Goal: Task Accomplishment & Management: Complete application form

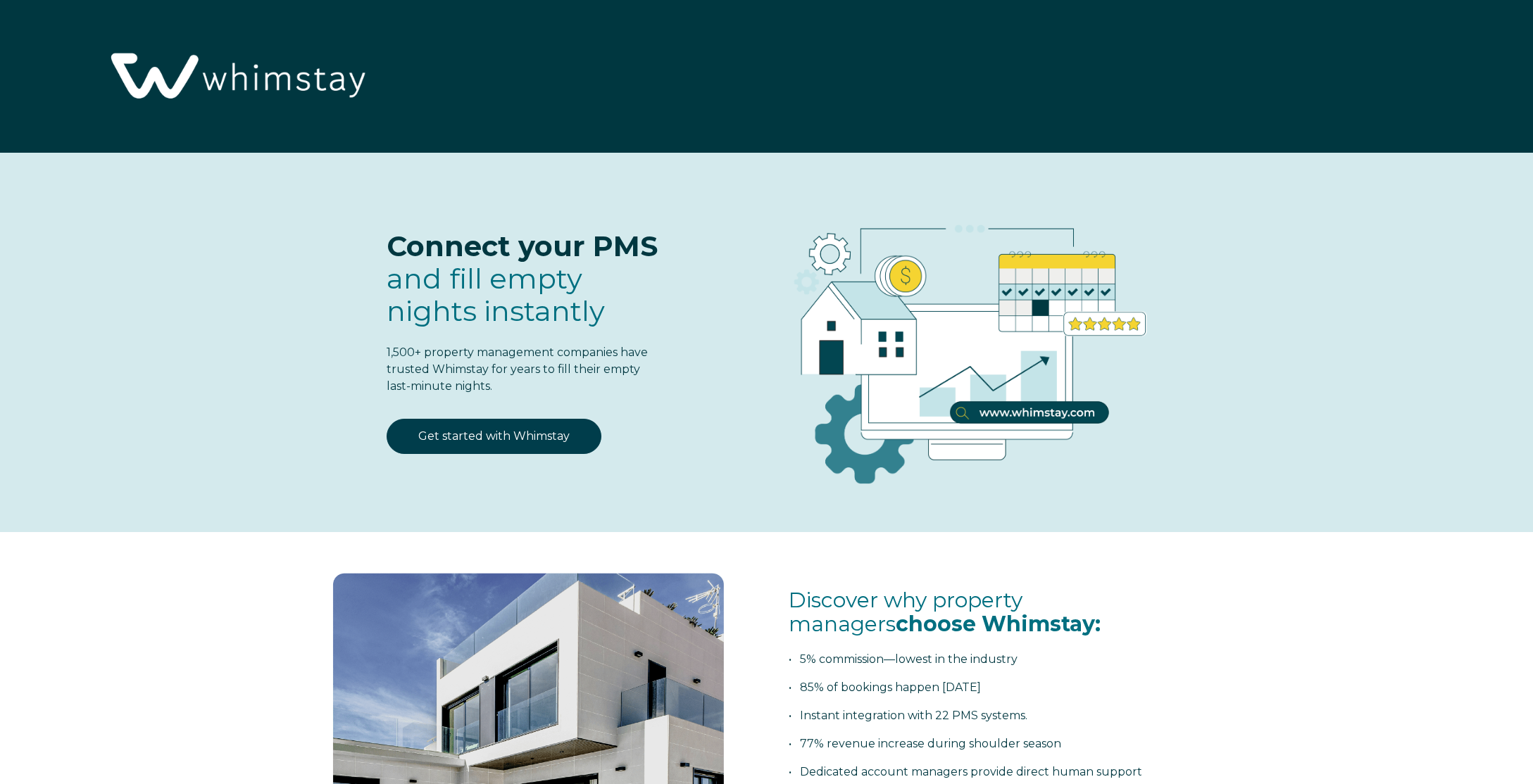
select select "RO"
select select "Standard"
click at [510, 453] on div "Get started with Whimstay" at bounding box center [492, 444] width 311 height 52
click at [478, 431] on link "Get started with Whimstay" at bounding box center [494, 436] width 214 height 35
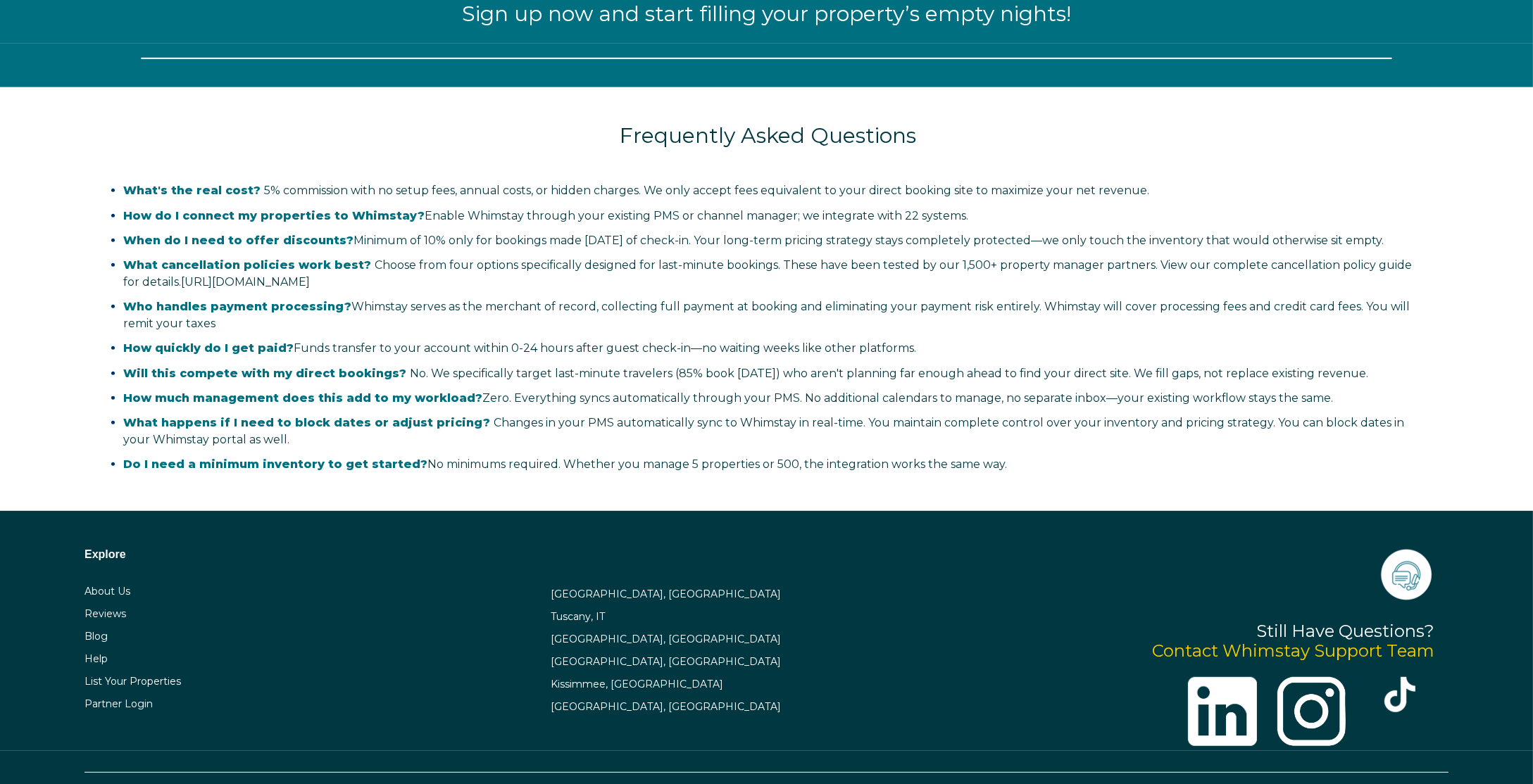
scroll to position [1908, 0]
select select "RO"
select select "Standard"
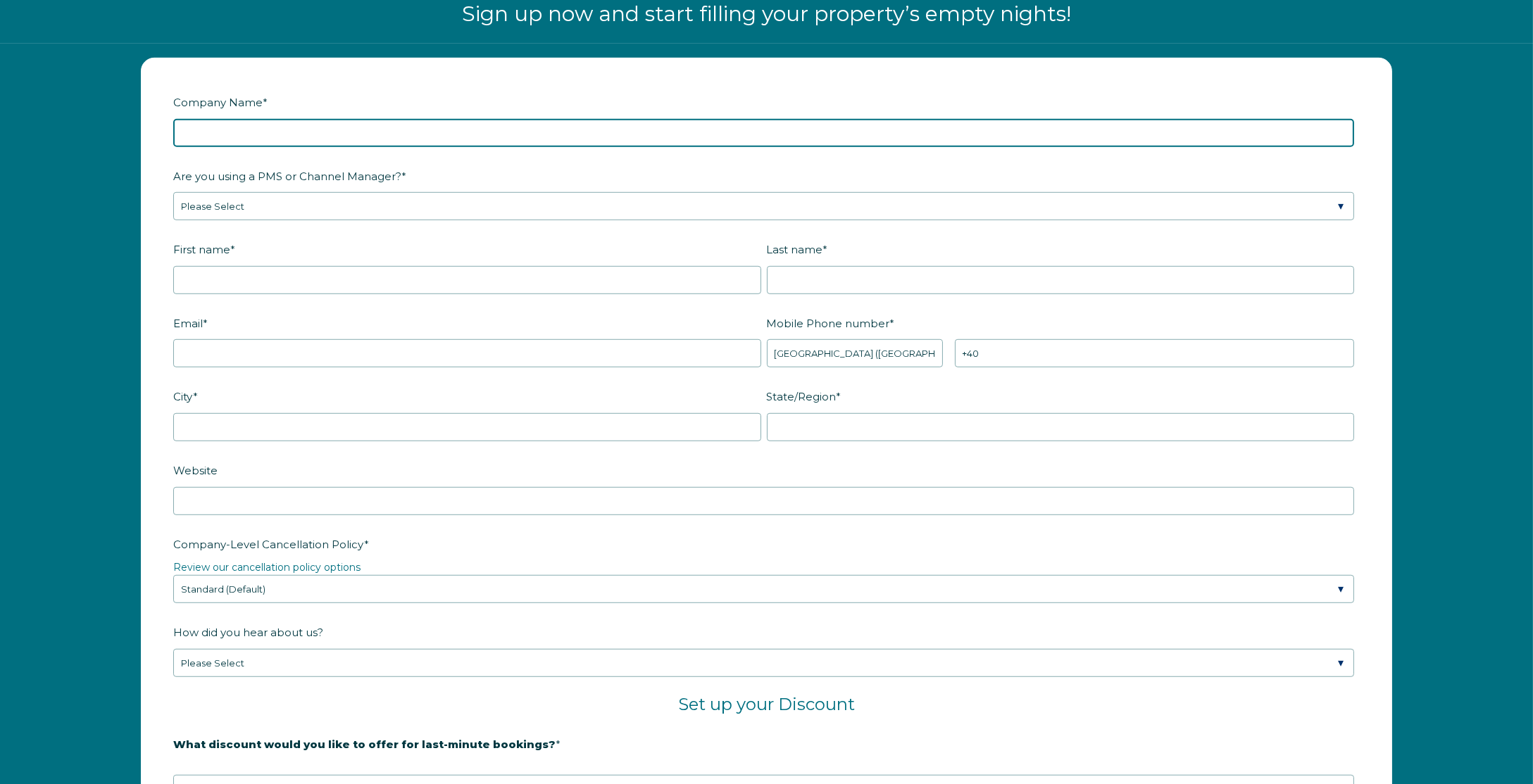
click at [312, 134] on input "Company Name *" at bounding box center [764, 133] width 1181 height 28
paste input "​The Modern Way OÜ"
type input "​The Modern Way OÜ"
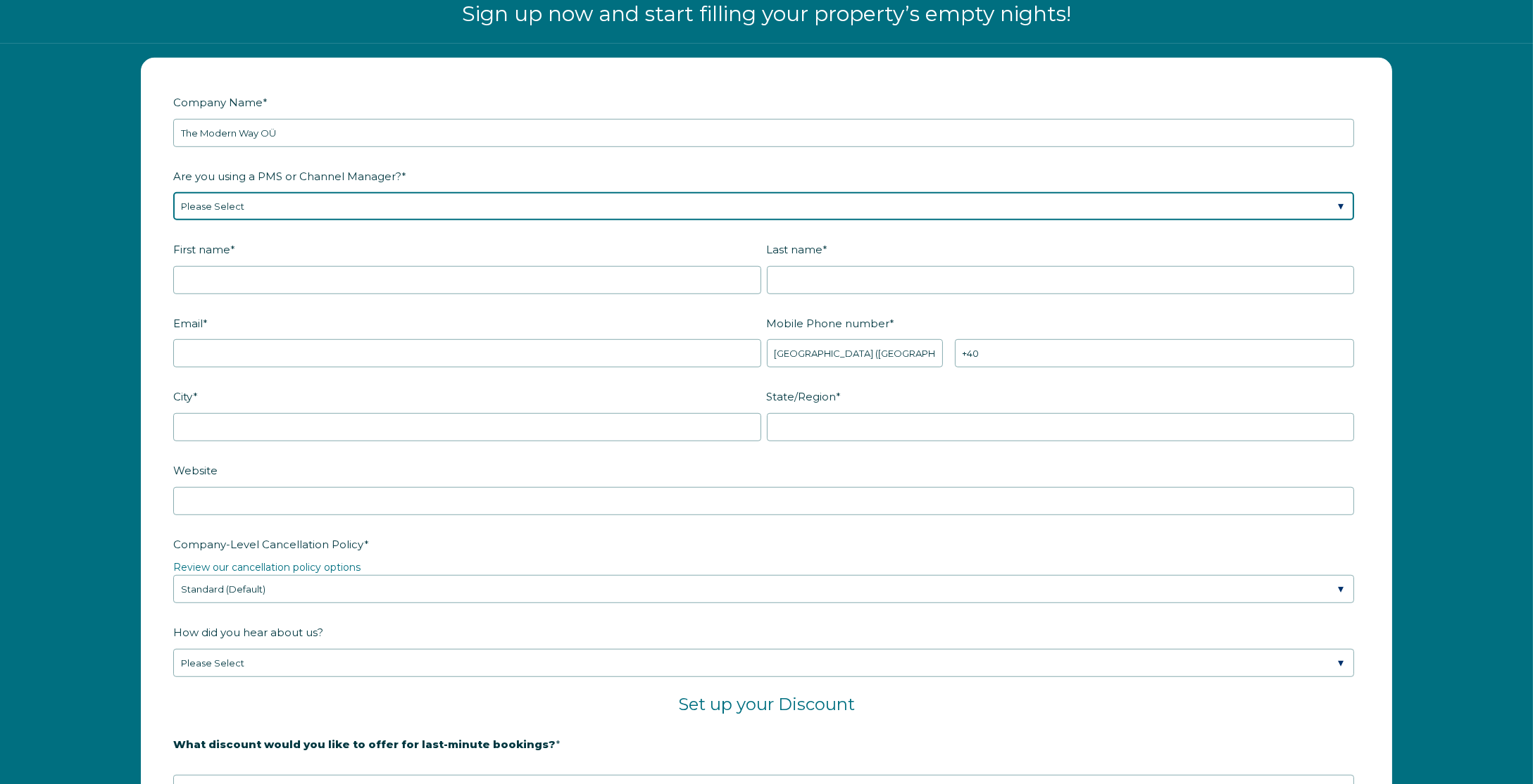
select select "Hostaway"
click at [173, 192] on select "Please Select Barefoot BookingPal Boost Brightside CiiRUS Escapia Guesty Hostaw…" at bounding box center [764, 206] width 1181 height 28
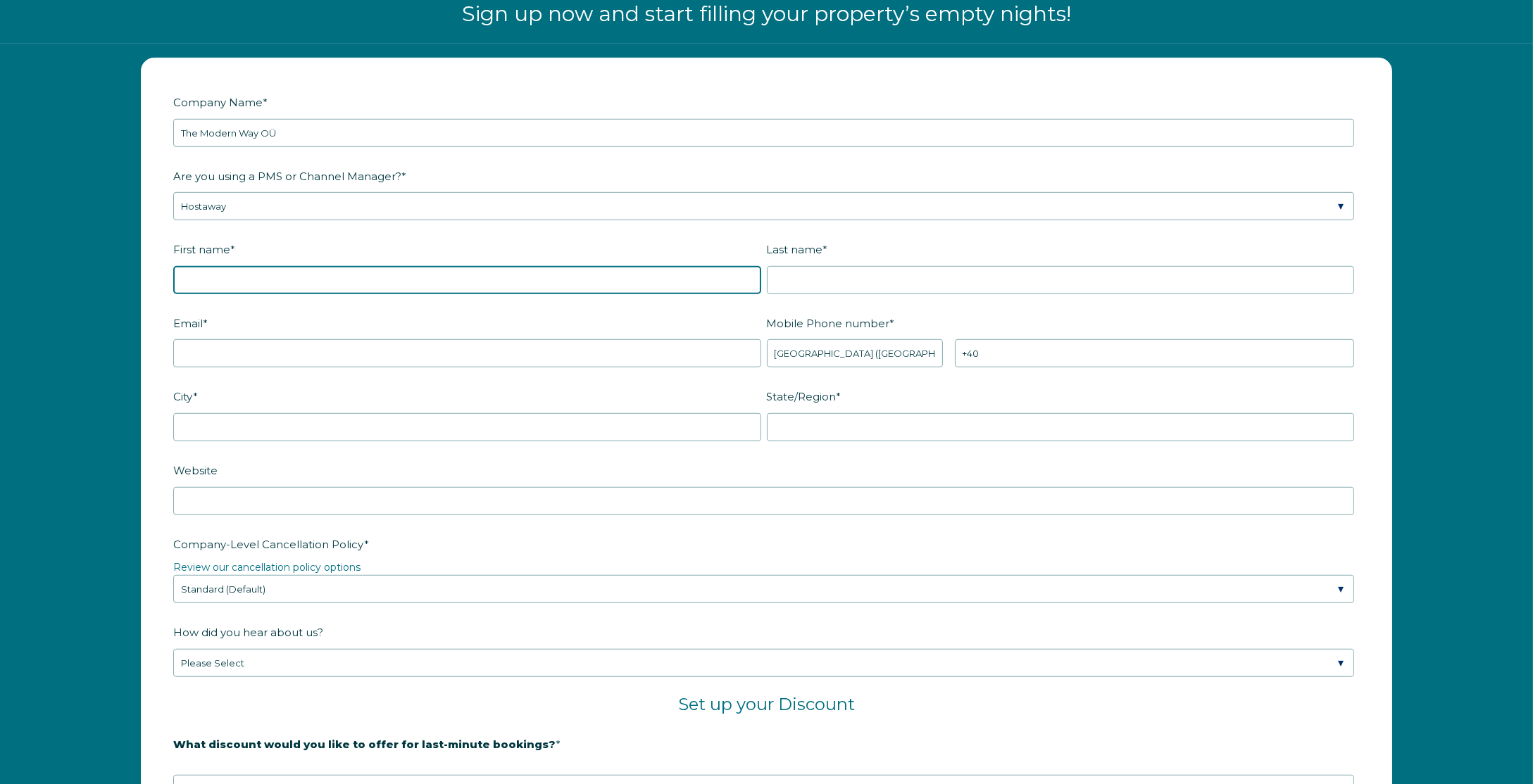
click at [349, 277] on input "First name *" at bounding box center [467, 280] width 588 height 28
type input "[PERSON_NAME]"
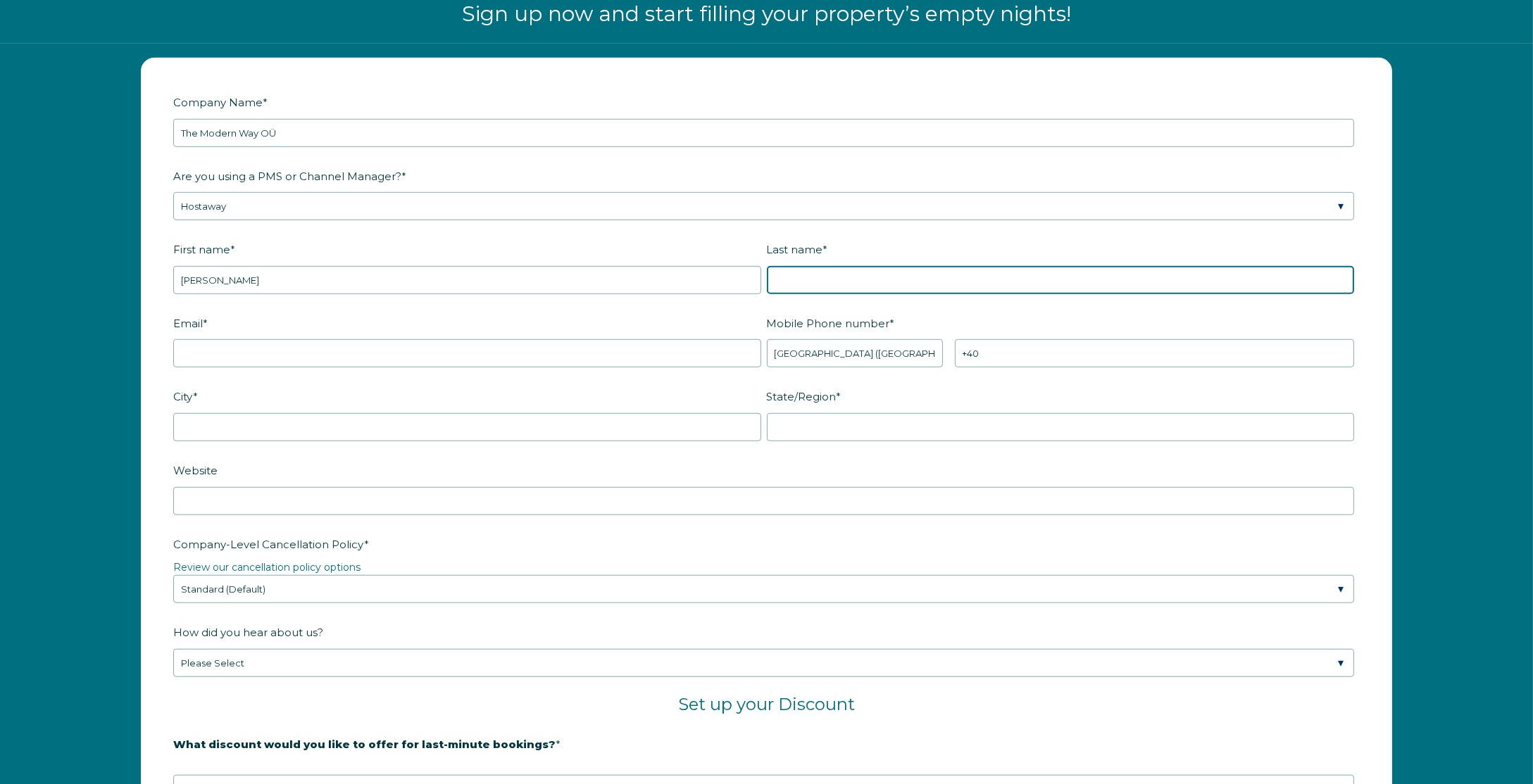
click at [845, 276] on input "Last name *" at bounding box center [1060, 280] width 588 height 28
type input "[PERSON_NAME]"
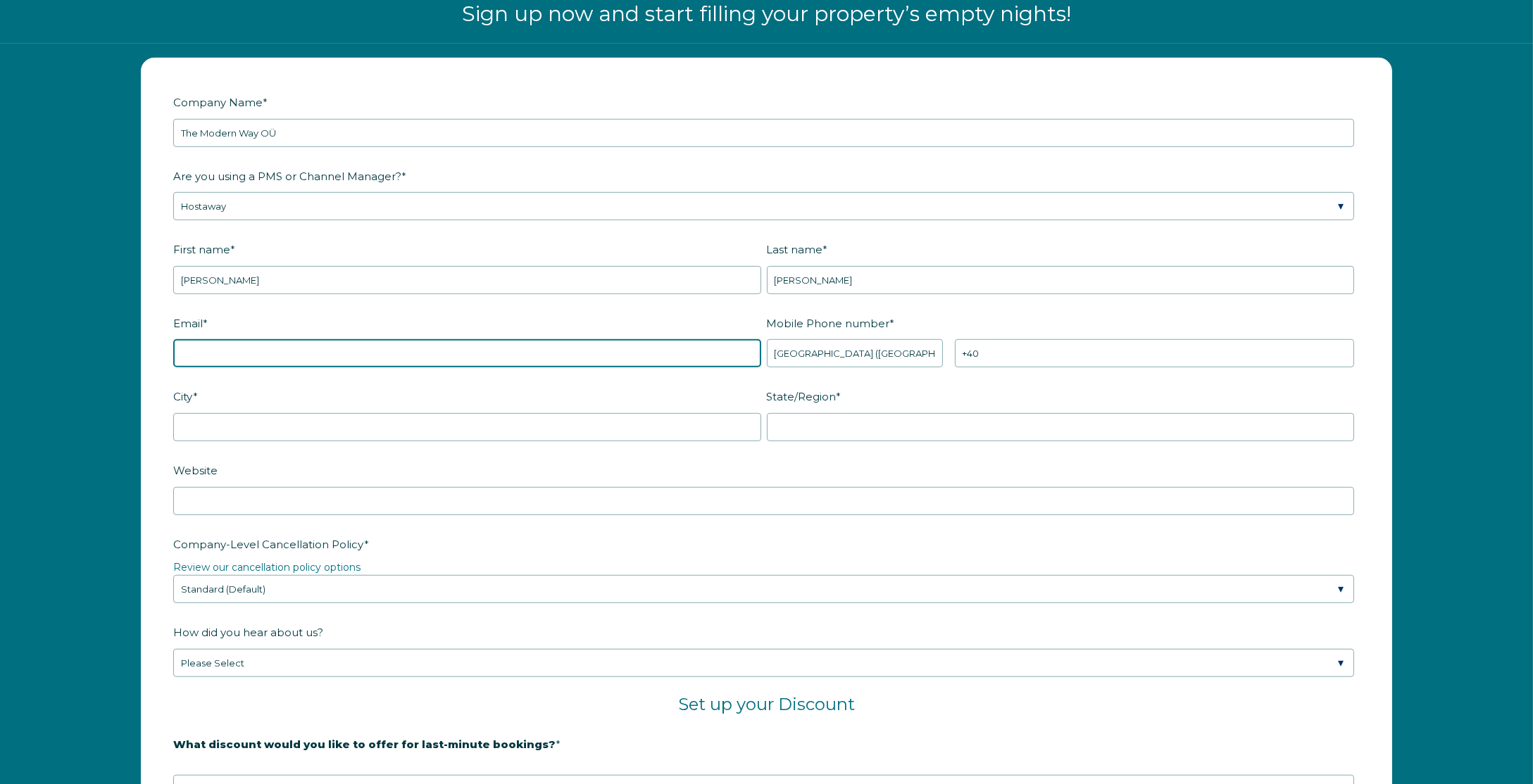
click at [278, 350] on input "Email *" at bounding box center [467, 354] width 588 height 28
type input "[EMAIL_ADDRESS][DOMAIN_NAME]"
select select "GR"
click at [767, 340] on select "* [GEOGRAPHIC_DATA] (‫[GEOGRAPHIC_DATA]‬‎) [GEOGRAPHIC_DATA] ([GEOGRAPHIC_DATA]…" at bounding box center [854, 354] width 176 height 28
click at [1058, 349] on input "+30" at bounding box center [1154, 354] width 399 height 28
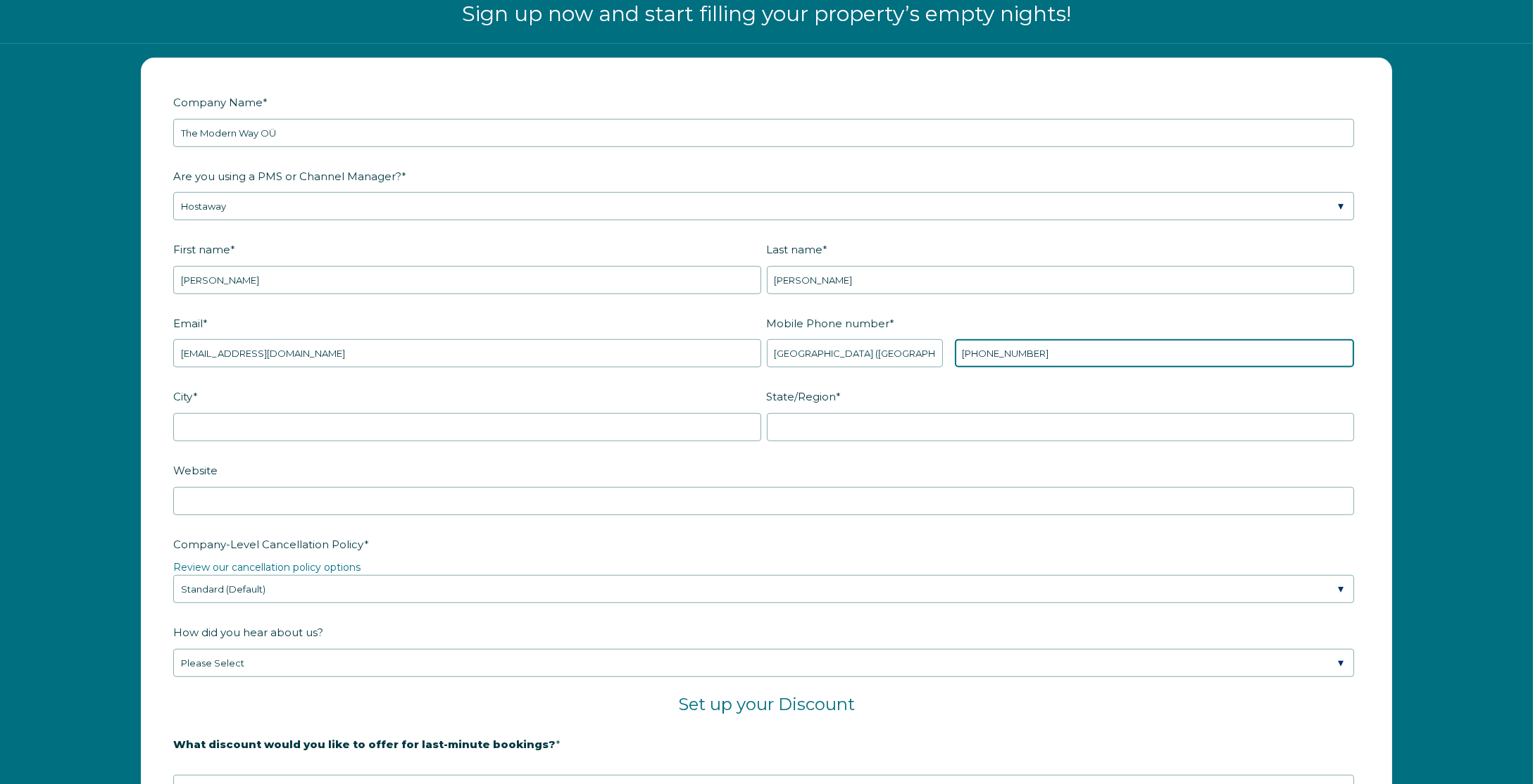
click at [1057, 350] on input "[PHONE_NUMBER]" at bounding box center [1154, 354] width 399 height 28
type input "[PHONE_NUMBER]"
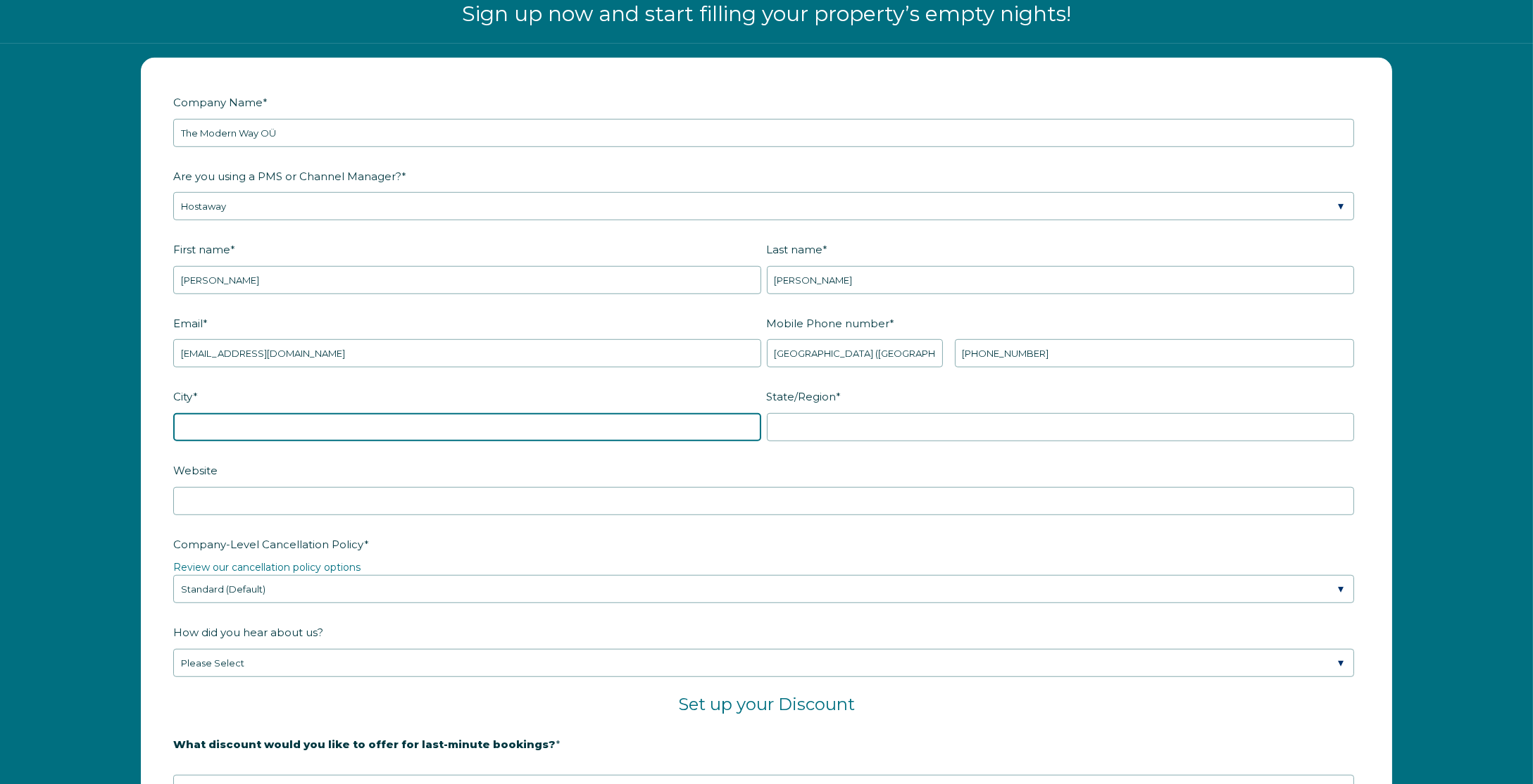
click at [383, 420] on input "City *" at bounding box center [467, 427] width 588 height 28
type input "Neos Kosmos"
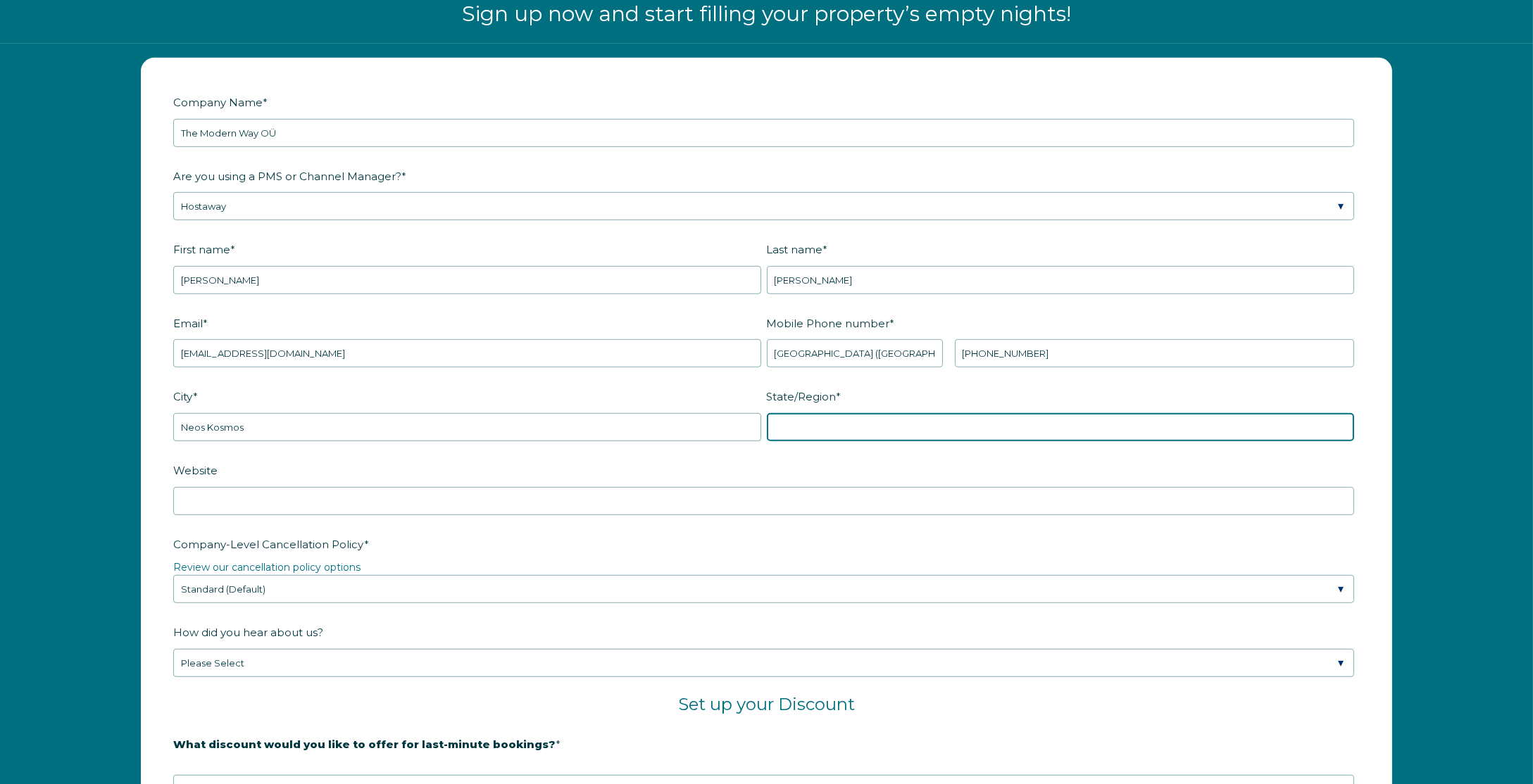
click at [919, 425] on input "State/Region *" at bounding box center [1060, 427] width 588 height 28
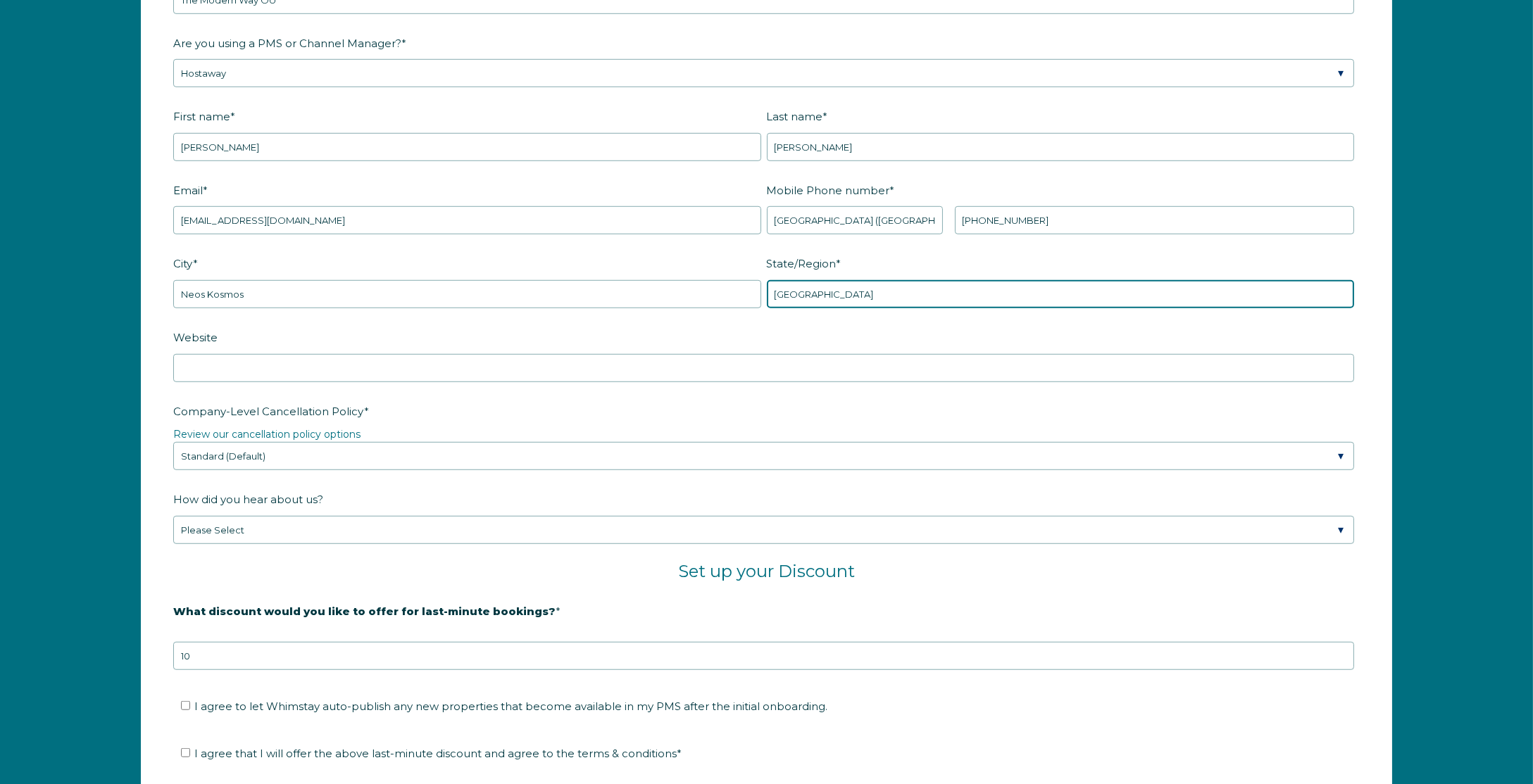
scroll to position [2077, 0]
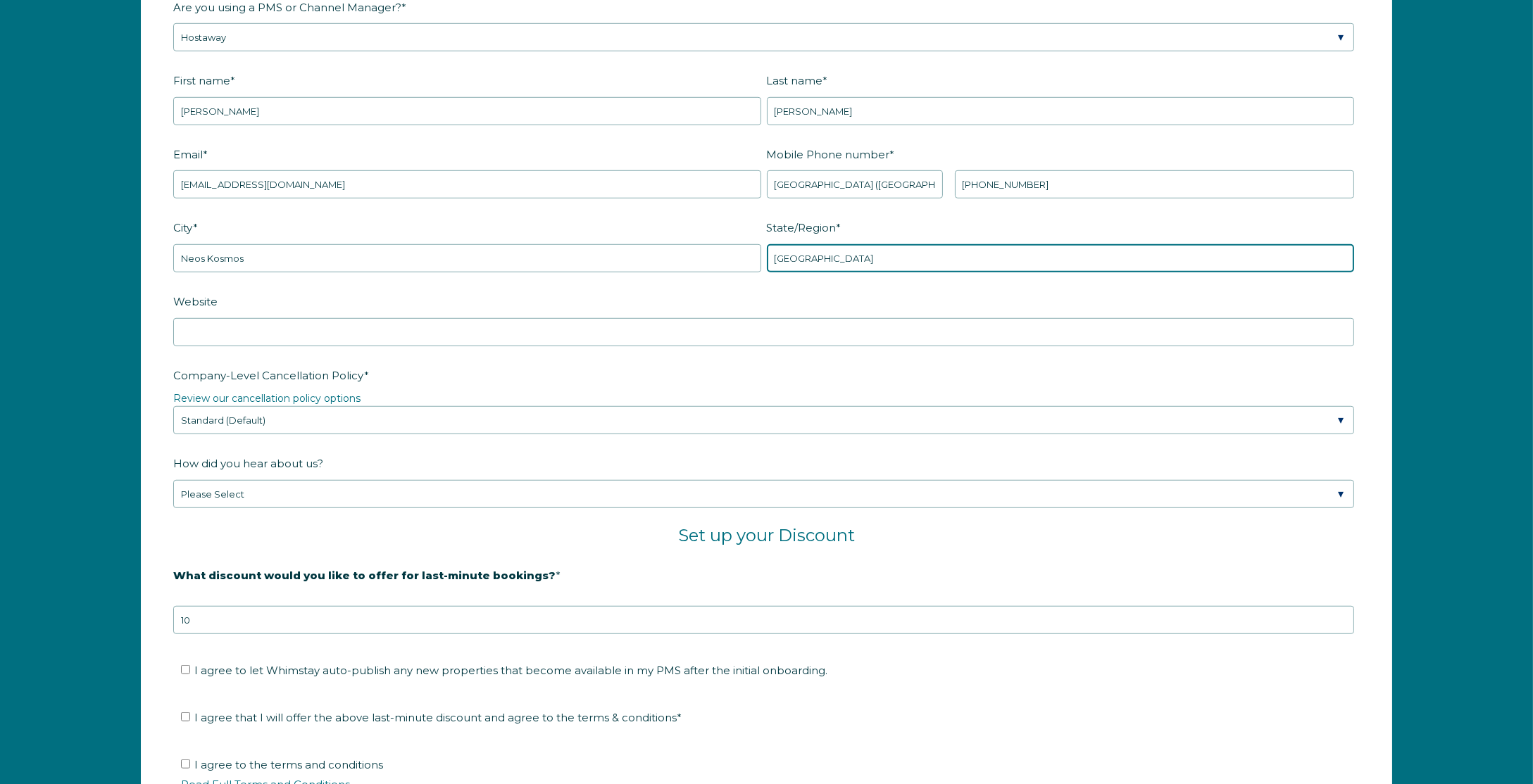
type input "[GEOGRAPHIC_DATA]"
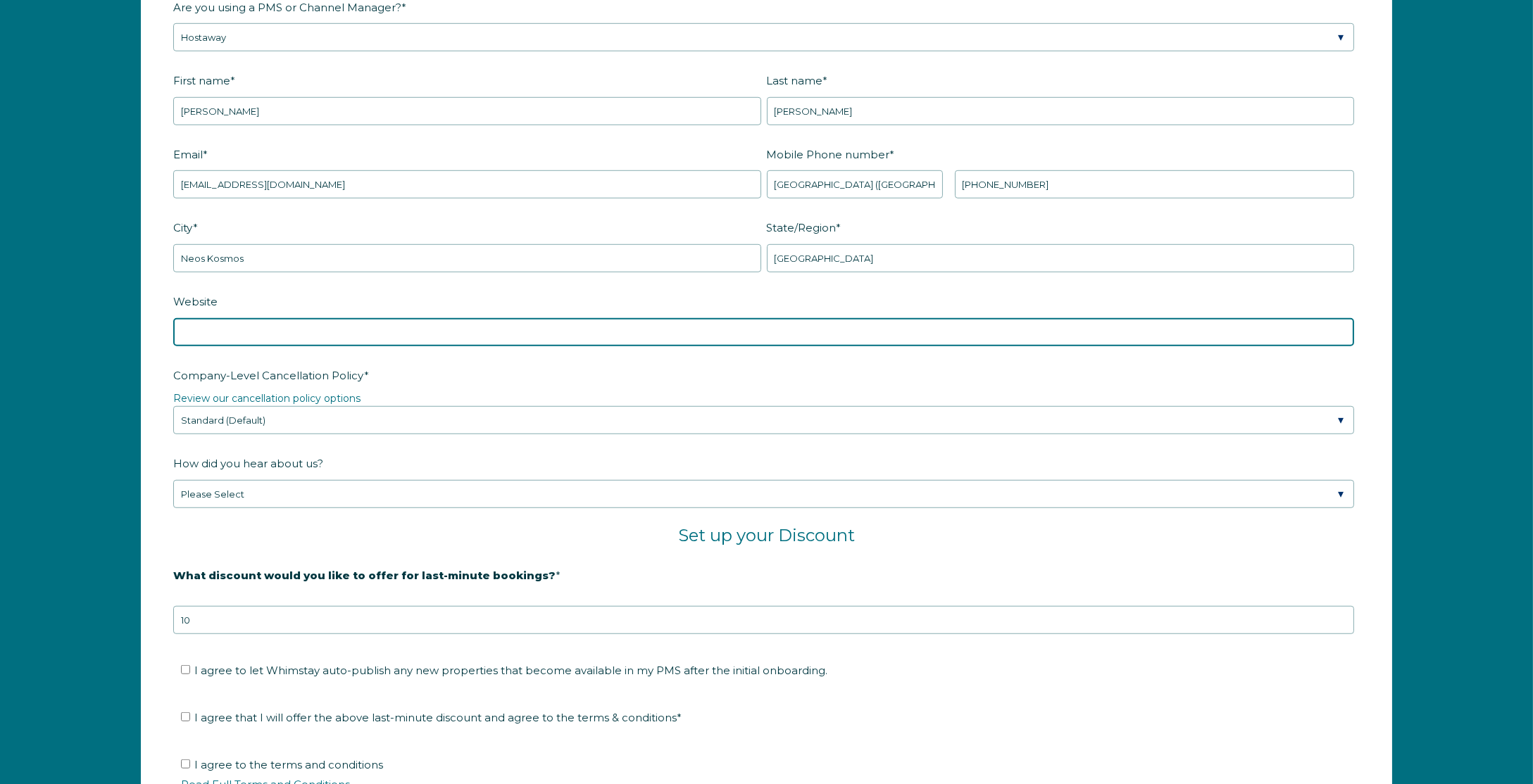
click at [258, 319] on input "Website" at bounding box center [764, 332] width 1181 height 28
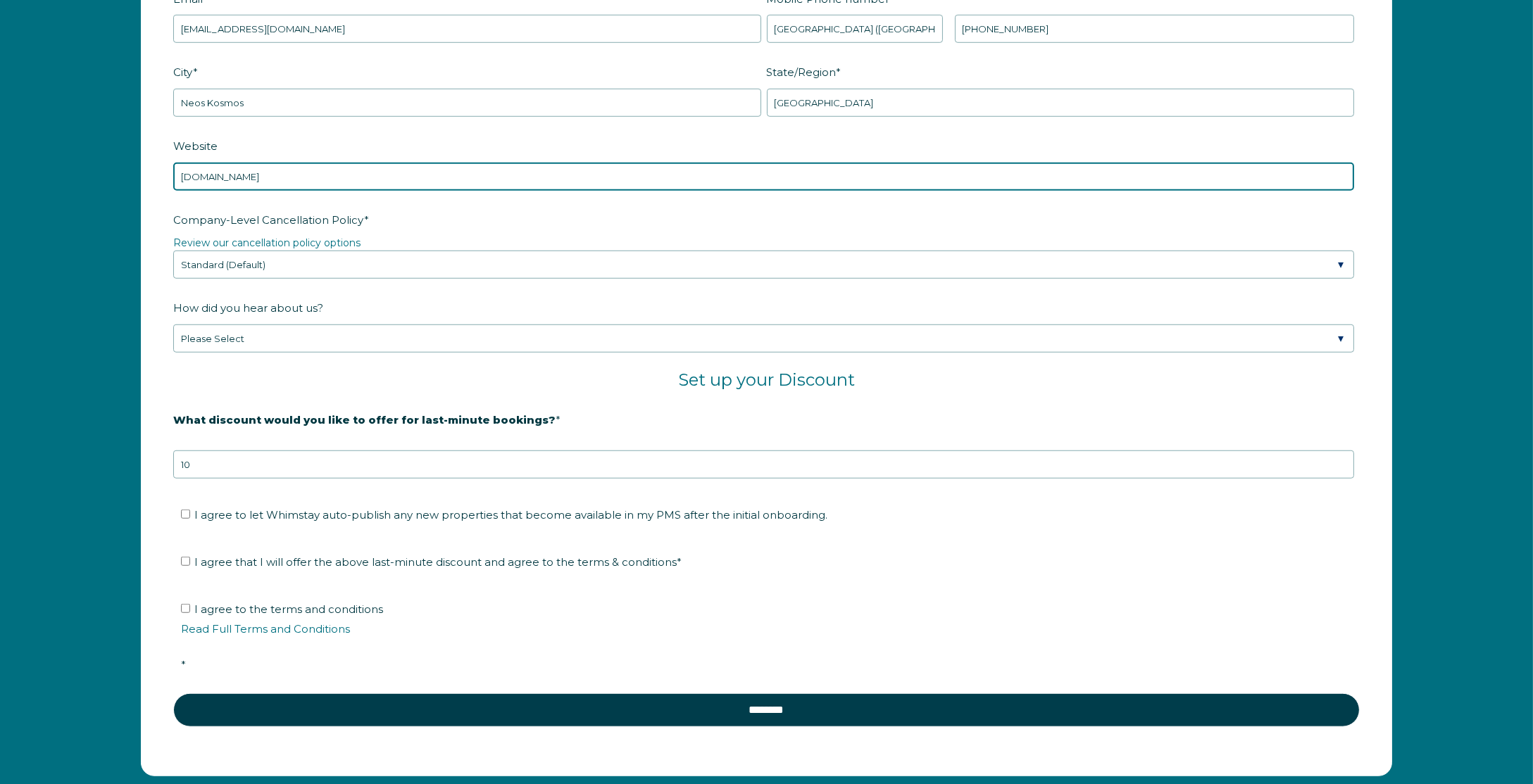
scroll to position [2246, 0]
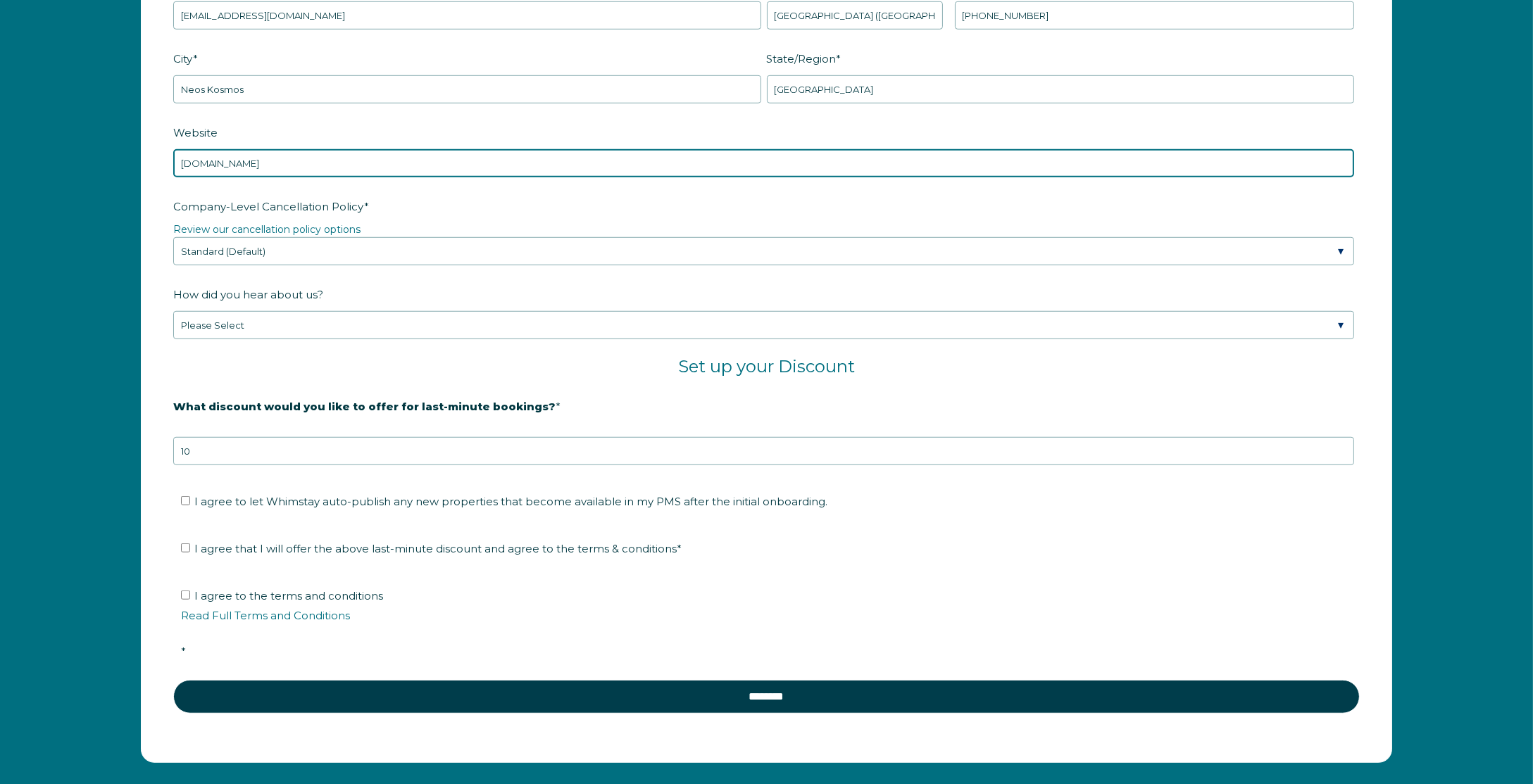
type input "[DOMAIN_NAME]"
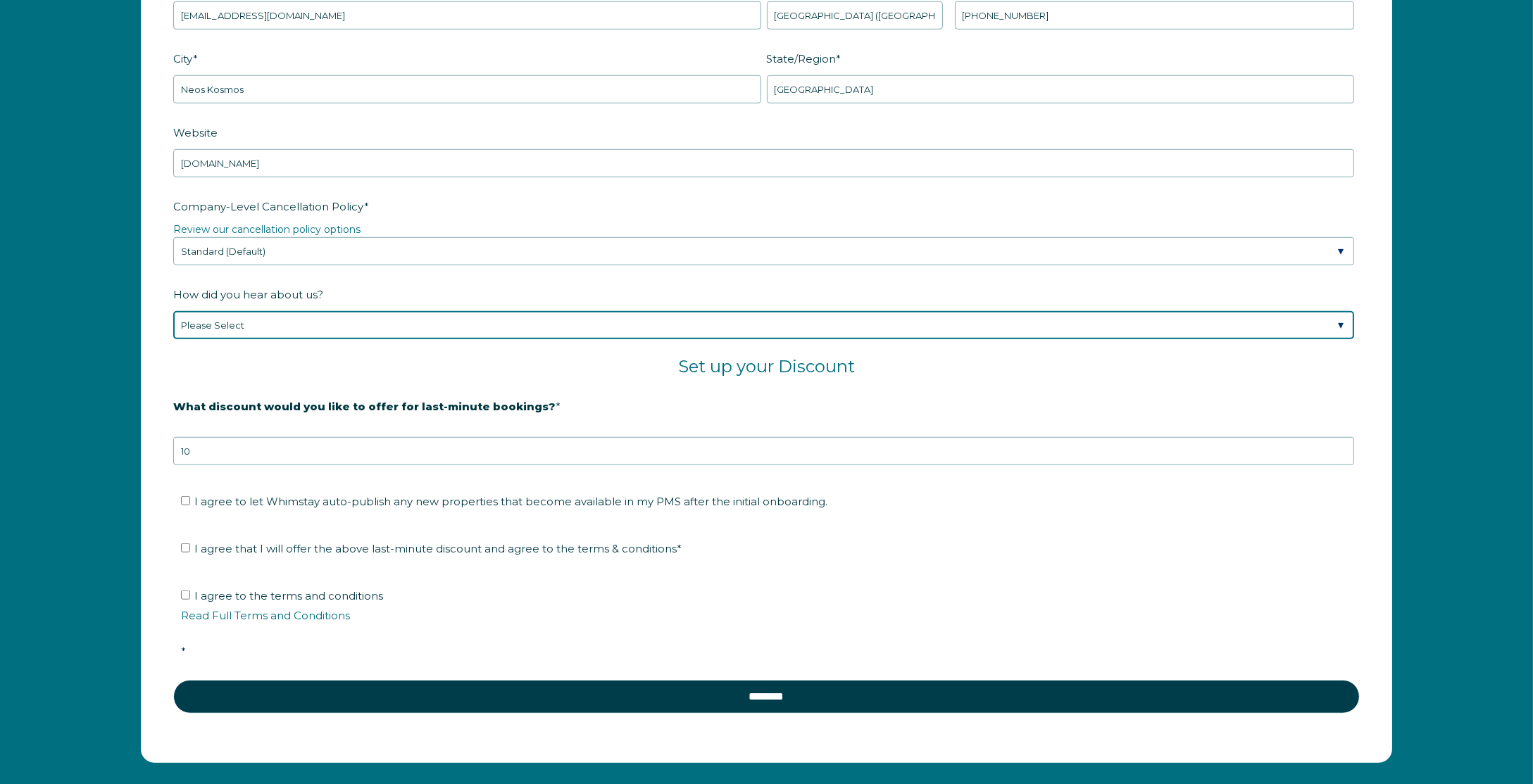
select select "Social Media"
click at [173, 311] on select "Please Select Found Whimstay through a Google search Spoke to a Whimstay salesp…" at bounding box center [764, 325] width 1181 height 28
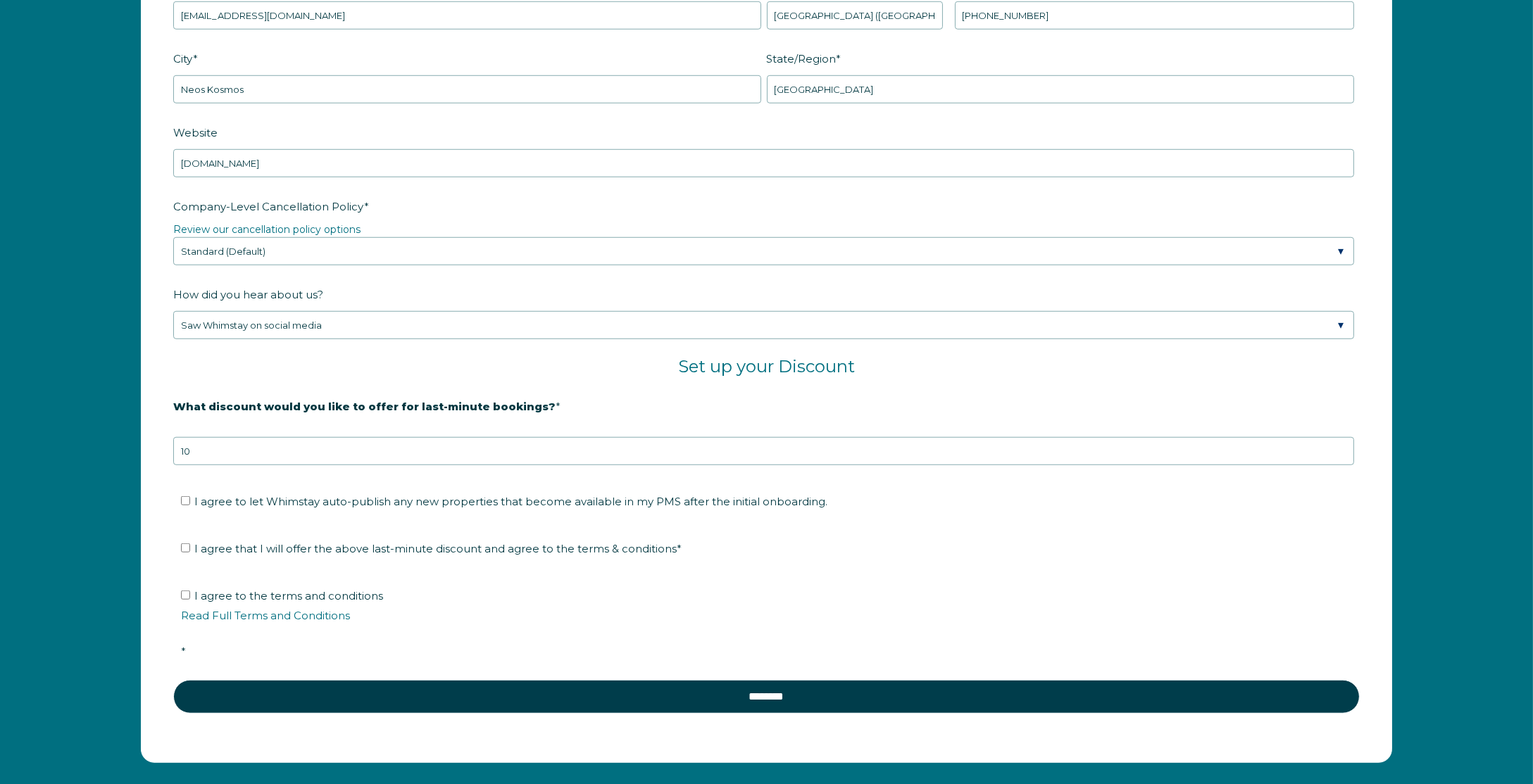
click at [247, 491] on li "I agree to let Whimstay auto-publish any new properties that become available i…" at bounding box center [771, 501] width 1181 height 22
click at [210, 491] on li "I agree to let Whimstay auto-publish any new properties that become available i…" at bounding box center [771, 501] width 1181 height 22
click at [198, 491] on li "I agree to let Whimstay auto-publish any new properties that become available i…" at bounding box center [771, 501] width 1181 height 22
click at [181, 482] on fieldset "I agree to let Whimstay auto-publish any new properties that become available i…" at bounding box center [766, 505] width 1187 height 47
click at [187, 496] on input "I agree to let Whimstay auto-publish any new properties that become available i…" at bounding box center [185, 500] width 9 height 9
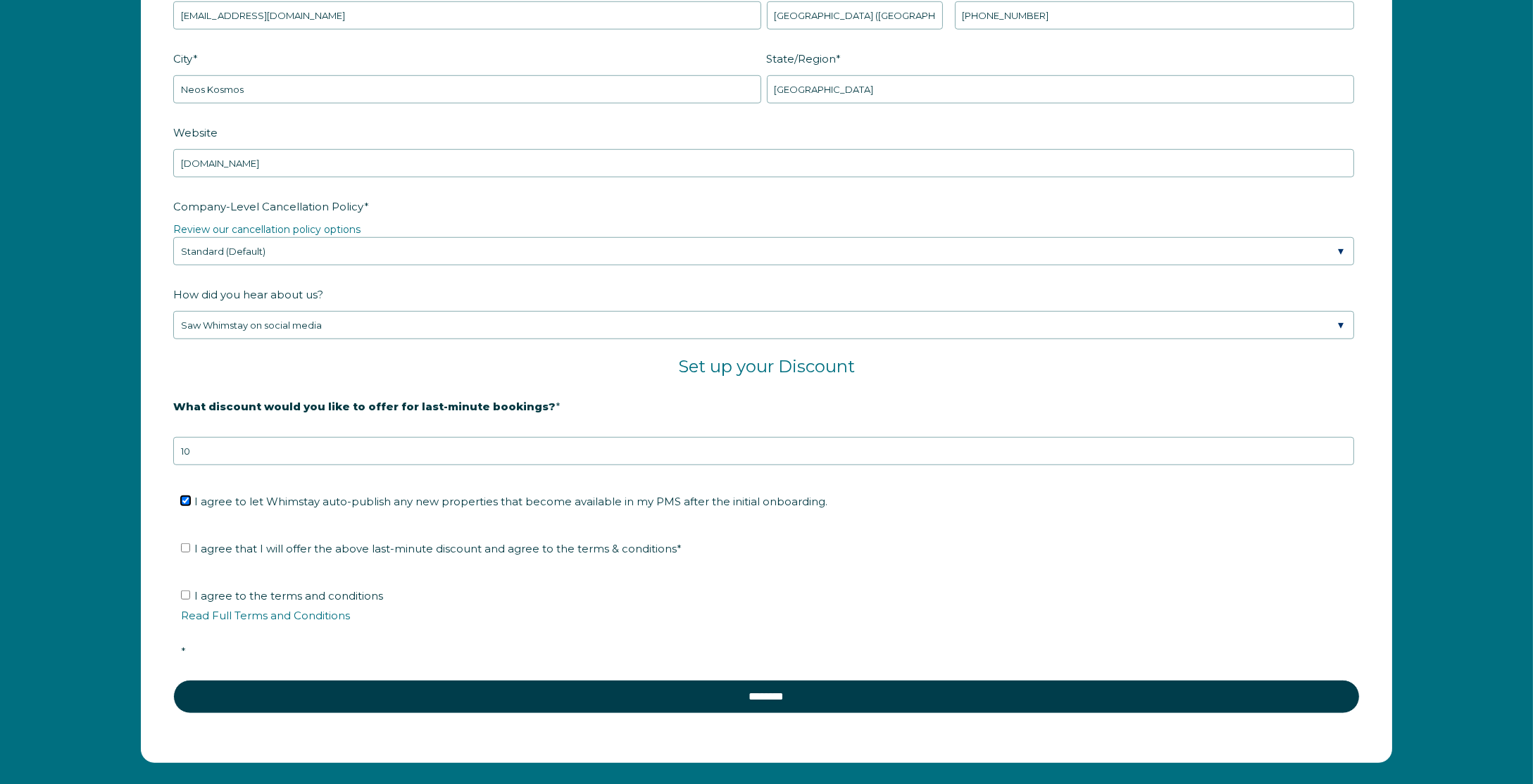
checkbox input "true"
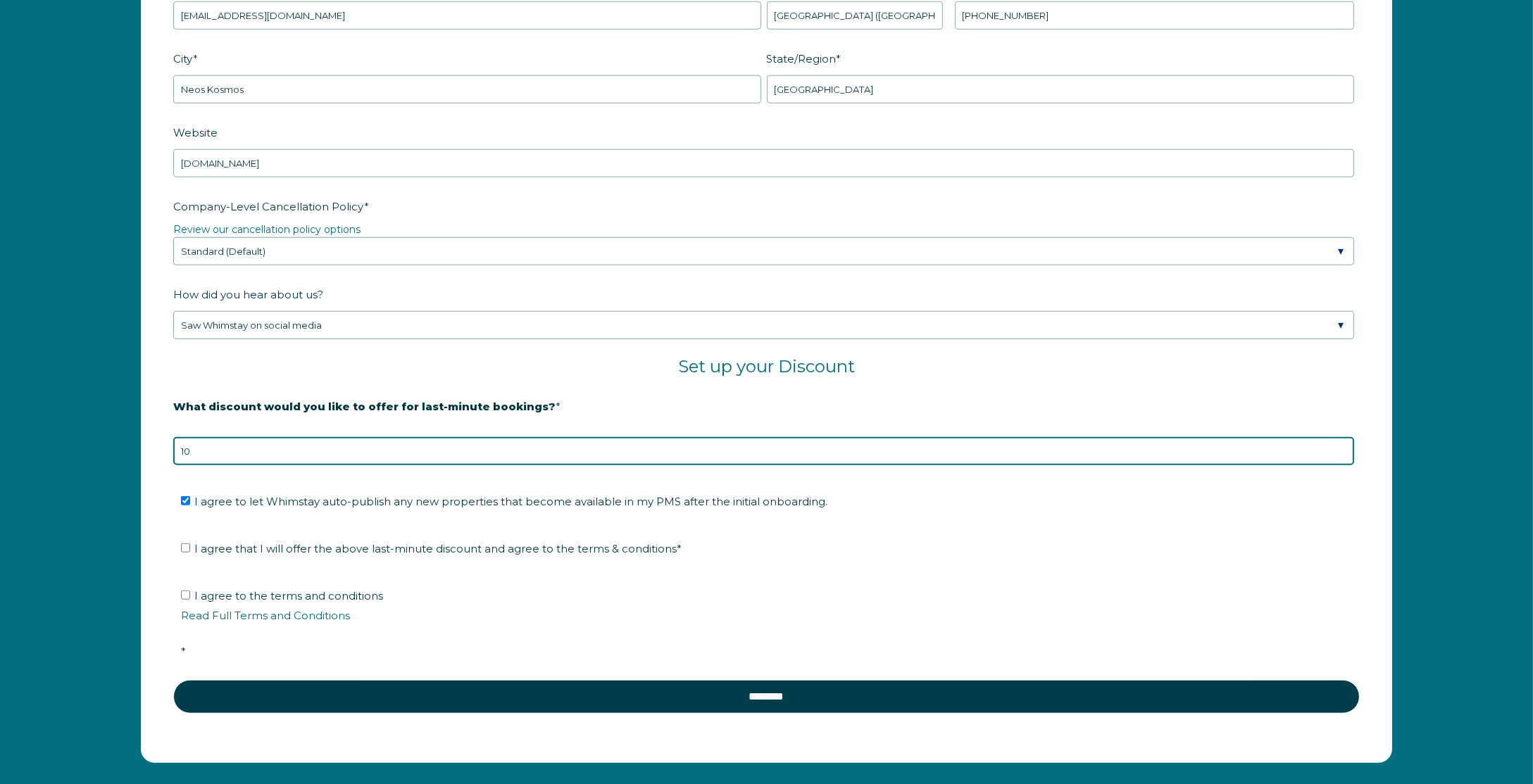
click at [209, 444] on input "10" at bounding box center [764, 451] width 1181 height 28
type input "15"
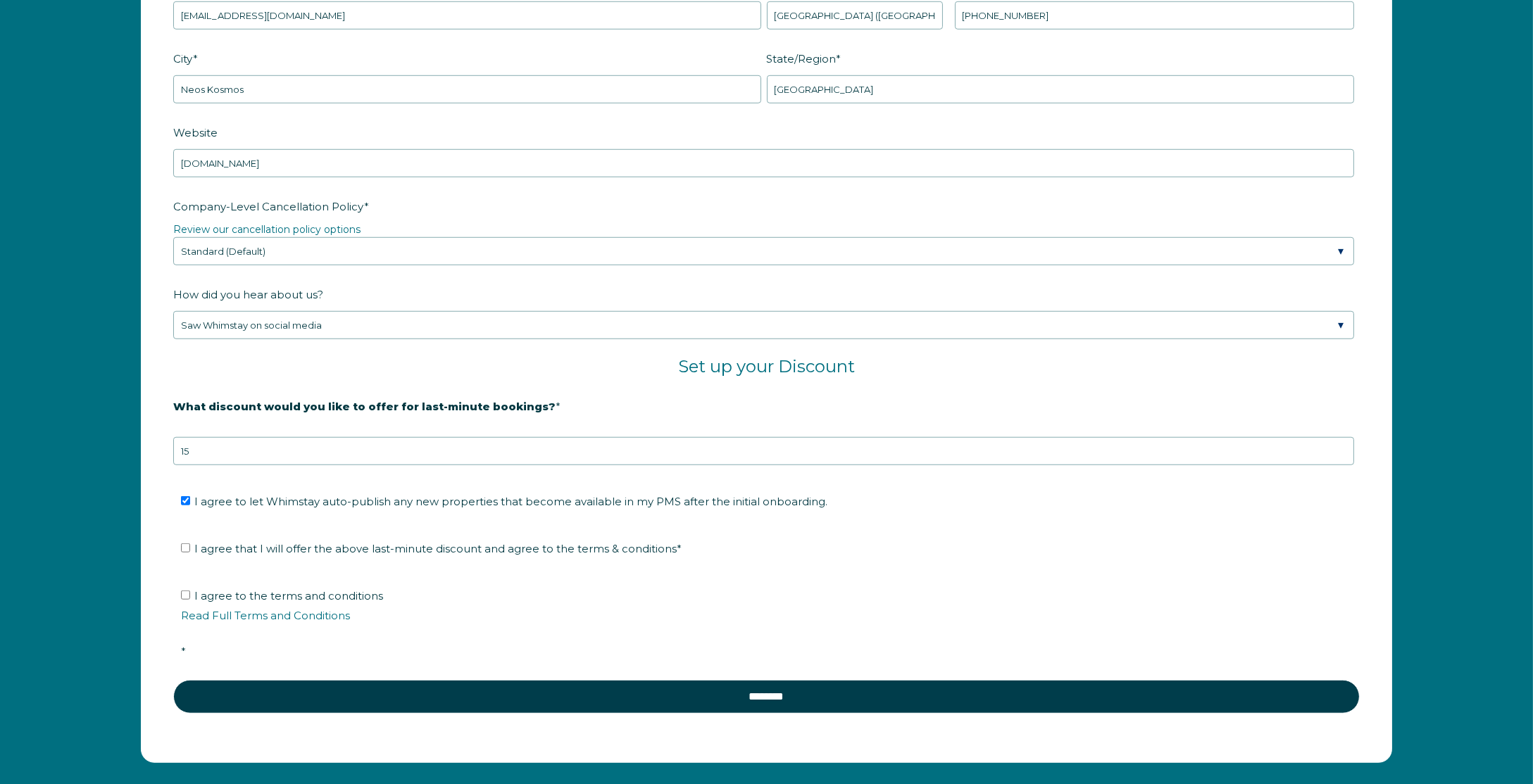
click at [184, 545] on label "I agree that I will offer the above last-minute discount and agree to the terms…" at bounding box center [430, 548] width 501 height 13
click at [184, 545] on input "I agree that I will offer the above last-minute discount and agree to the terms…" at bounding box center [185, 547] width 9 height 9
checkbox input "true"
click at [184, 590] on input "I agree to the terms and conditions Read Full Terms and Conditions *" at bounding box center [185, 594] width 9 height 9
checkbox input "true"
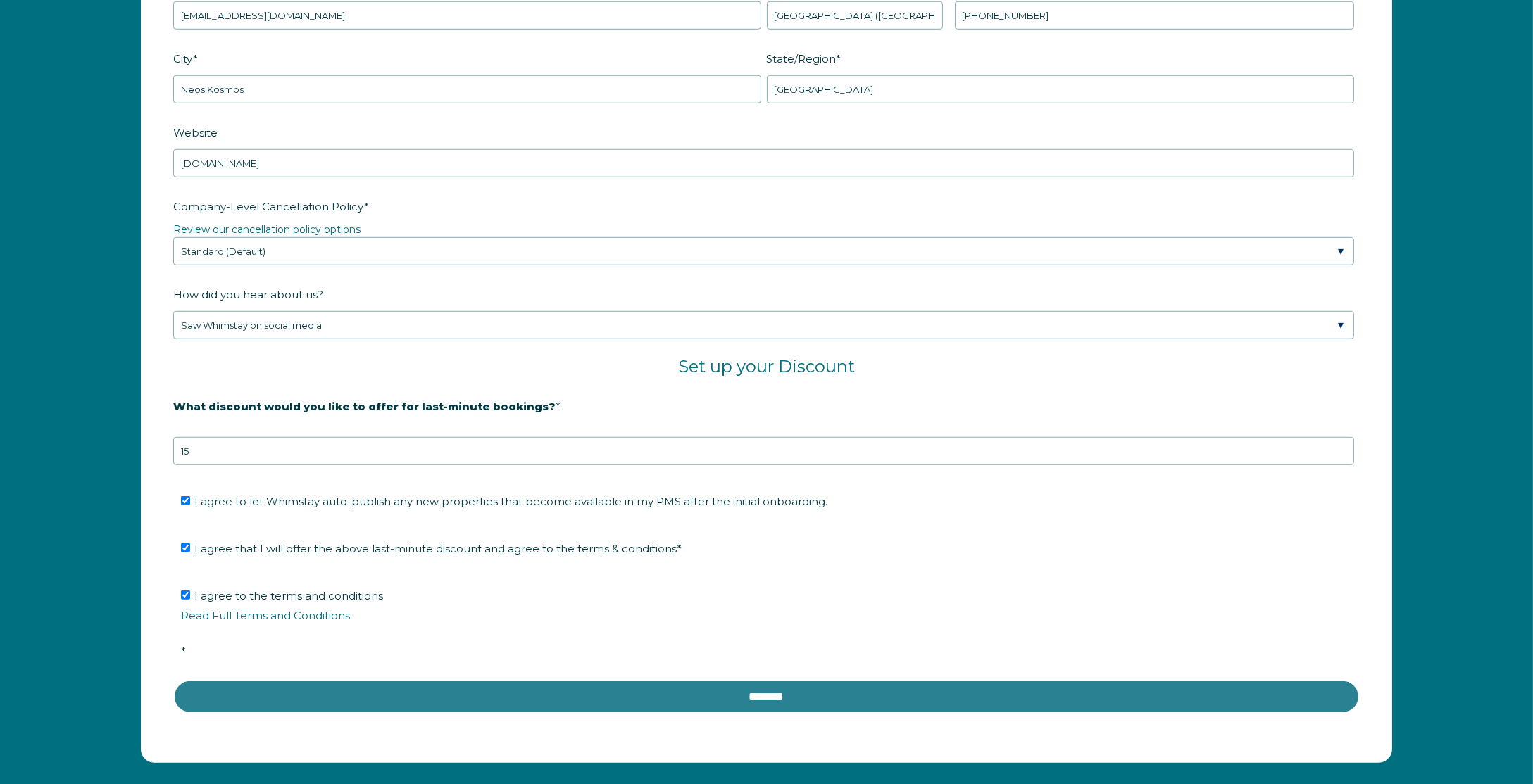
click at [451, 680] on input "********" at bounding box center [766, 697] width 1187 height 34
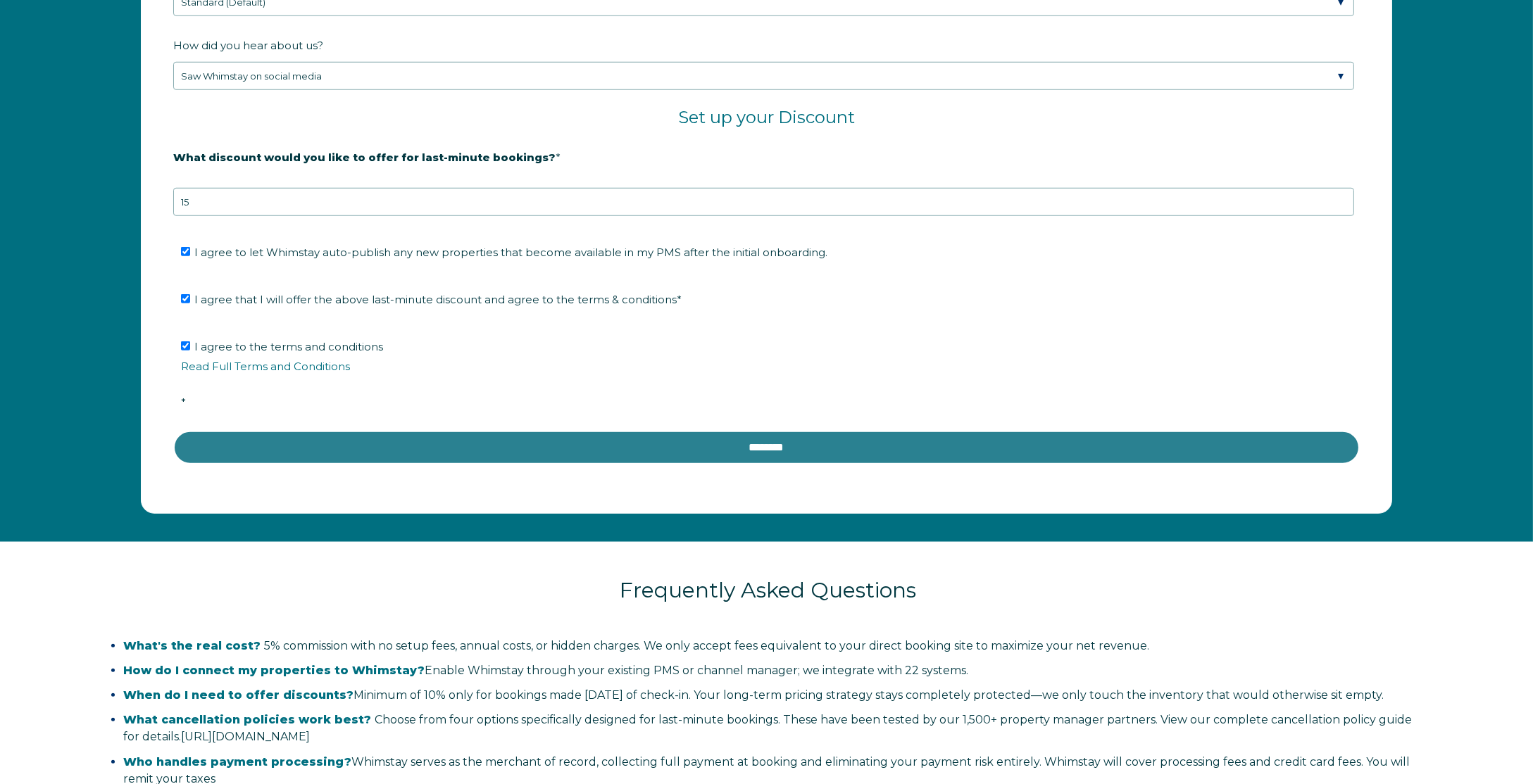
scroll to position [2500, 0]
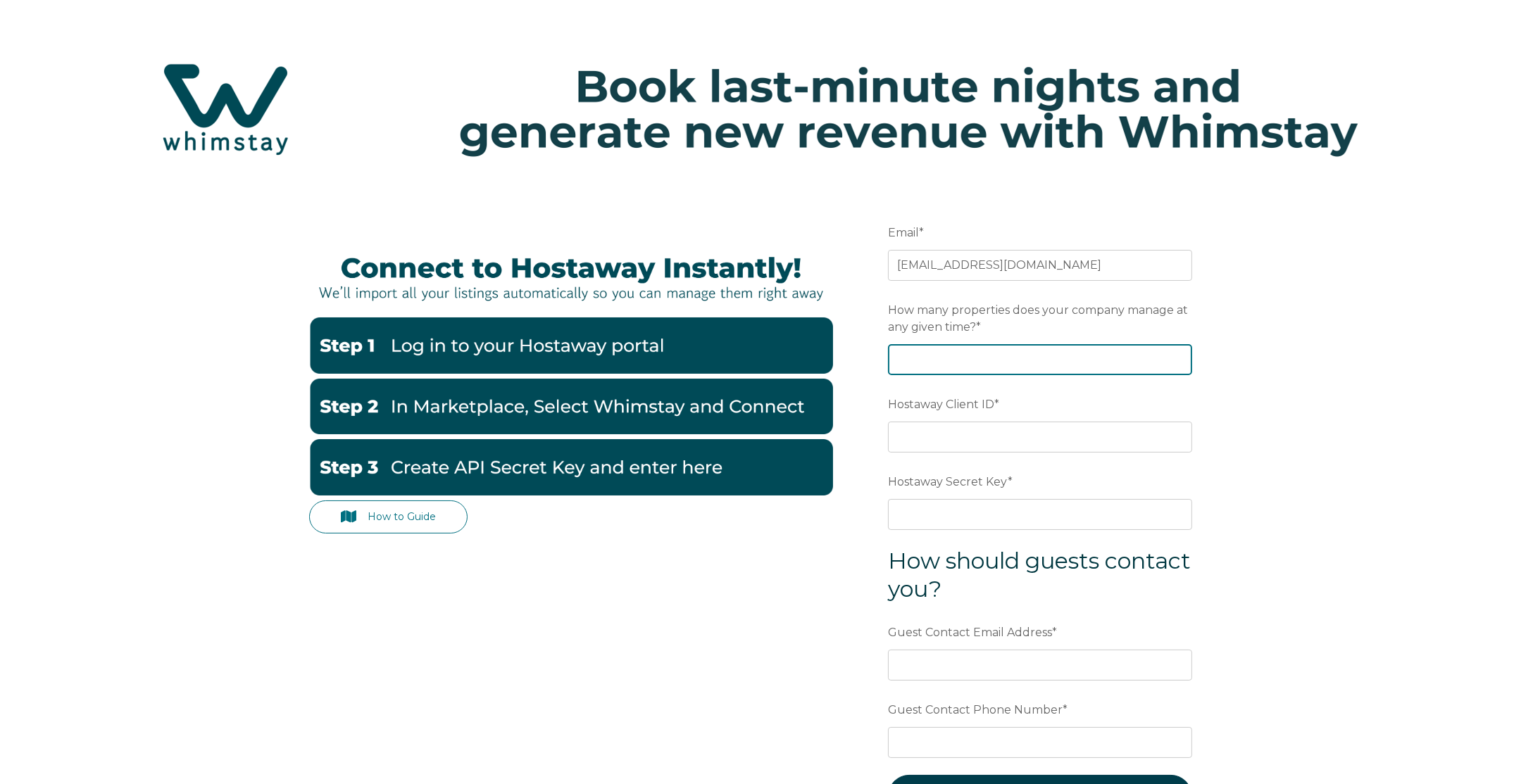
click at [1009, 350] on input "How many properties does your company manage at any given time? *" at bounding box center [1040, 360] width 304 height 31
type input "35"
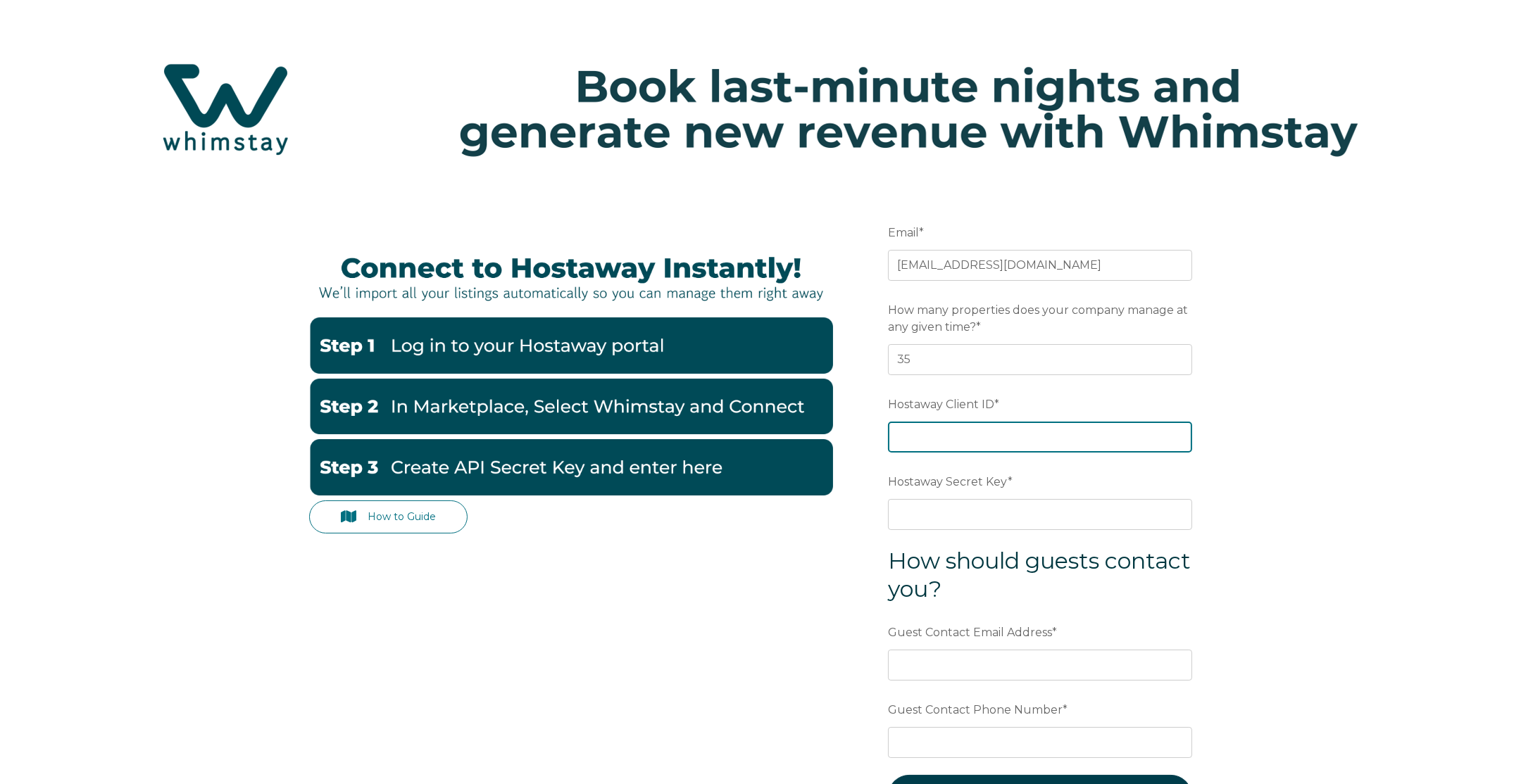
click at [1023, 441] on input "Hostaway Client ID *" at bounding box center [1040, 437] width 304 height 31
click at [993, 448] on input "Hostaway Client ID *" at bounding box center [1040, 437] width 304 height 31
paste input "123574"
type input "123574"
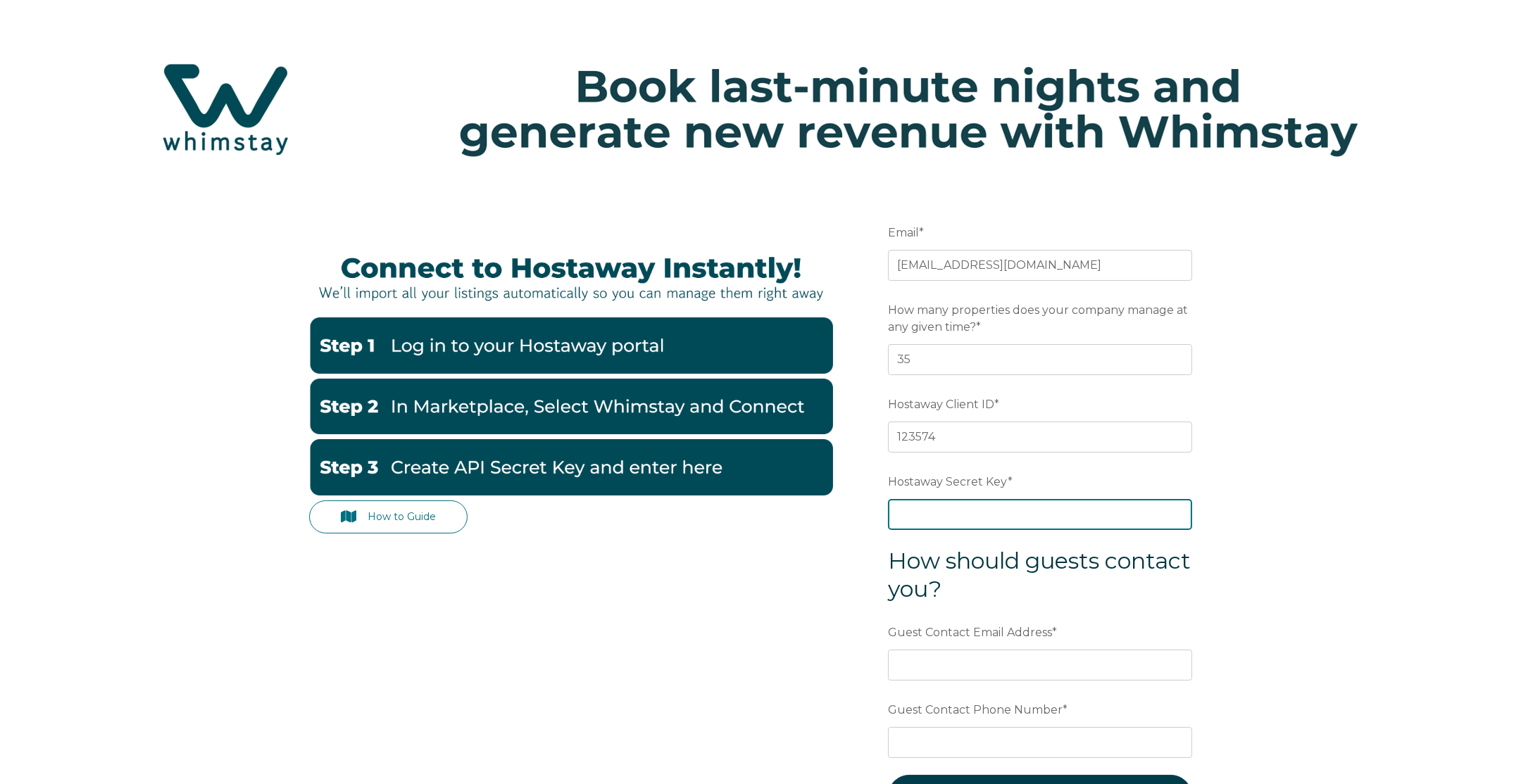
click at [991, 519] on input "Hostaway Secret Key *" at bounding box center [1040, 514] width 304 height 31
paste input "d12504628a75662b6115fae0f4d2c964dbc836fc347fbc251d180225ca671e60"
type input "d12504628a75662b6115fae0f4d2c964dbc836fc347fbc251d180225ca671e60"
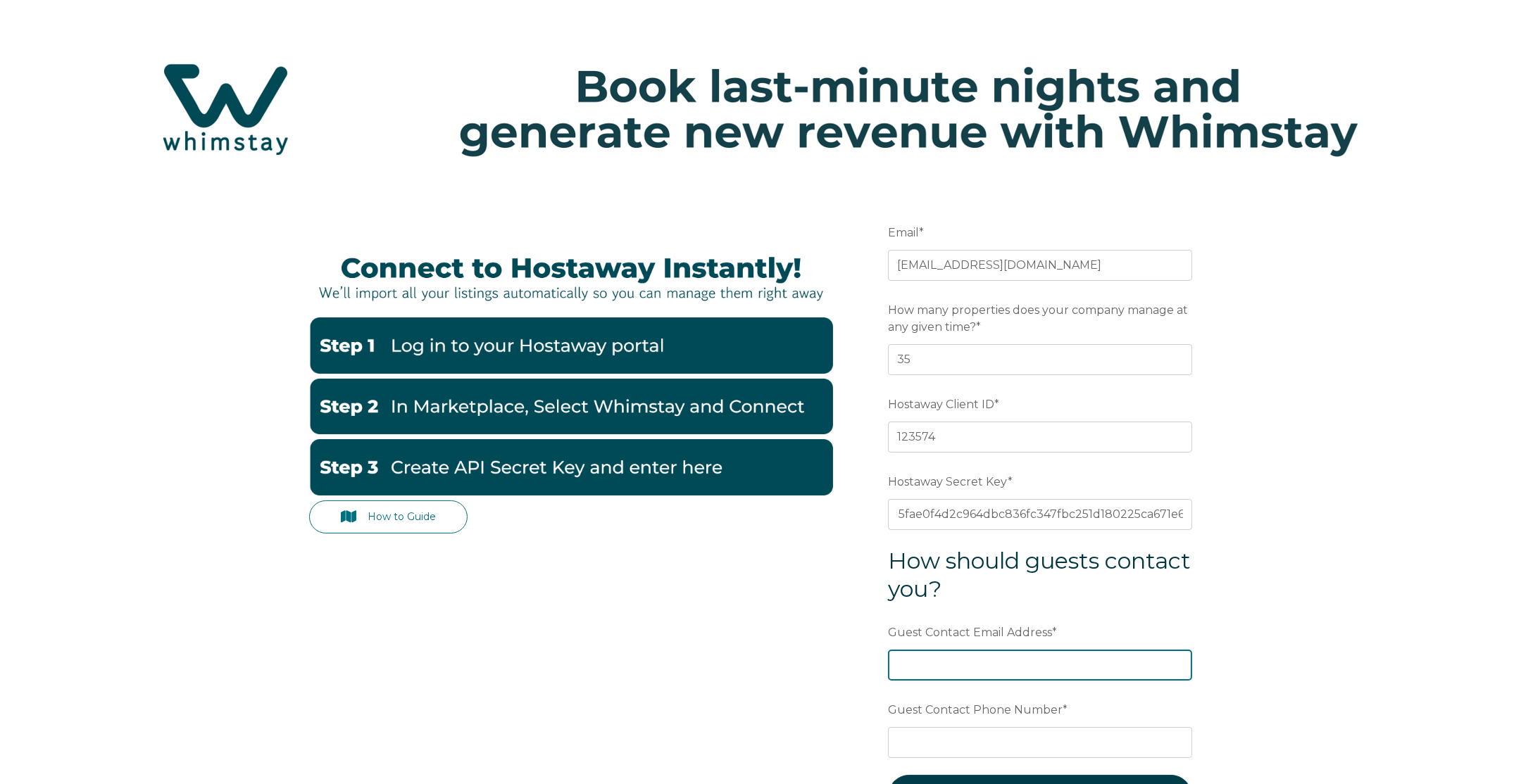
click at [1054, 664] on input "Guest Contact Email Address *" at bounding box center [1040, 665] width 304 height 31
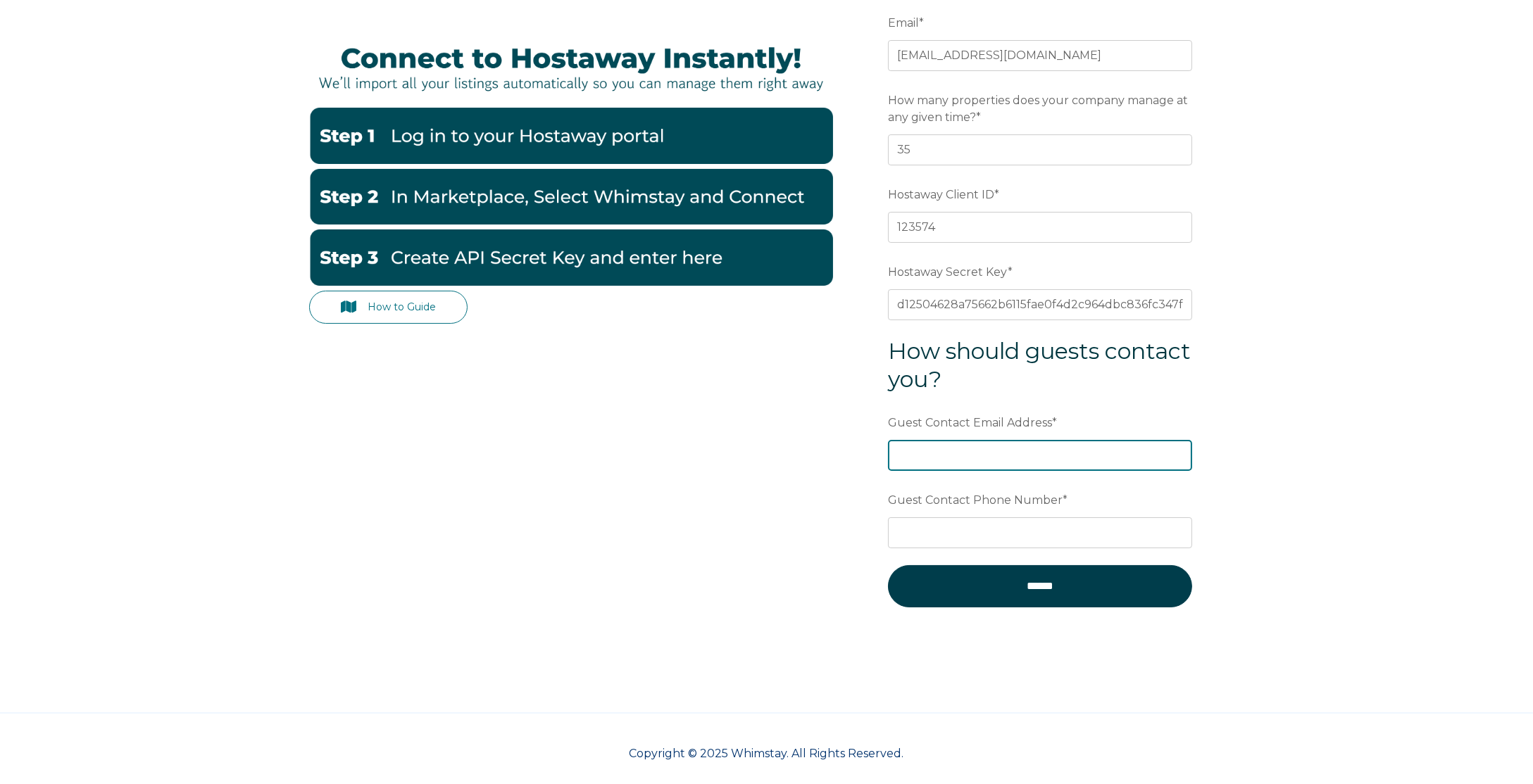
scroll to position [217, 0]
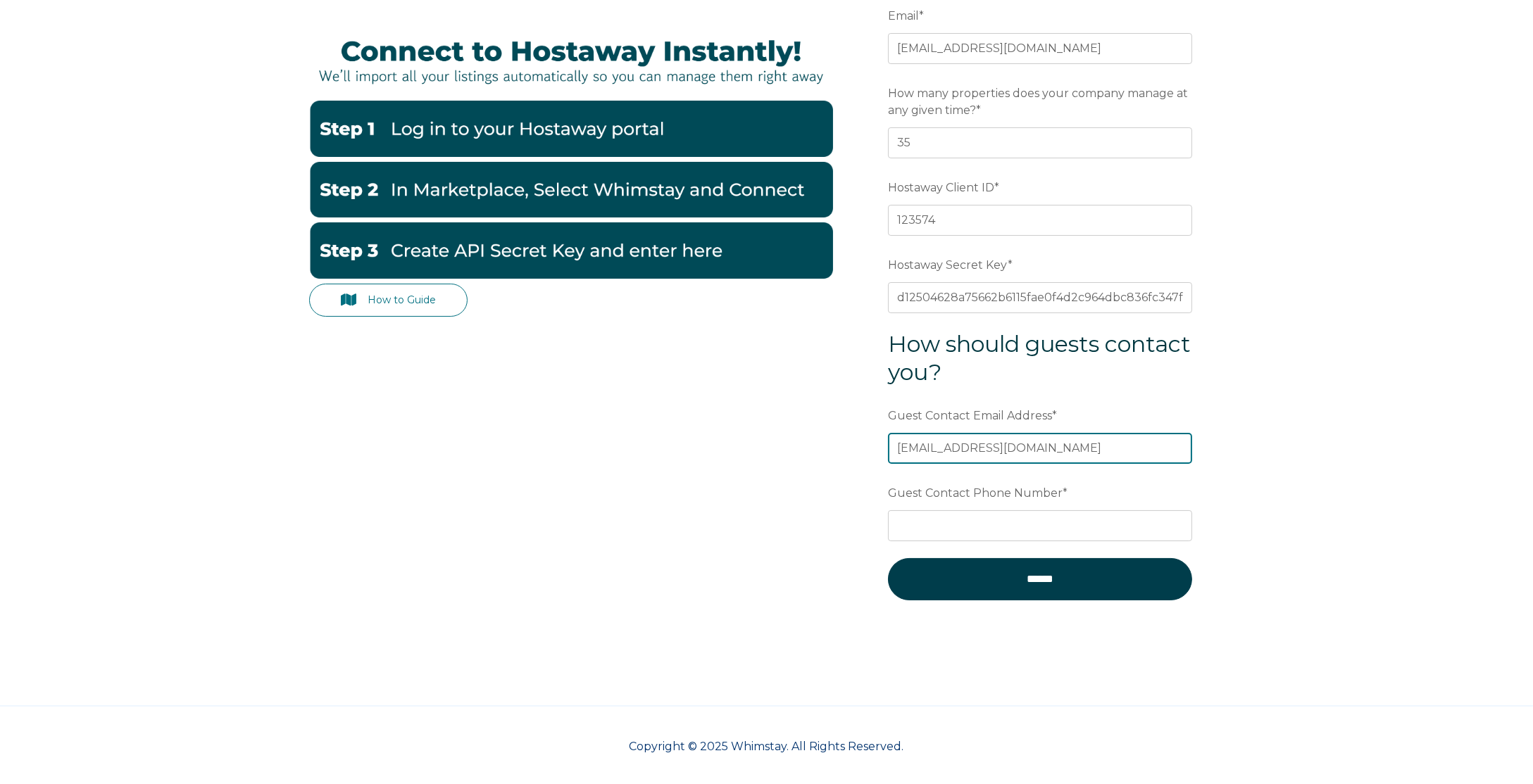
type input "[EMAIL_ADDRESS][DOMAIN_NAME]"
click at [1107, 505] on div "Guest Contact Phone Number *" at bounding box center [1040, 510] width 304 height 60
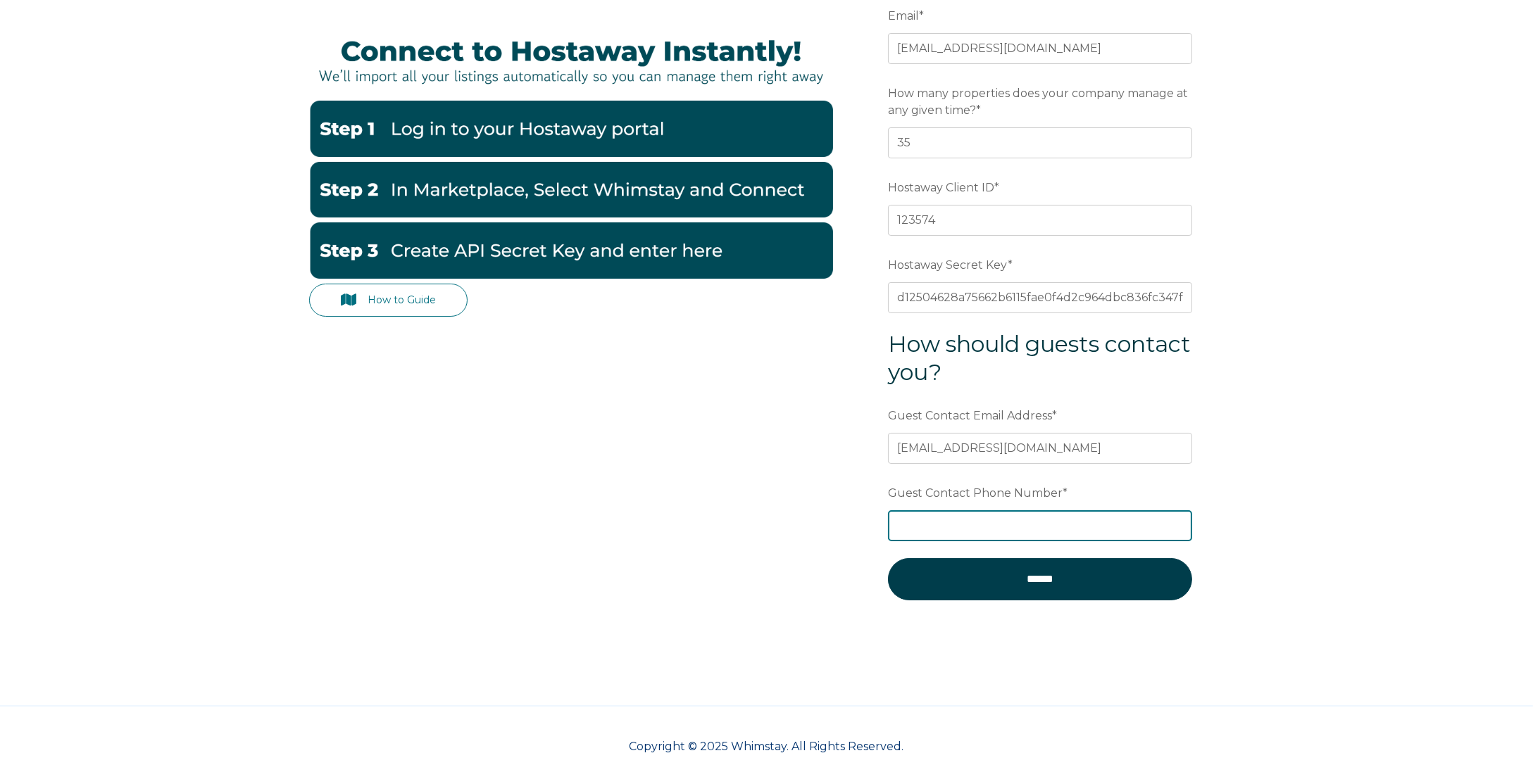
click at [1096, 523] on input "Guest Contact Phone Number *" at bounding box center [1040, 526] width 304 height 31
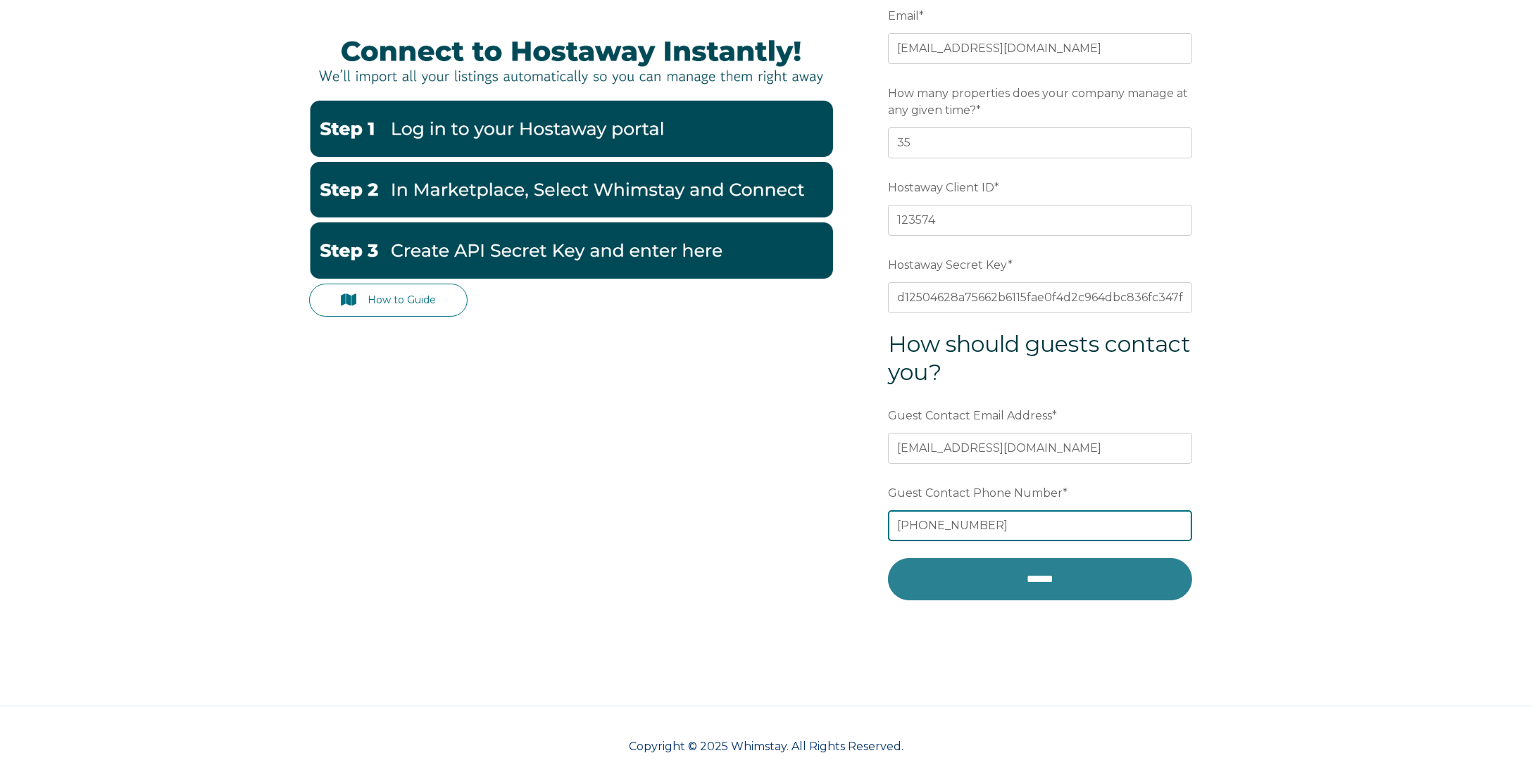
type input "+306976113100"
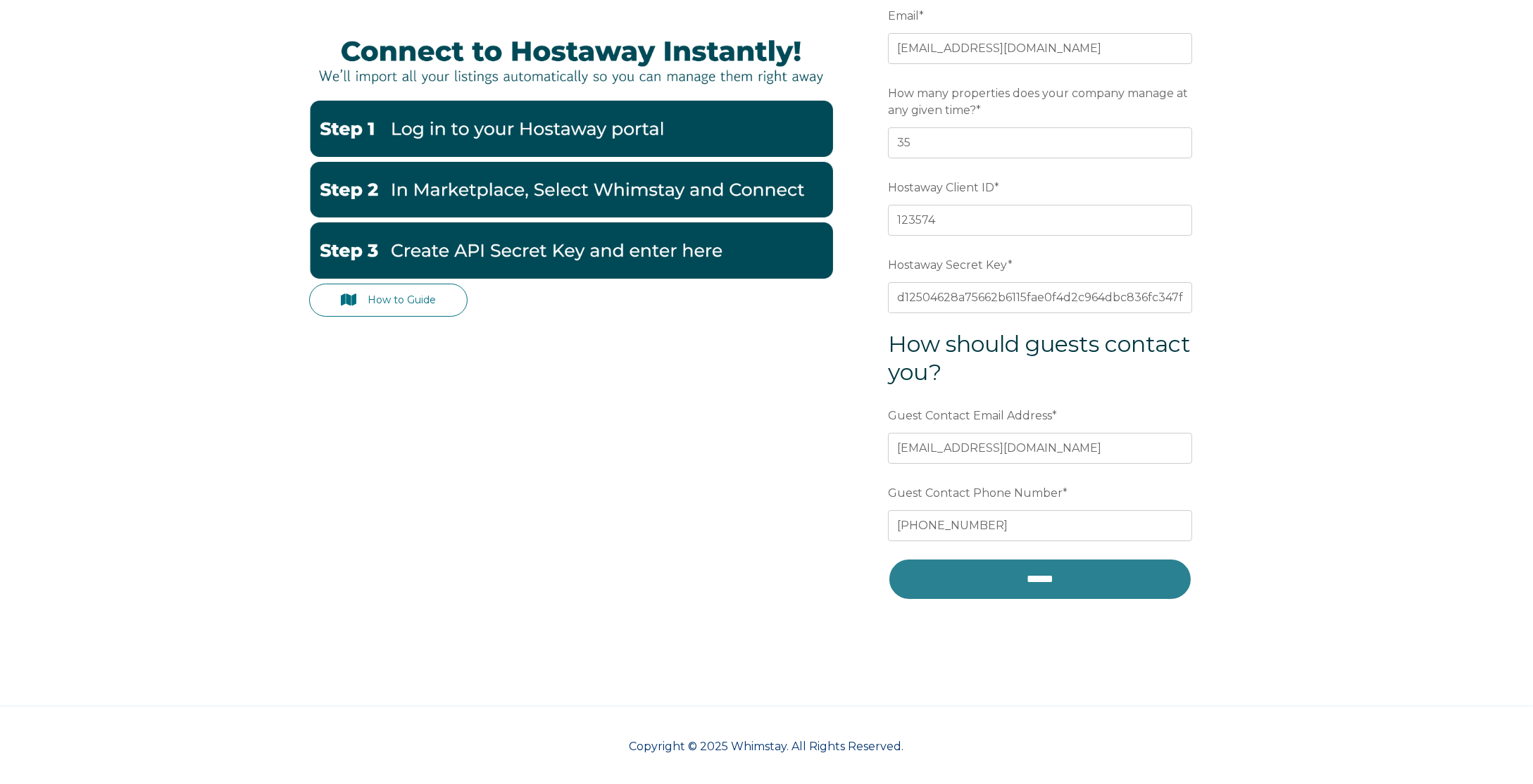
click at [1084, 558] on input "******" at bounding box center [1040, 579] width 304 height 42
click at [1075, 580] on input "******" at bounding box center [1040, 579] width 304 height 42
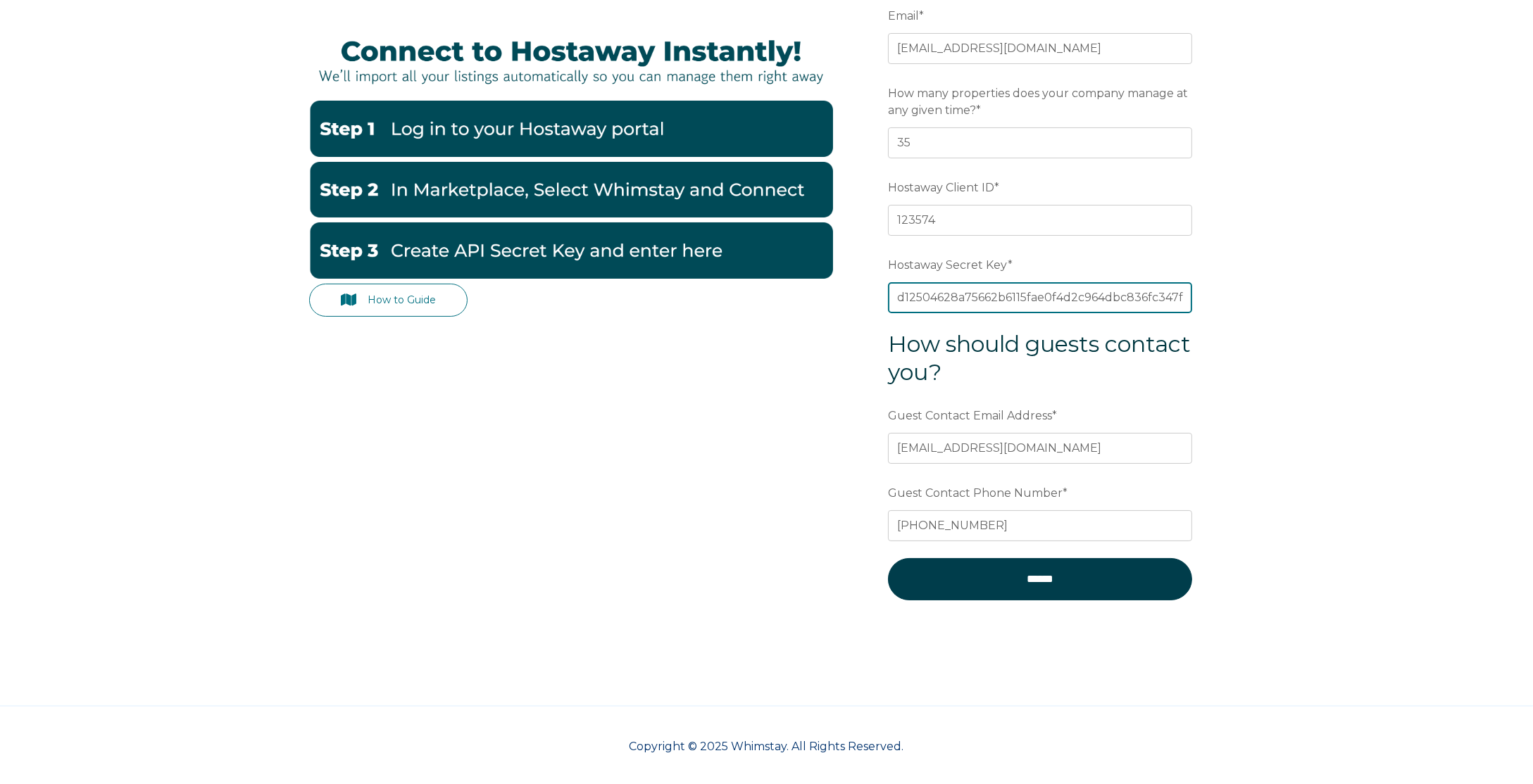
scroll to position [0, 0]
drag, startPoint x: 855, startPoint y: 299, endPoint x: 845, endPoint y: 299, distance: 10.0
click at [845, 299] on div "How to Guide Email * bookingathens@yandex.com Preferred language SDR How many p…" at bounding box center [767, 310] width 915 height 677
click at [922, 303] on input "d12504628a75662b6115fae0f4d2c964dbc836fc347fbc251d180225ca671e60" at bounding box center [1040, 298] width 304 height 31
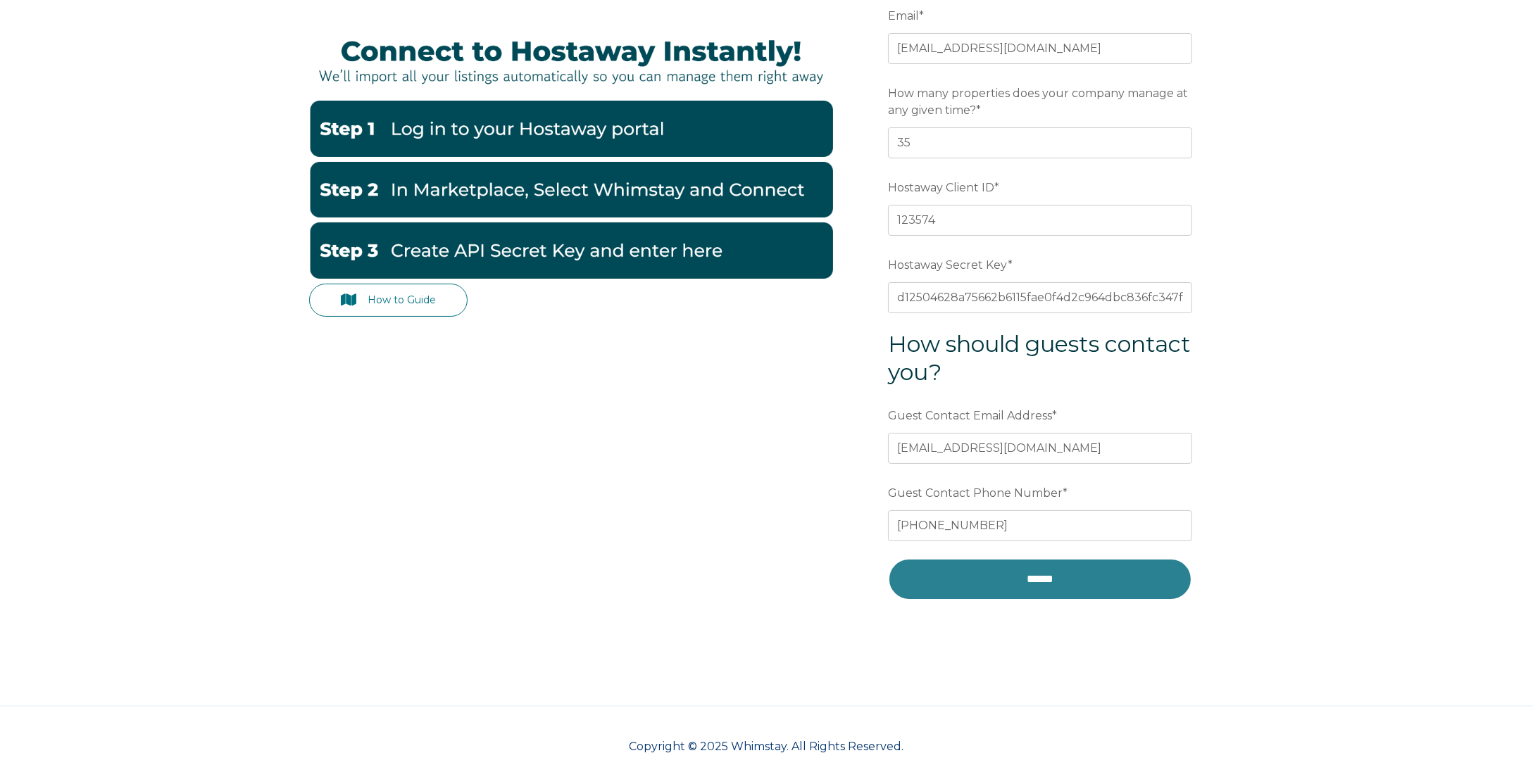
click at [999, 590] on input "******" at bounding box center [1040, 579] width 304 height 42
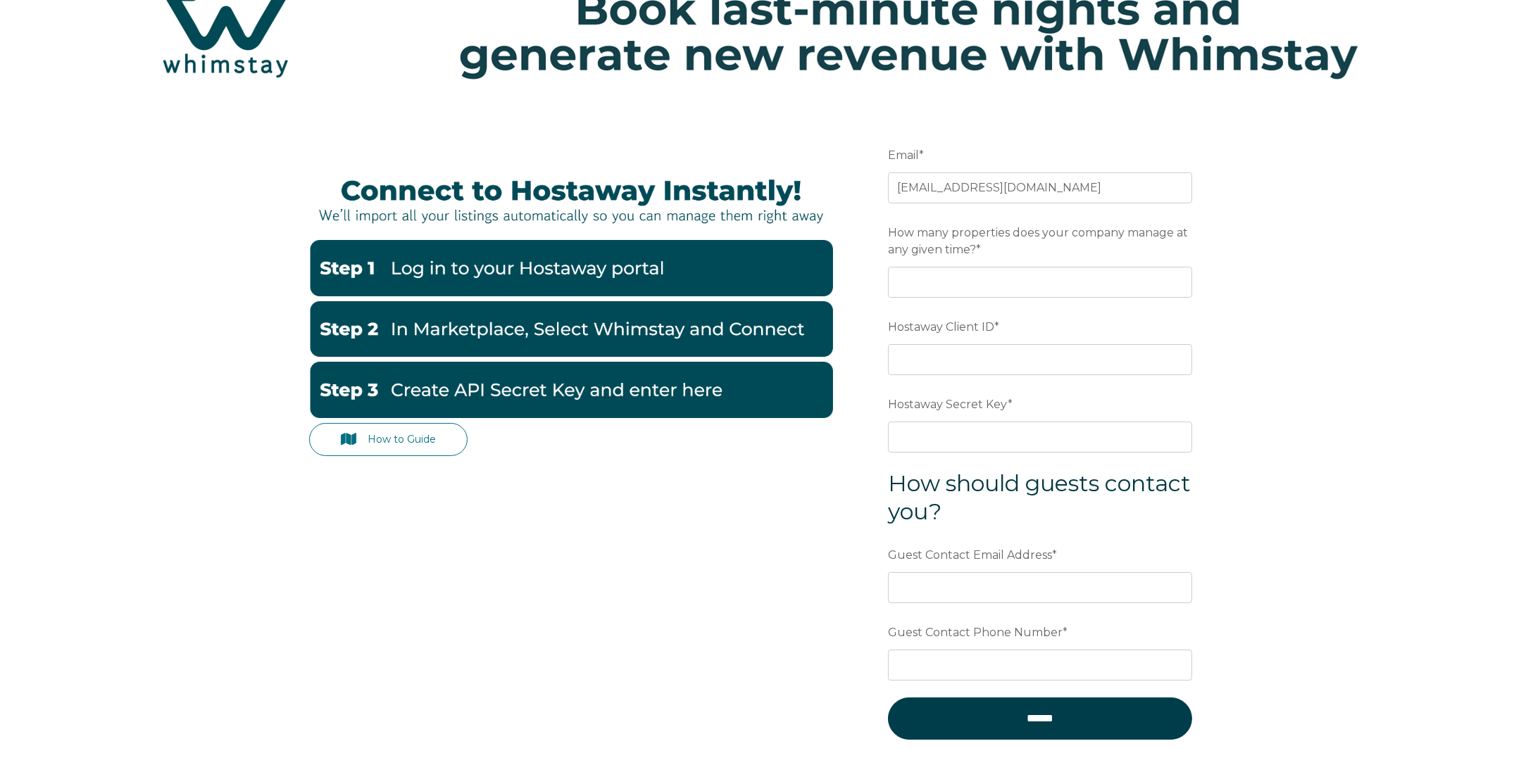
scroll to position [84, 0]
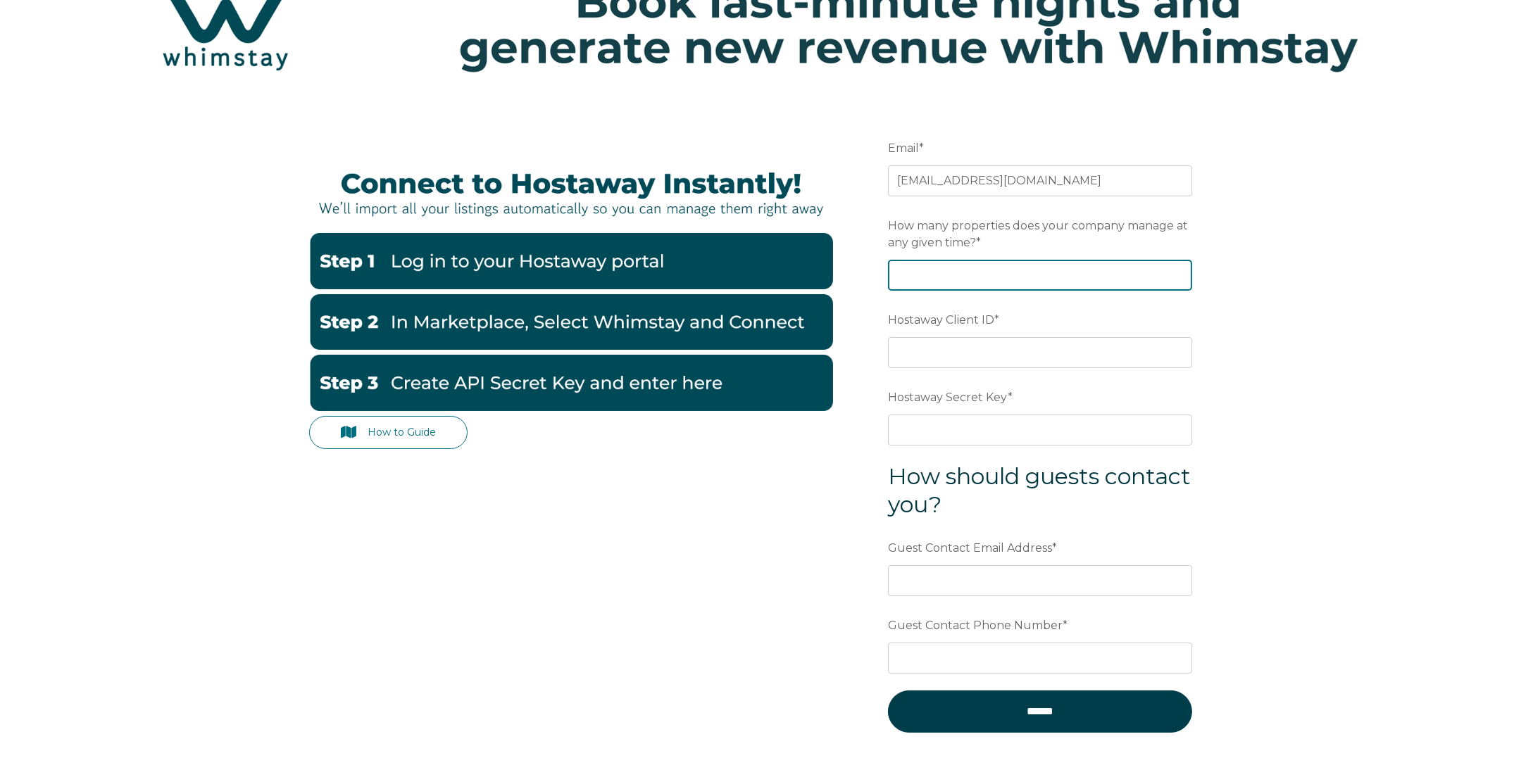
click at [1021, 278] on input "How many properties does your company manage at any given time? *" at bounding box center [1040, 275] width 304 height 31
type input "35"
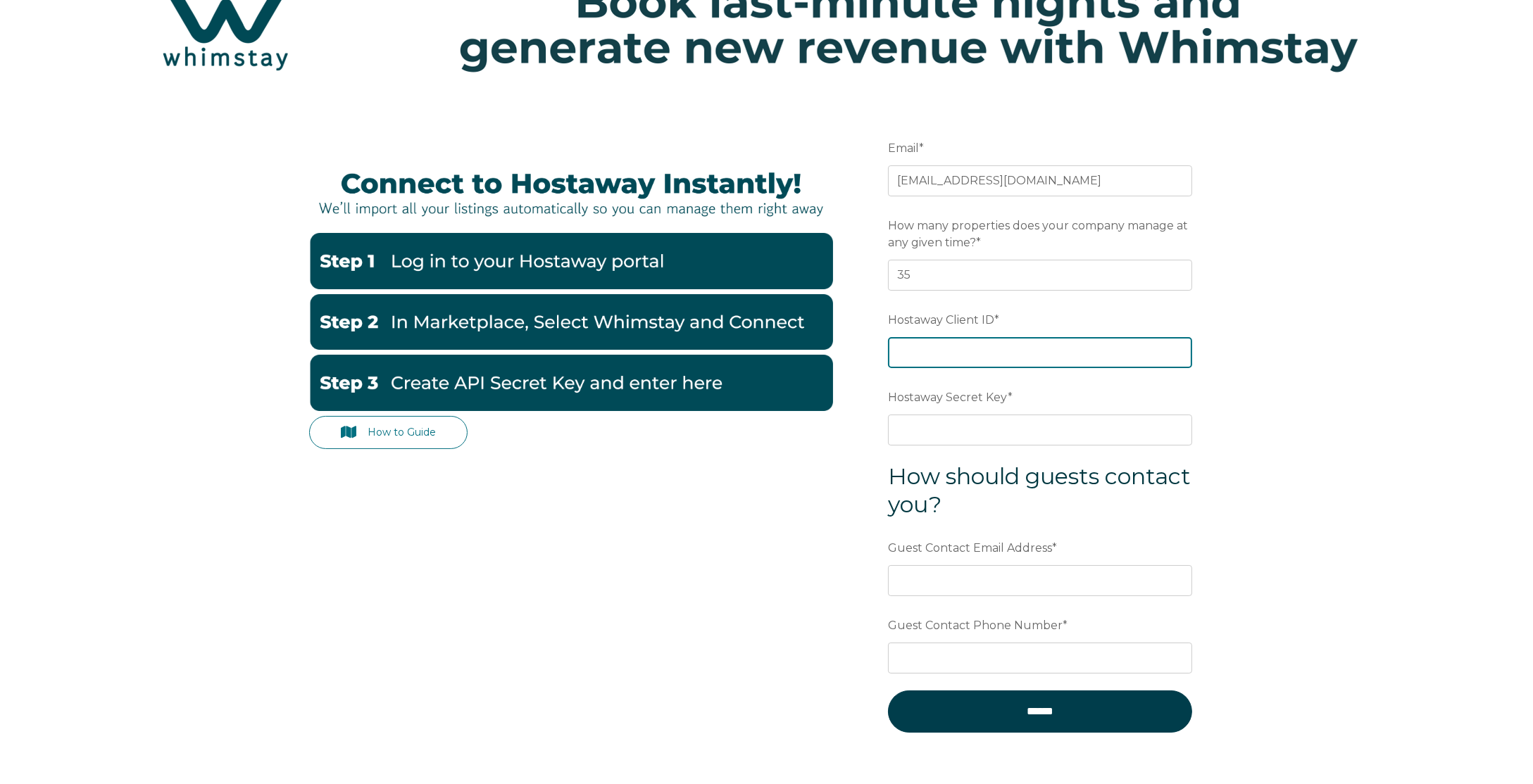
click at [1028, 338] on input "Hostaway Client ID *" at bounding box center [1040, 353] width 304 height 31
paste input "​123574​"
type input "​123574​"
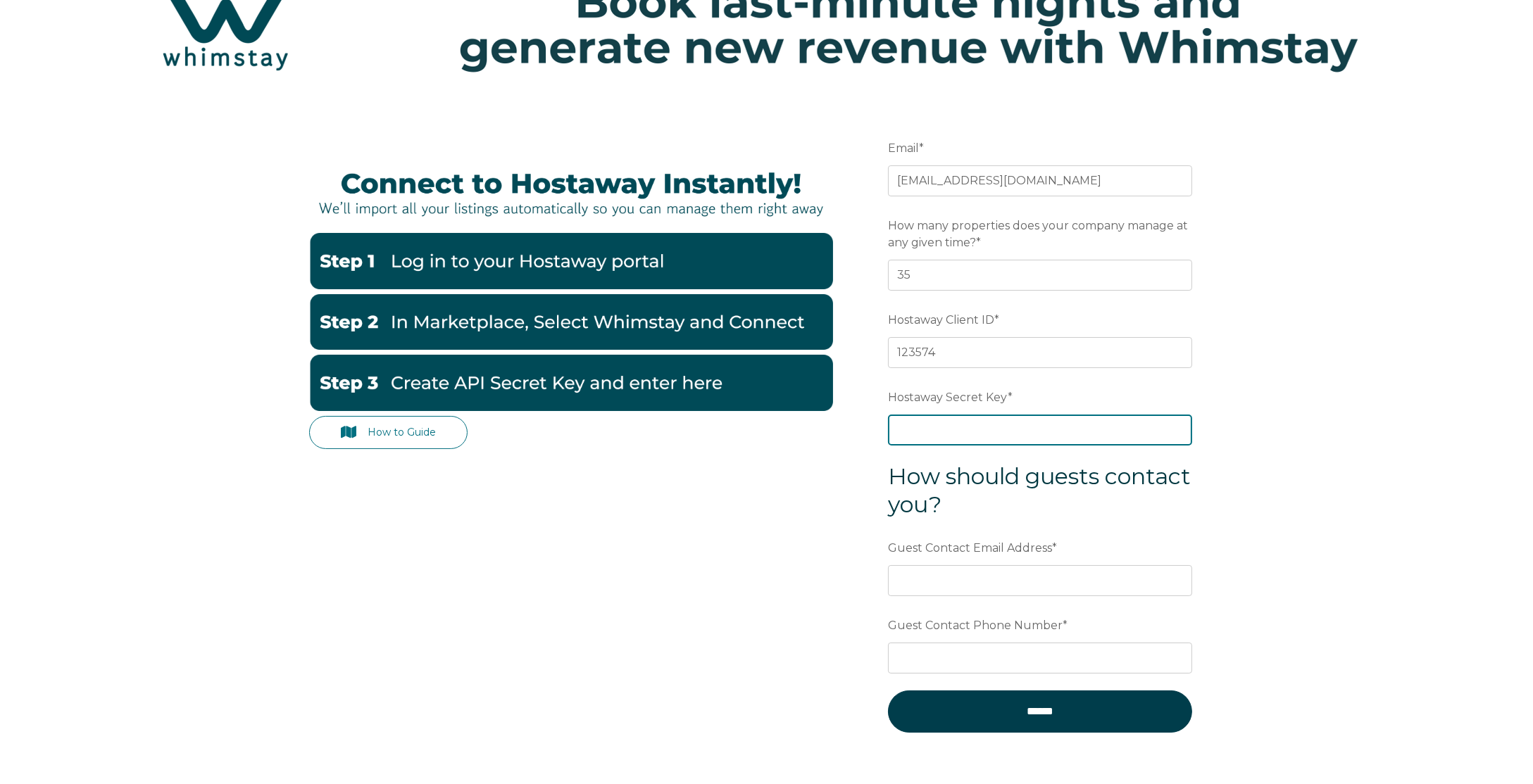
click at [1018, 432] on input "Hostaway Secret Key *" at bounding box center [1040, 430] width 304 height 31
paste input "d12504628a75662b6115fae0f4d2c964dbc836fc347fbc251d180225ca671e60"
type input "d12504628a75662b6115fae0f4d2c964dbc836fc347fbc251d180225ca671e60"
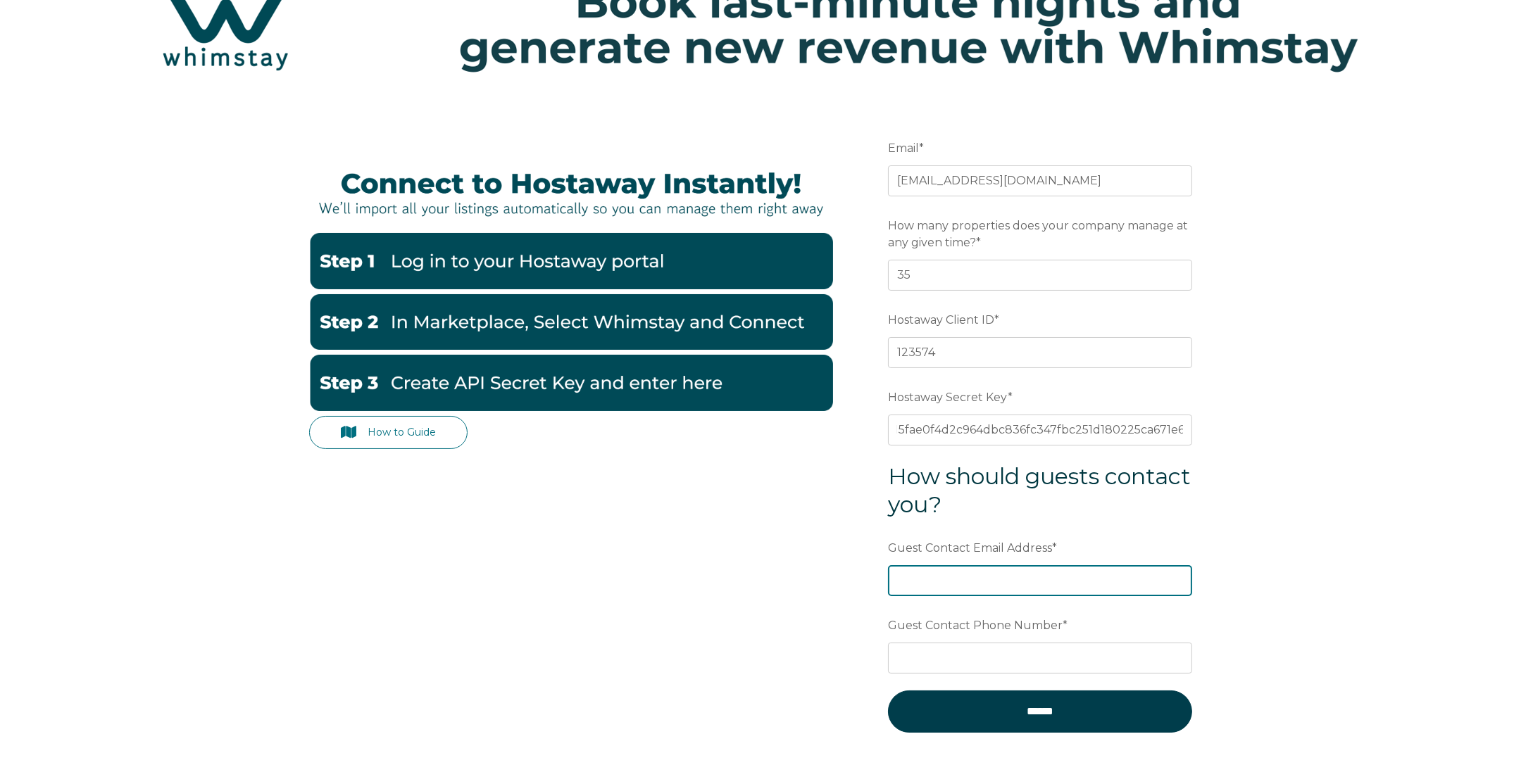
click at [1023, 578] on input "Guest Contact Email Address *" at bounding box center [1040, 581] width 304 height 31
type input "B"
type input "[EMAIL_ADDRESS][DOMAIN_NAME]"
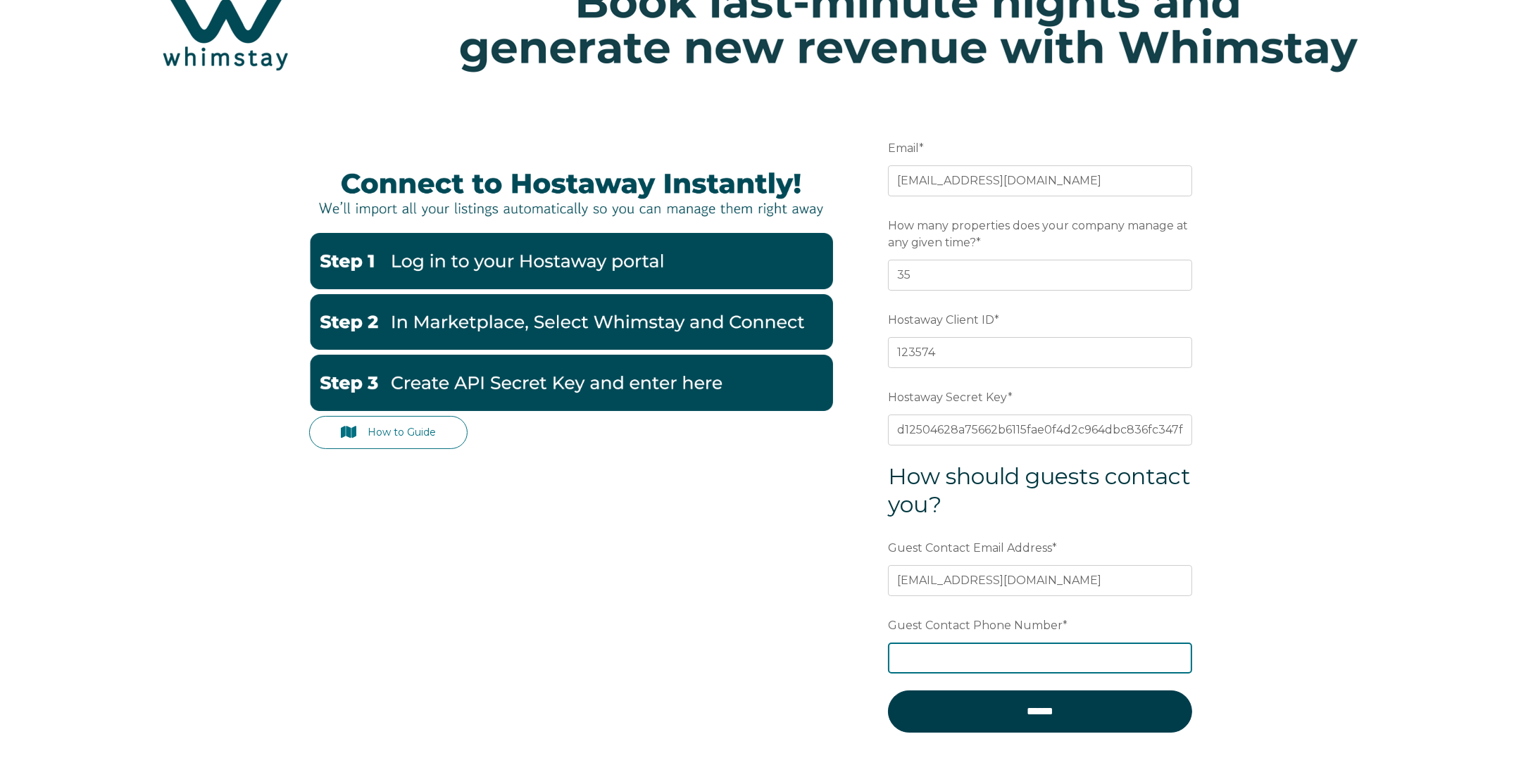
click at [956, 652] on input "Guest Contact Phone Number *" at bounding box center [1040, 659] width 304 height 31
type input "+306976113100"
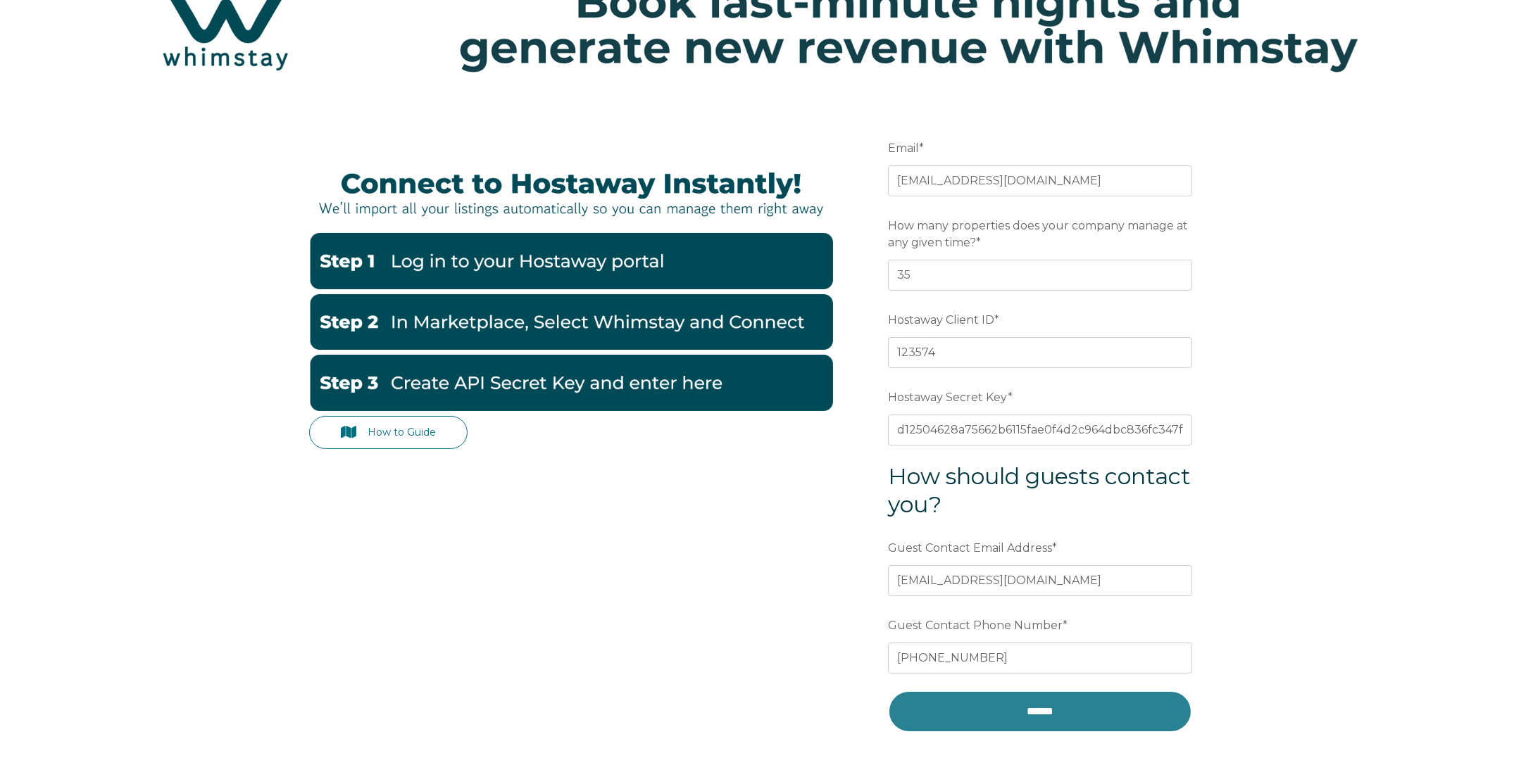
click at [1018, 711] on input "******" at bounding box center [1040, 711] width 304 height 42
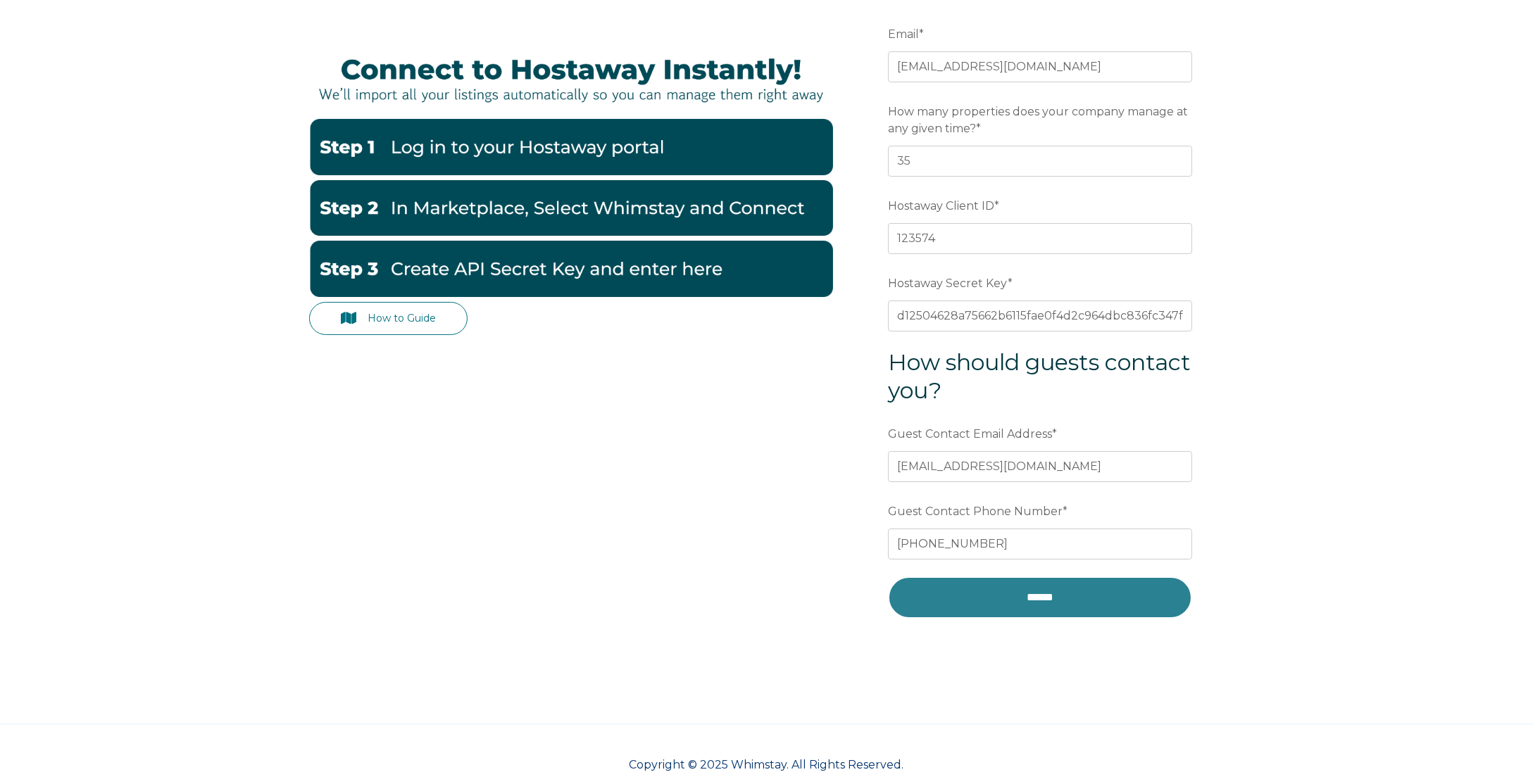
scroll to position [217, 0]
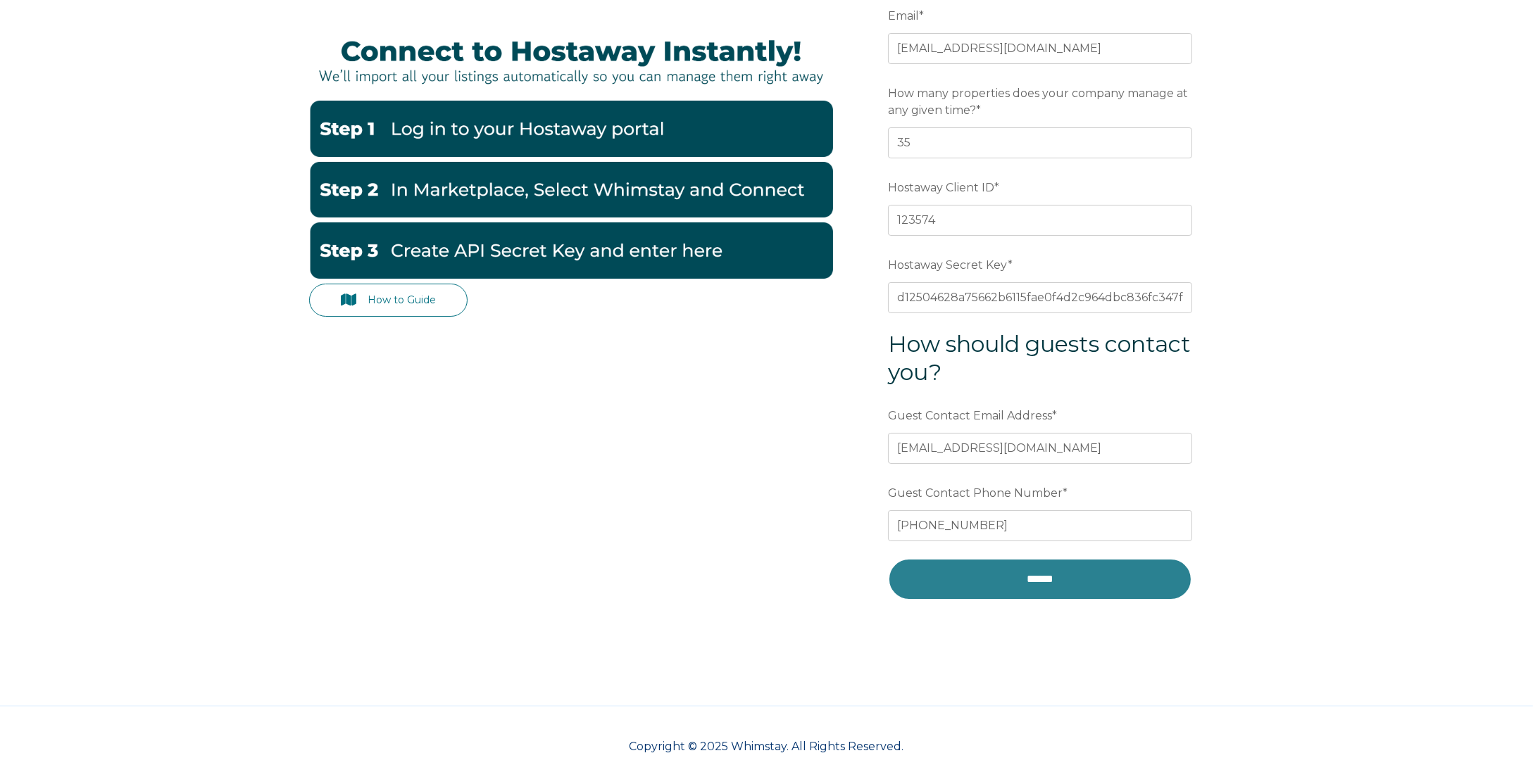
click at [1032, 580] on input "******" at bounding box center [1040, 579] width 304 height 42
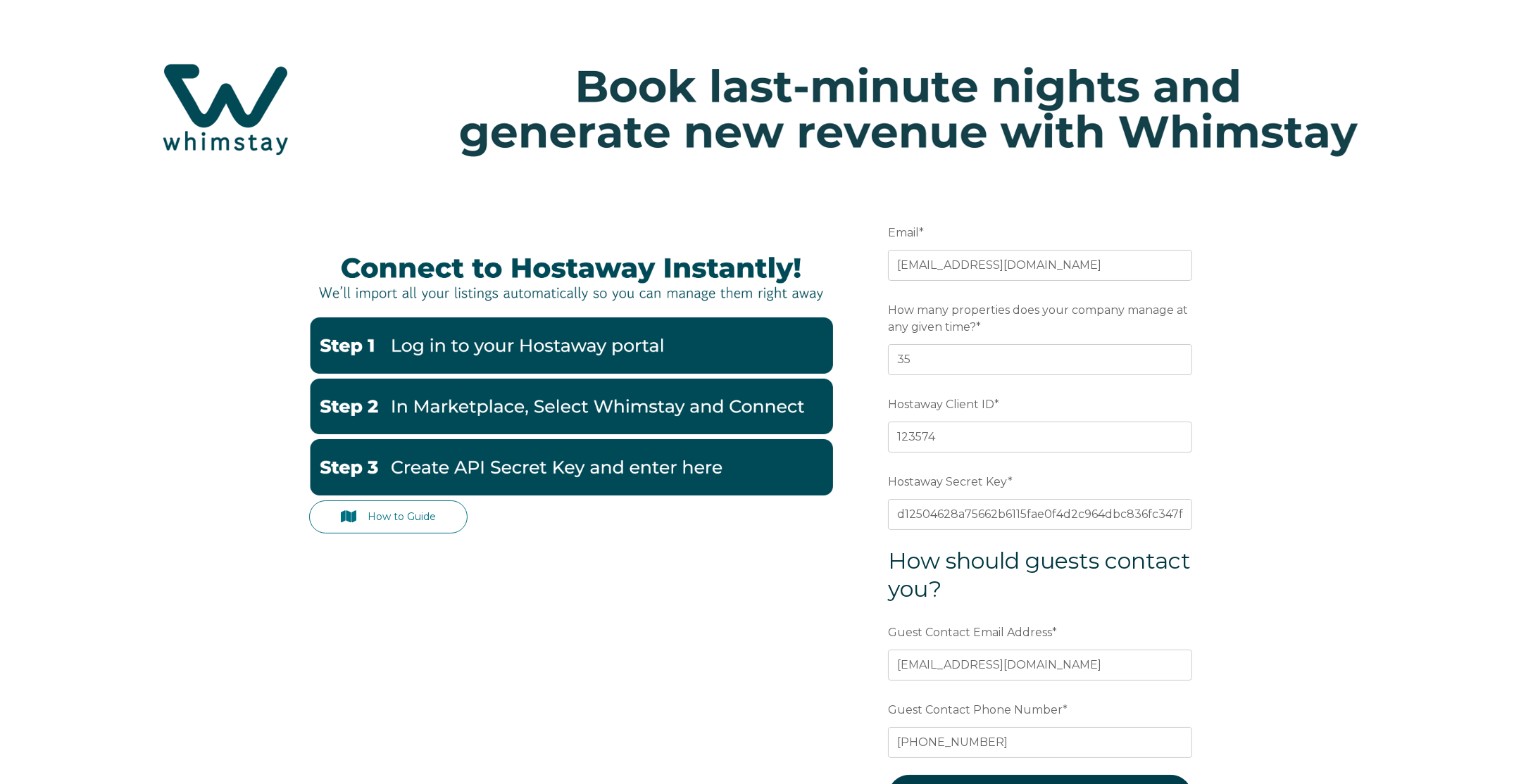
click at [614, 465] on img at bounding box center [571, 467] width 524 height 56
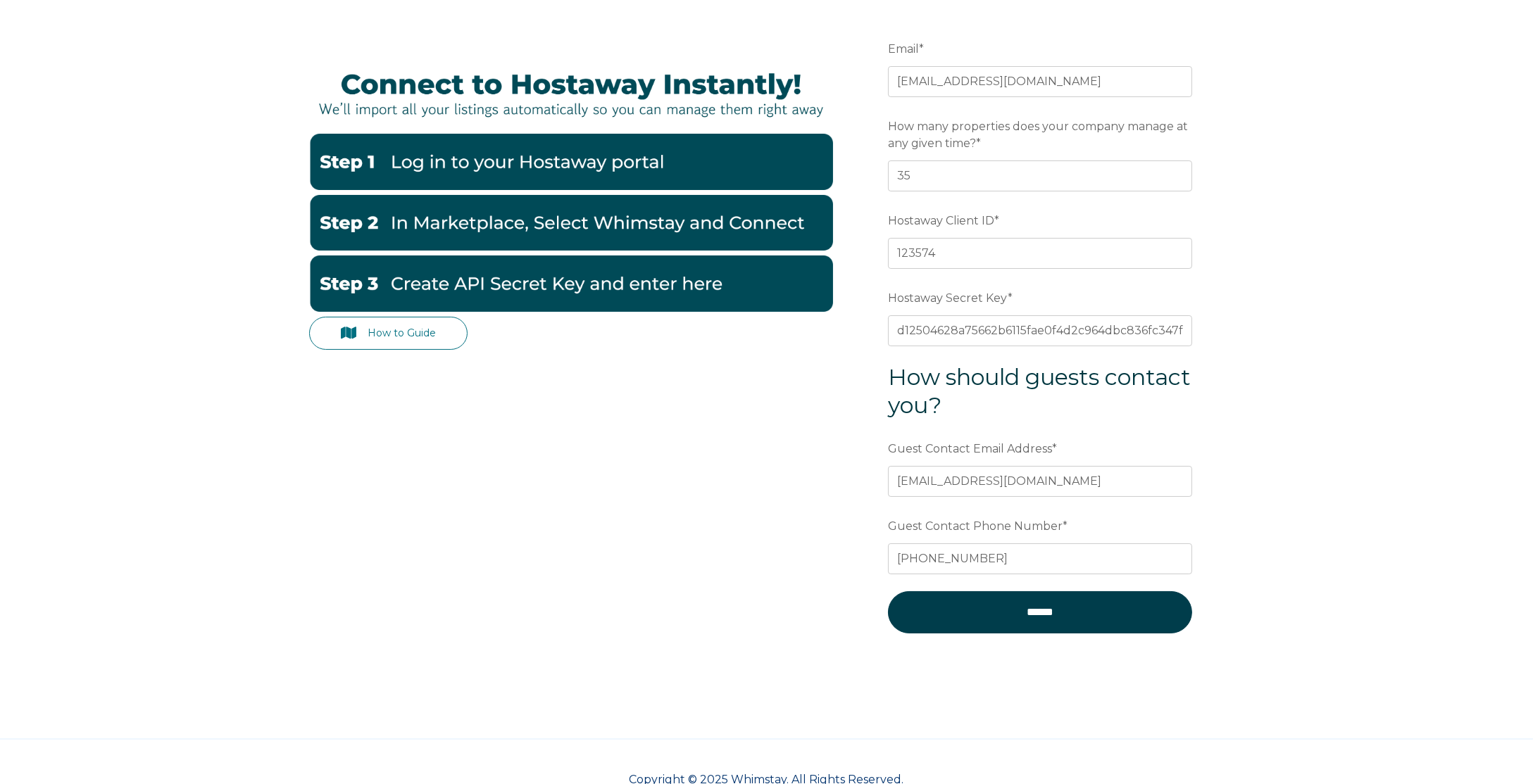
scroll to position [217, 0]
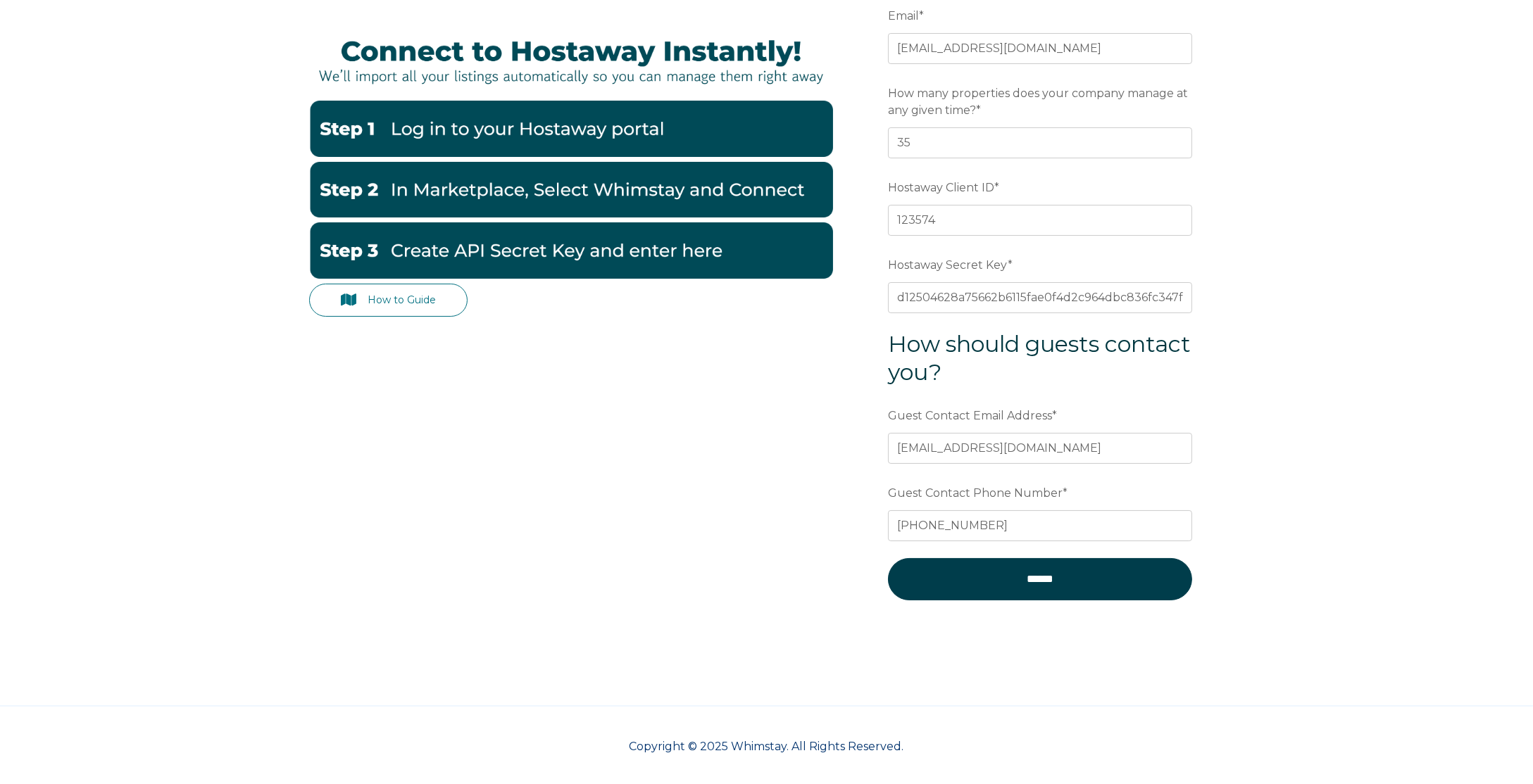
click at [1059, 604] on form "Email * bookingathens@yandex.com Preferred language SDR How many properties doe…" at bounding box center [1040, 310] width 368 height 677
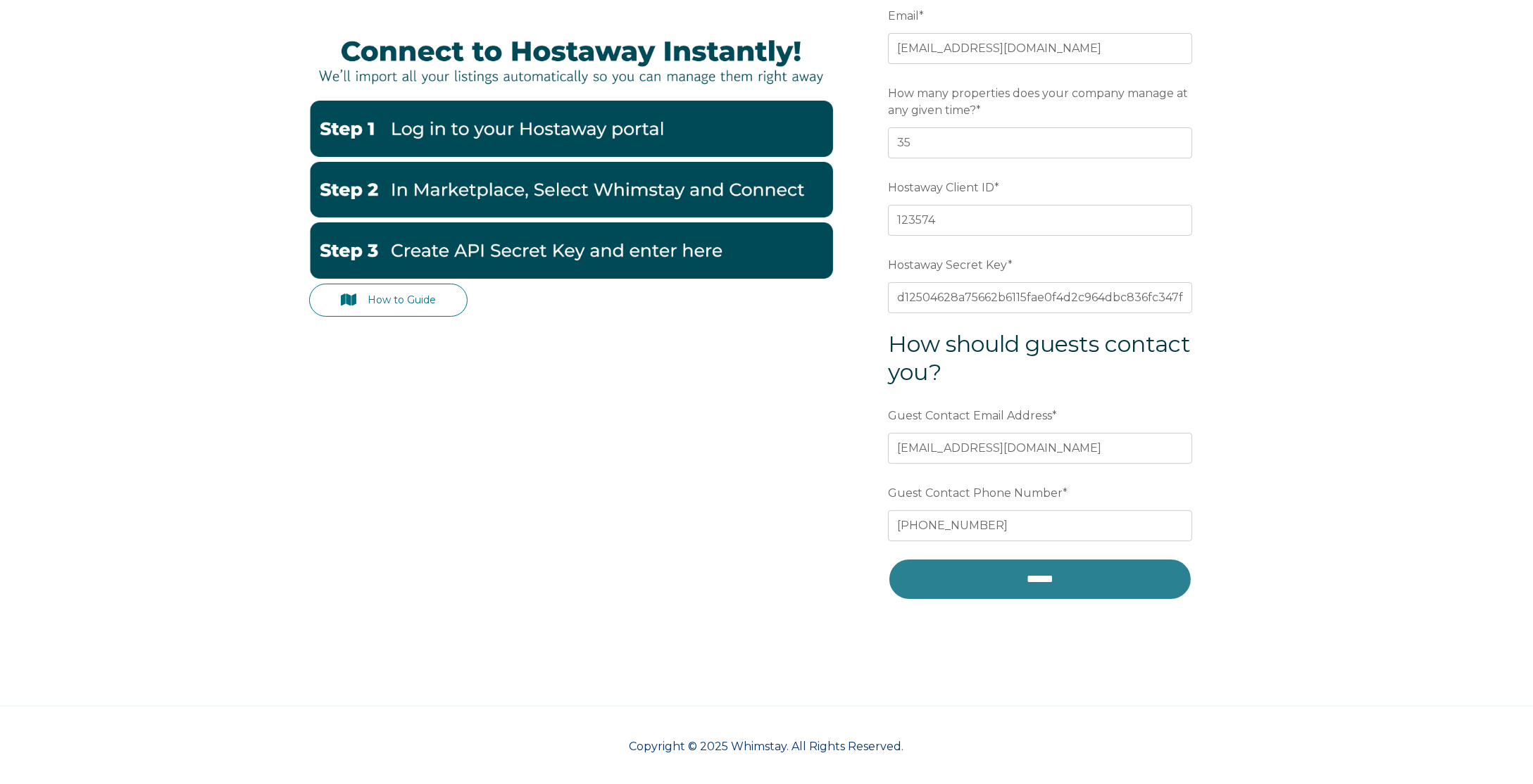
click at [1060, 594] on input "******" at bounding box center [1040, 579] width 304 height 42
click at [1024, 579] on input "******" at bounding box center [1040, 579] width 304 height 42
click at [1096, 575] on input "******" at bounding box center [1040, 579] width 304 height 42
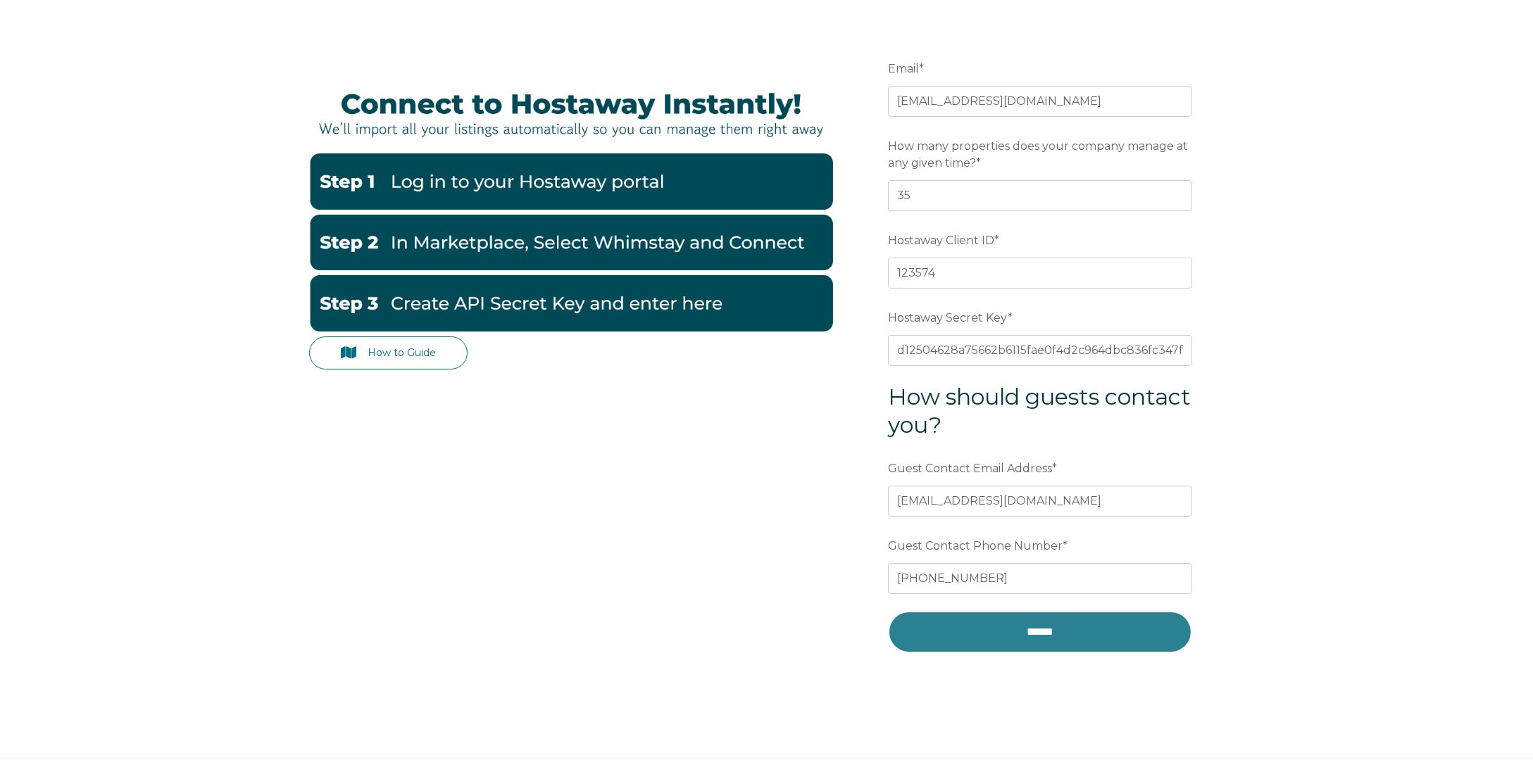
scroll to position [169, 0]
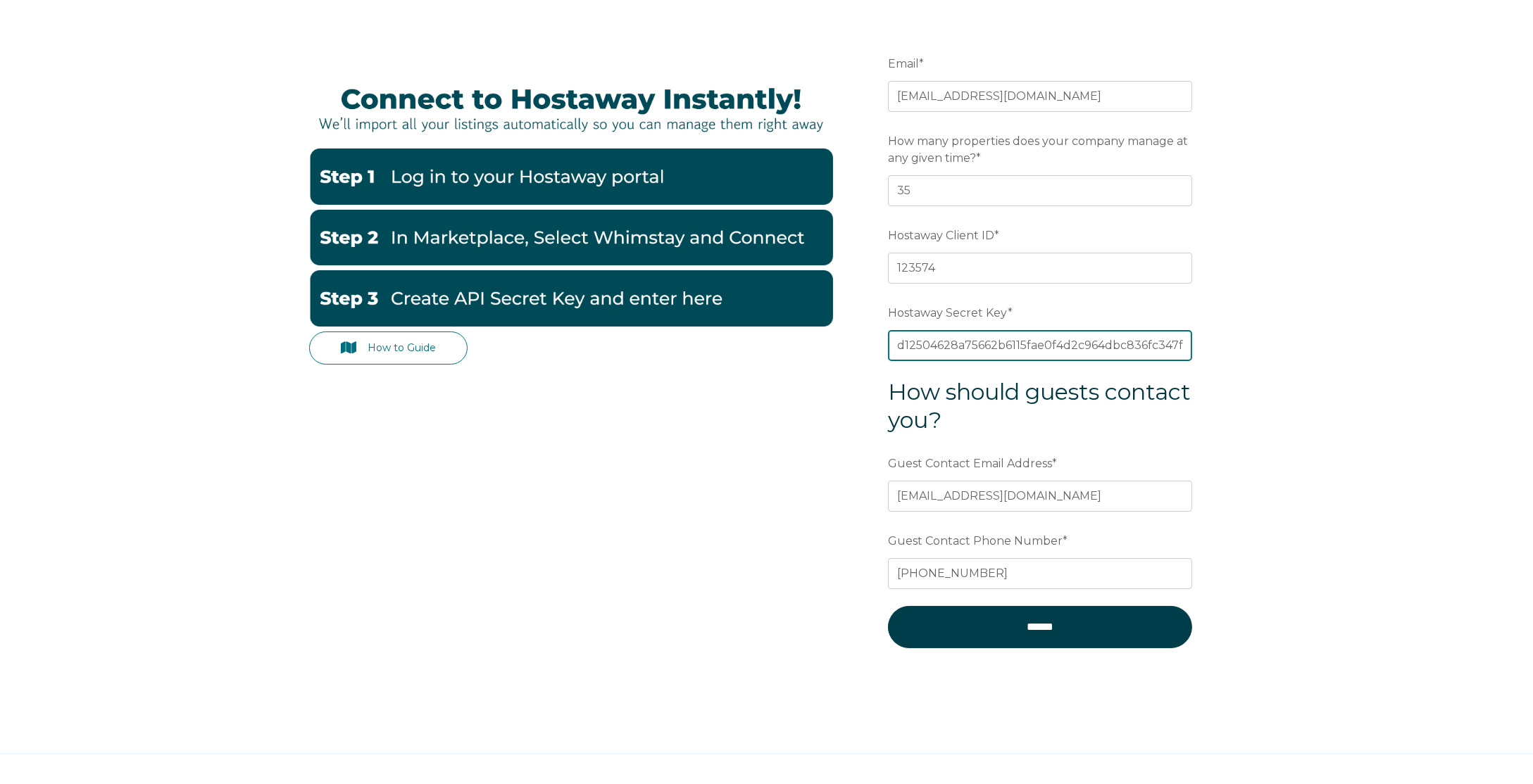
click at [1047, 345] on input "d12504628a75662b6115fae0f4d2c964dbc836fc347fbc251d180225ca671e60" at bounding box center [1040, 345] width 304 height 31
click at [1047, 344] on input "d12504628a75662b6115fae0f4d2c964dbc836fc347fbc251d180225ca671e60" at bounding box center [1040, 345] width 304 height 31
click at [538, 492] on div "How to Guide Email * bookingathens@yandex.com Preferred language SDR How many p…" at bounding box center [767, 358] width 915 height 677
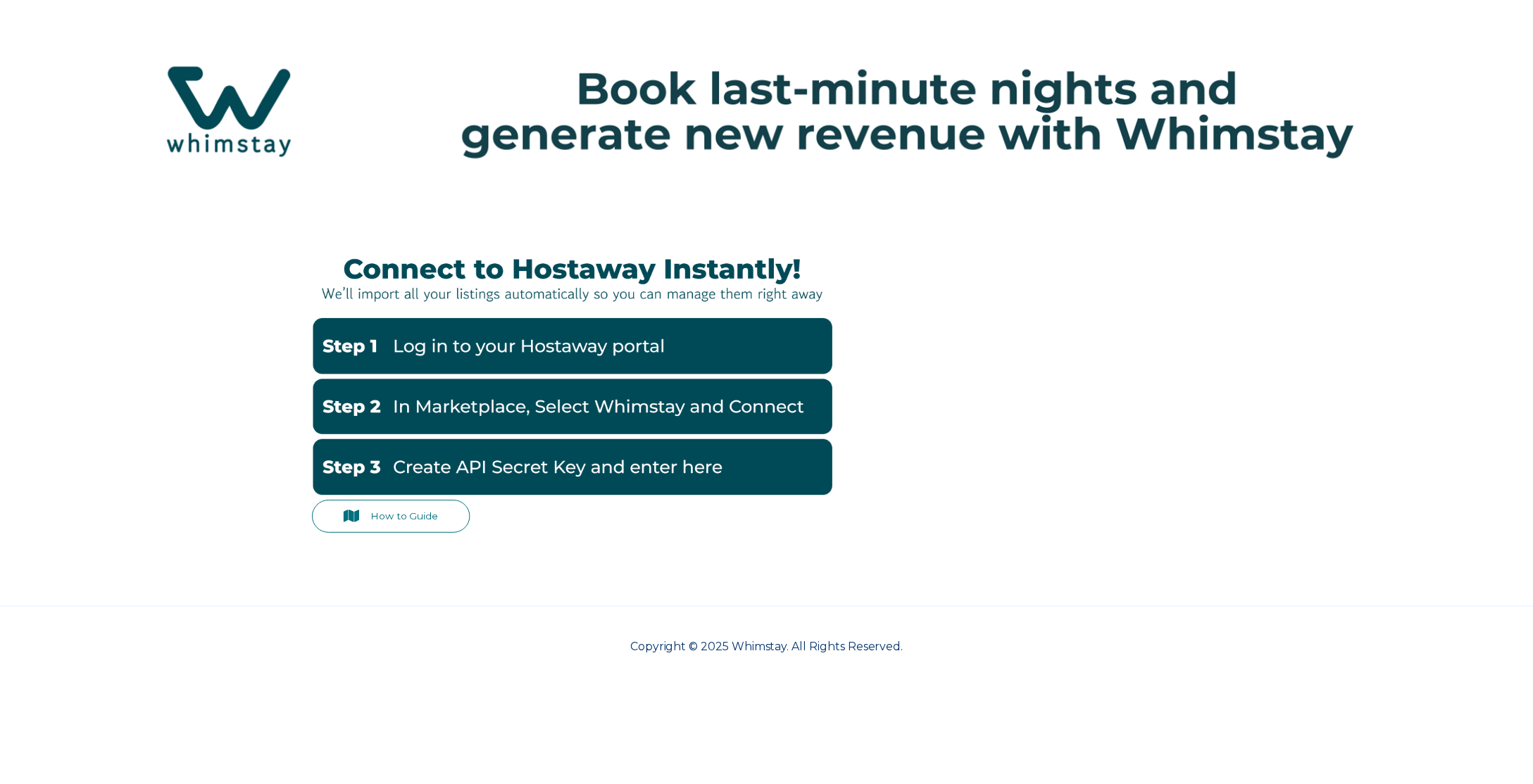
scroll to position [169, 0]
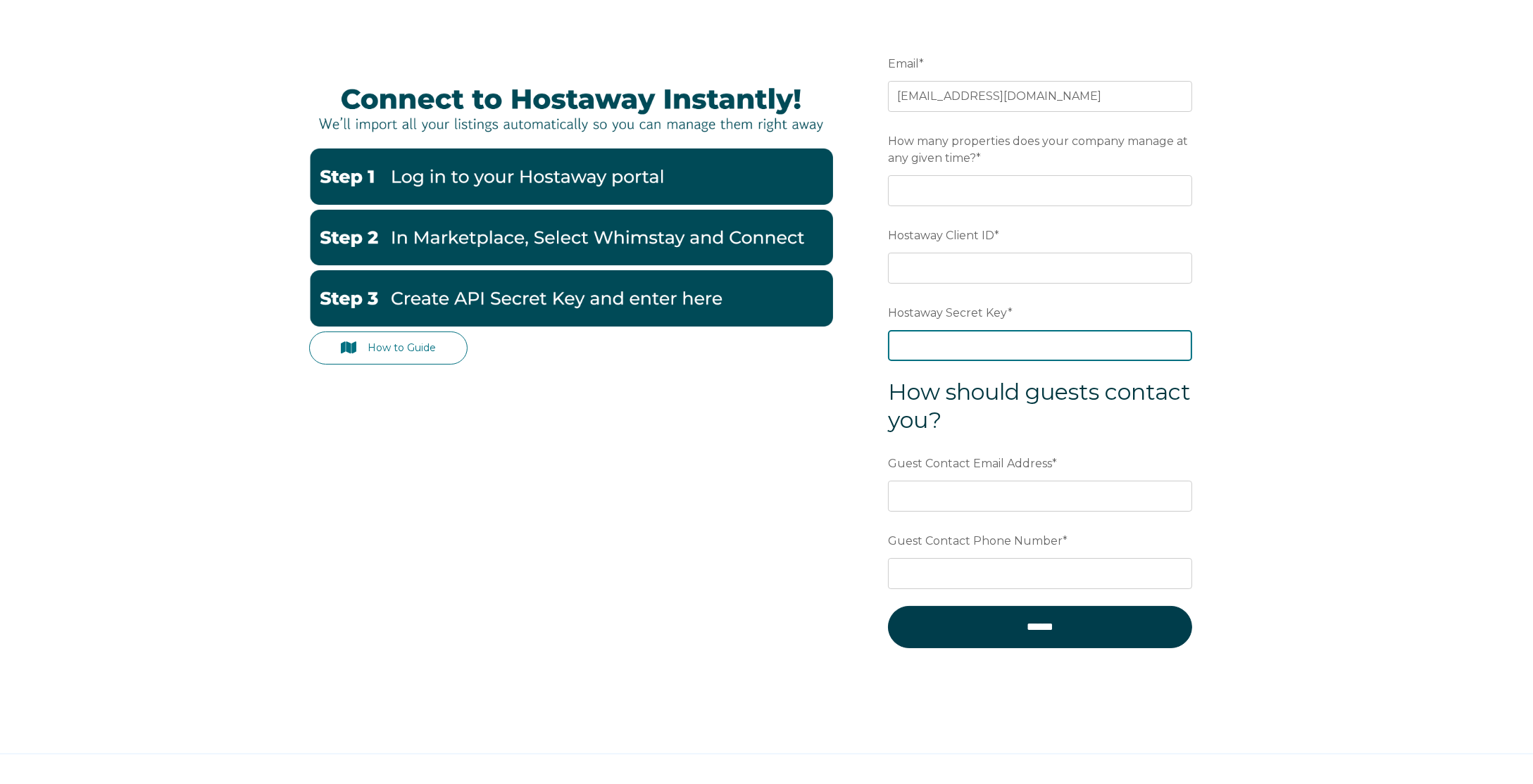
click at [998, 351] on input "Hostaway Secret Key *" at bounding box center [1040, 345] width 304 height 31
paste input "d12504628a75662b6115fae0f4d2c964dbc836fc347fbc251d180225ca671e60"
type input "d12504628a75662b6115fae0f4d2c964dbc836fc347fbc251d180225ca671e60"
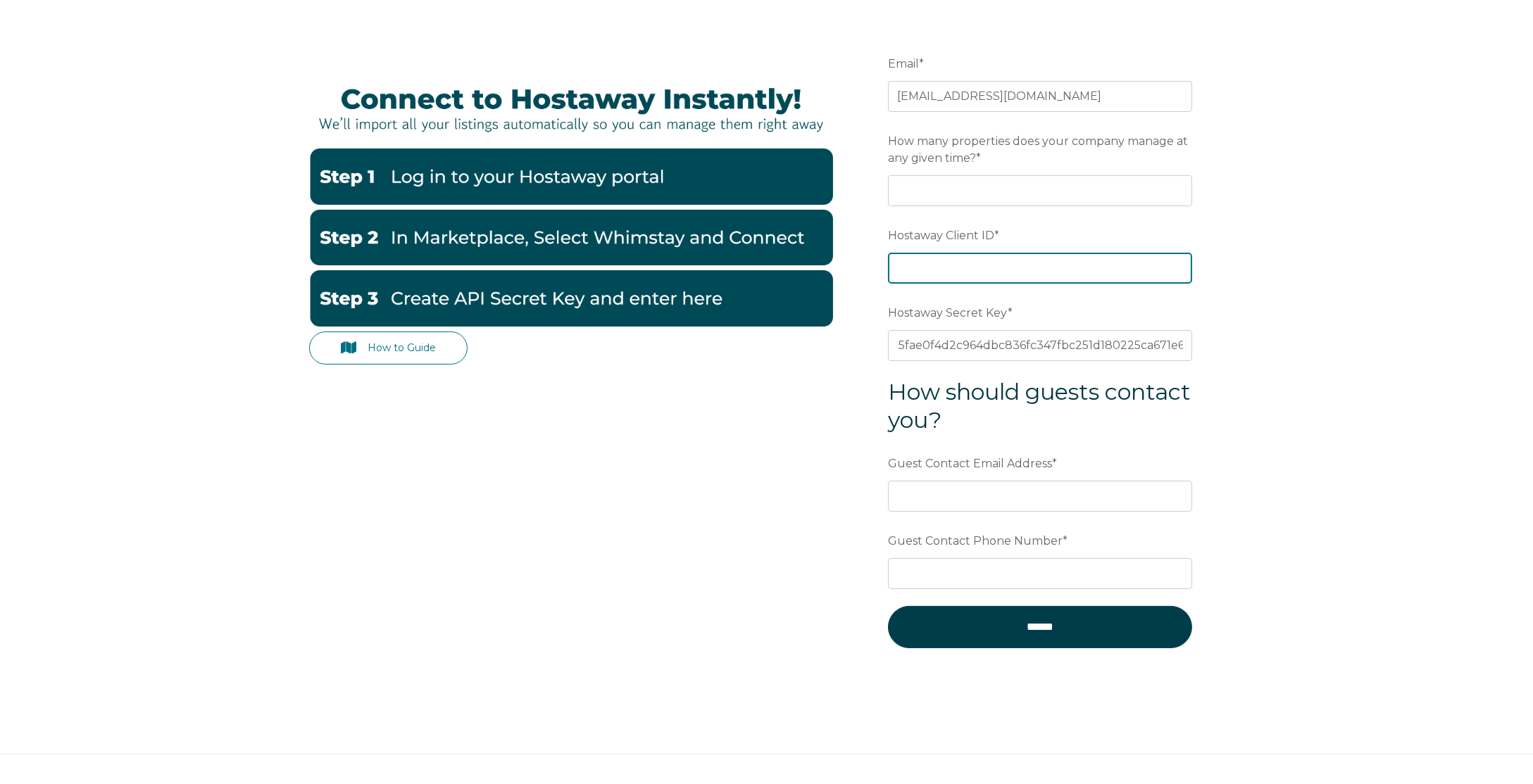
click at [1028, 257] on input "Hostaway Client ID *" at bounding box center [1040, 269] width 304 height 31
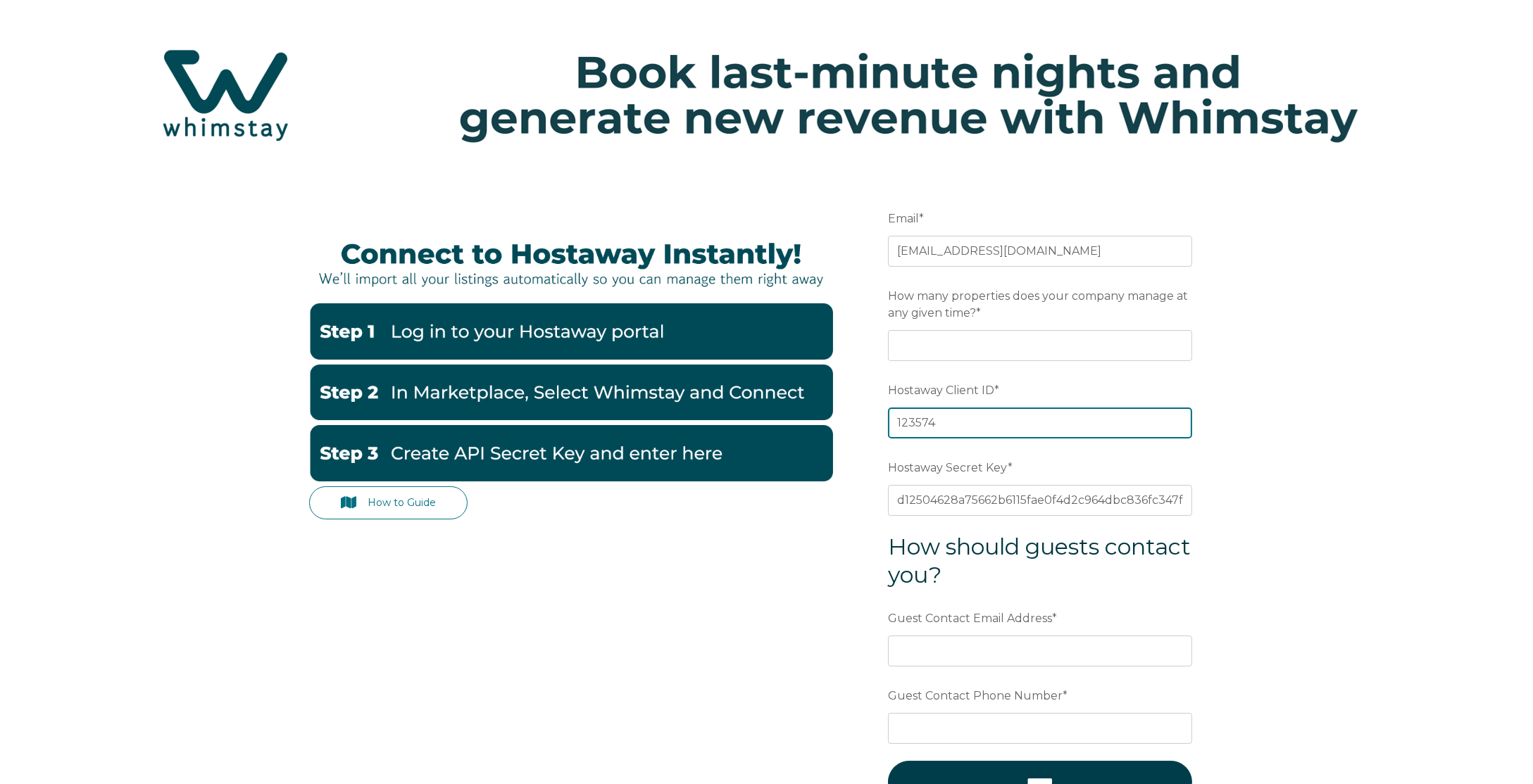
scroll to position [0, 0]
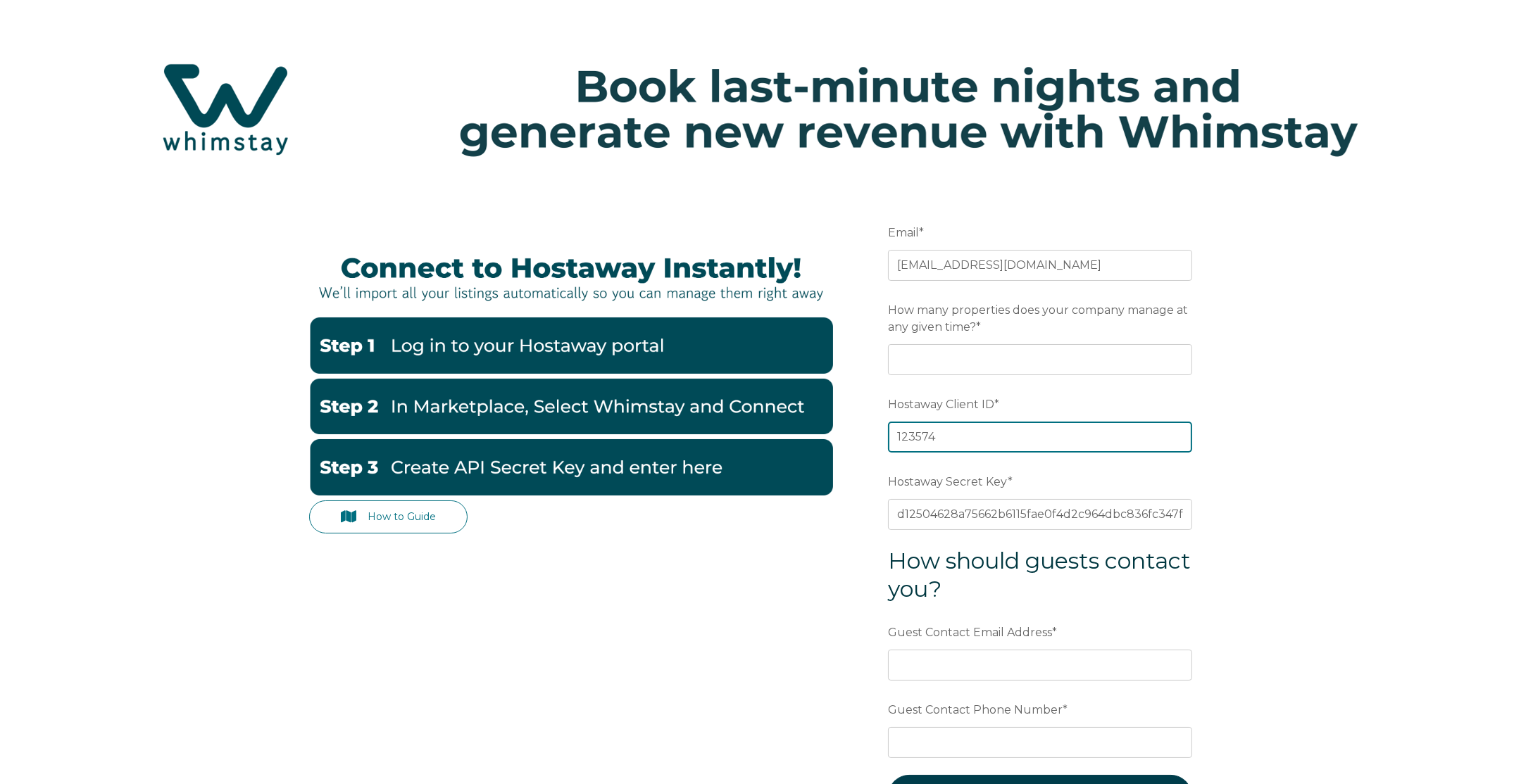
type input "123574"
click at [1038, 340] on div "How many properties does your company manage at any given time? *" at bounding box center [1040, 336] width 304 height 77
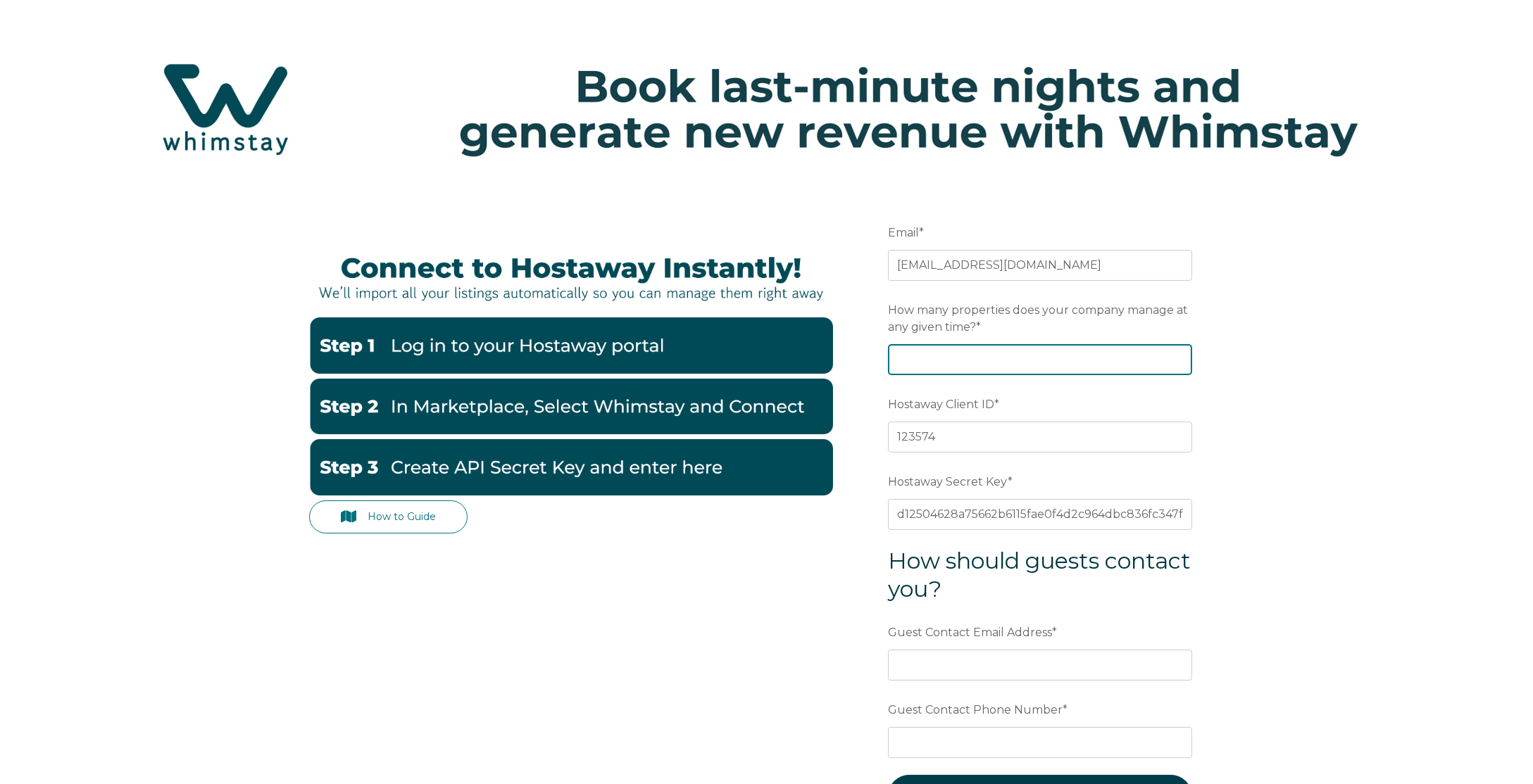
click at [1036, 347] on input "How many properties does your company manage at any given time? *" at bounding box center [1040, 360] width 304 height 31
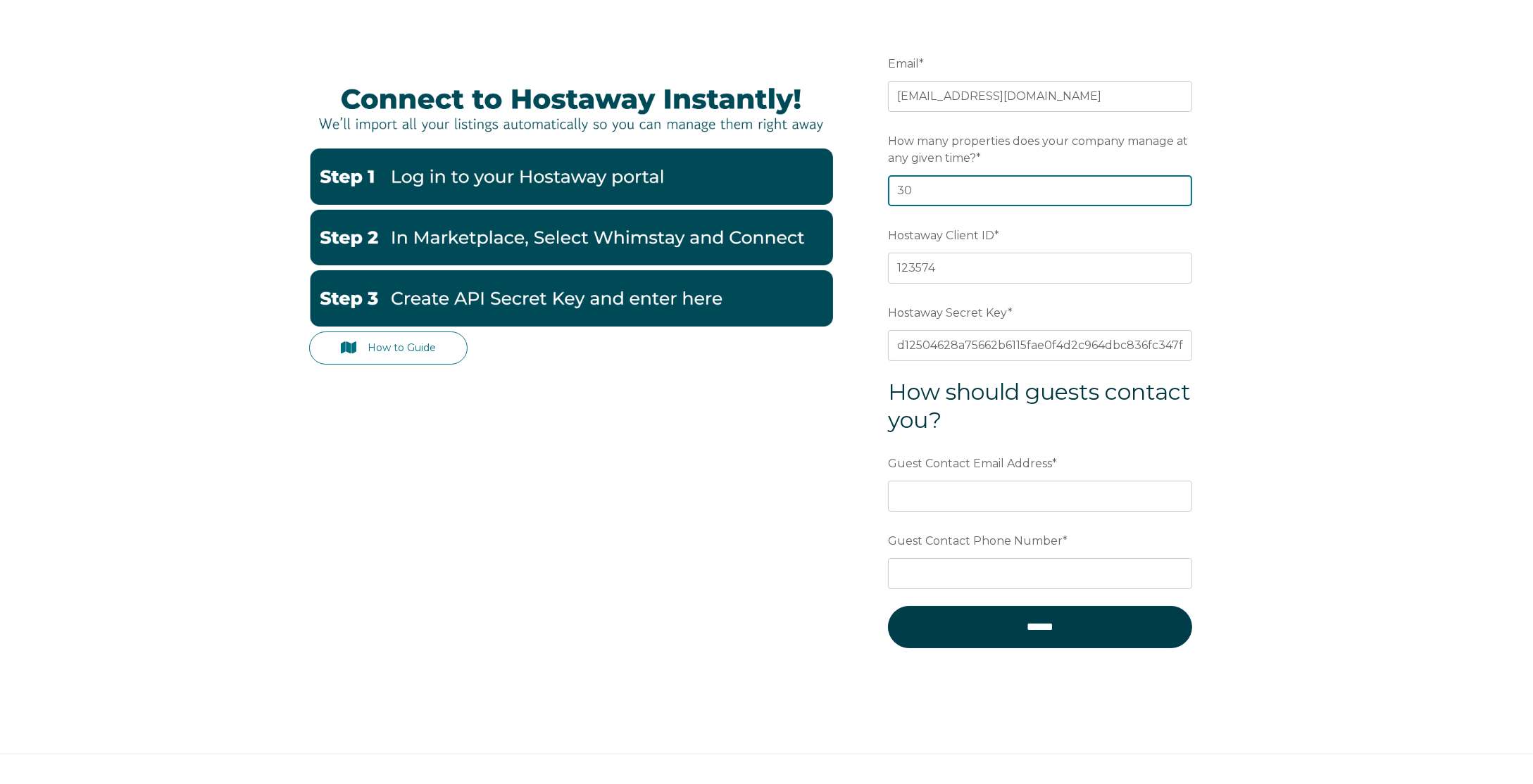
type input "30"
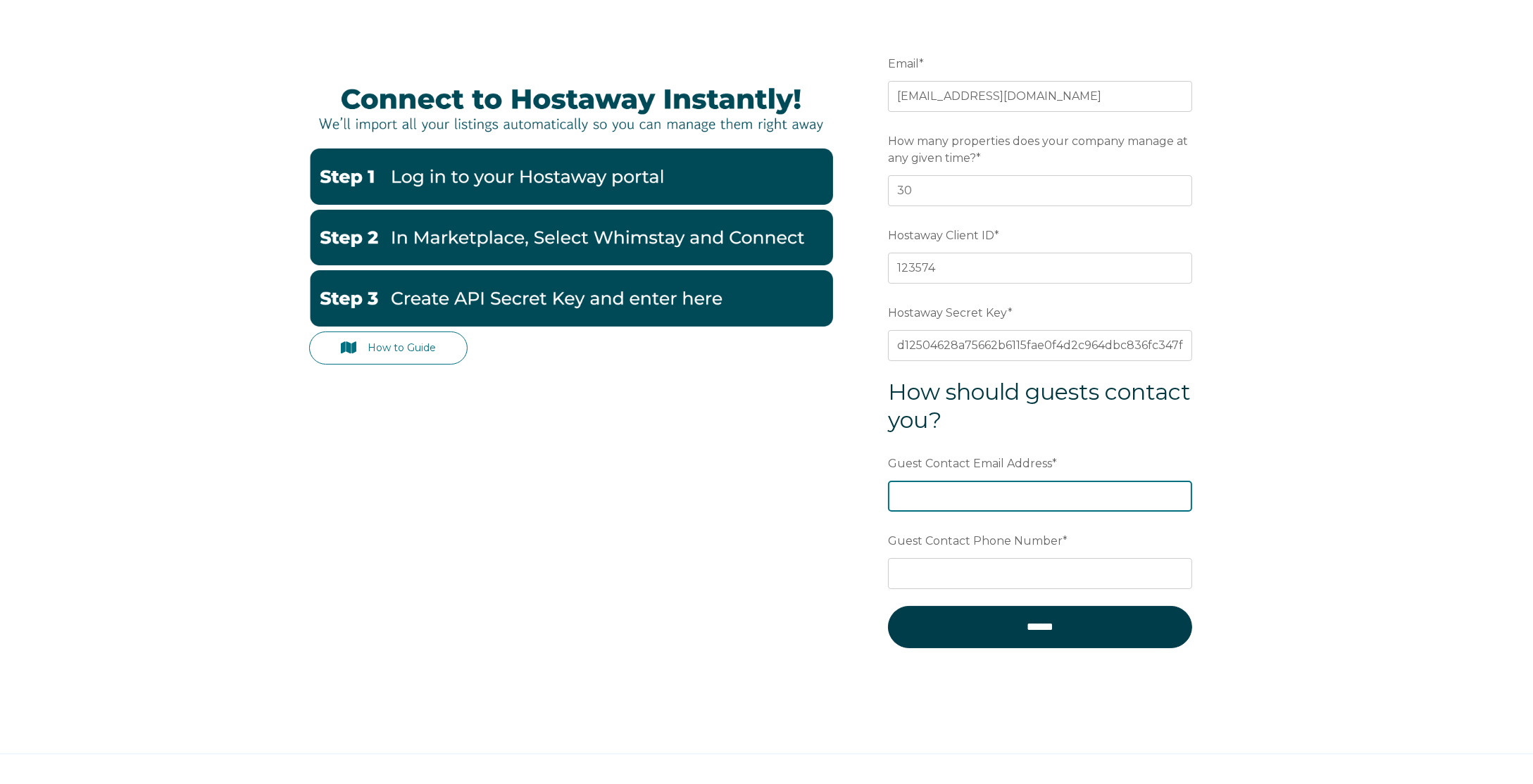
click at [983, 488] on input "Guest Contact Email Address *" at bounding box center [1040, 496] width 304 height 31
type input "B"
type input "b"
type input "i"
type input "bookingathens.@yandex.com"
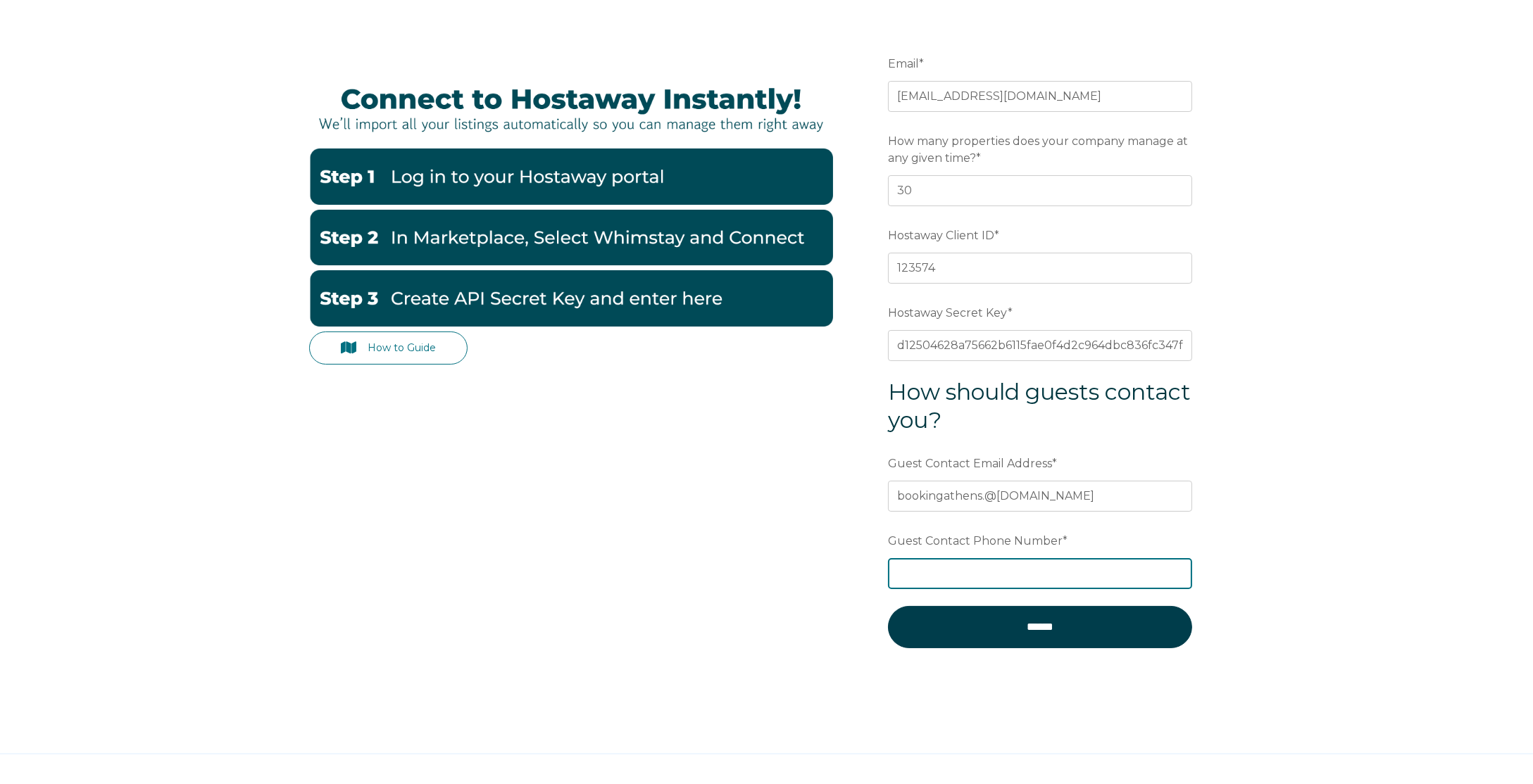
click at [958, 563] on input "Guest Contact Phone Number *" at bounding box center [1040, 574] width 304 height 31
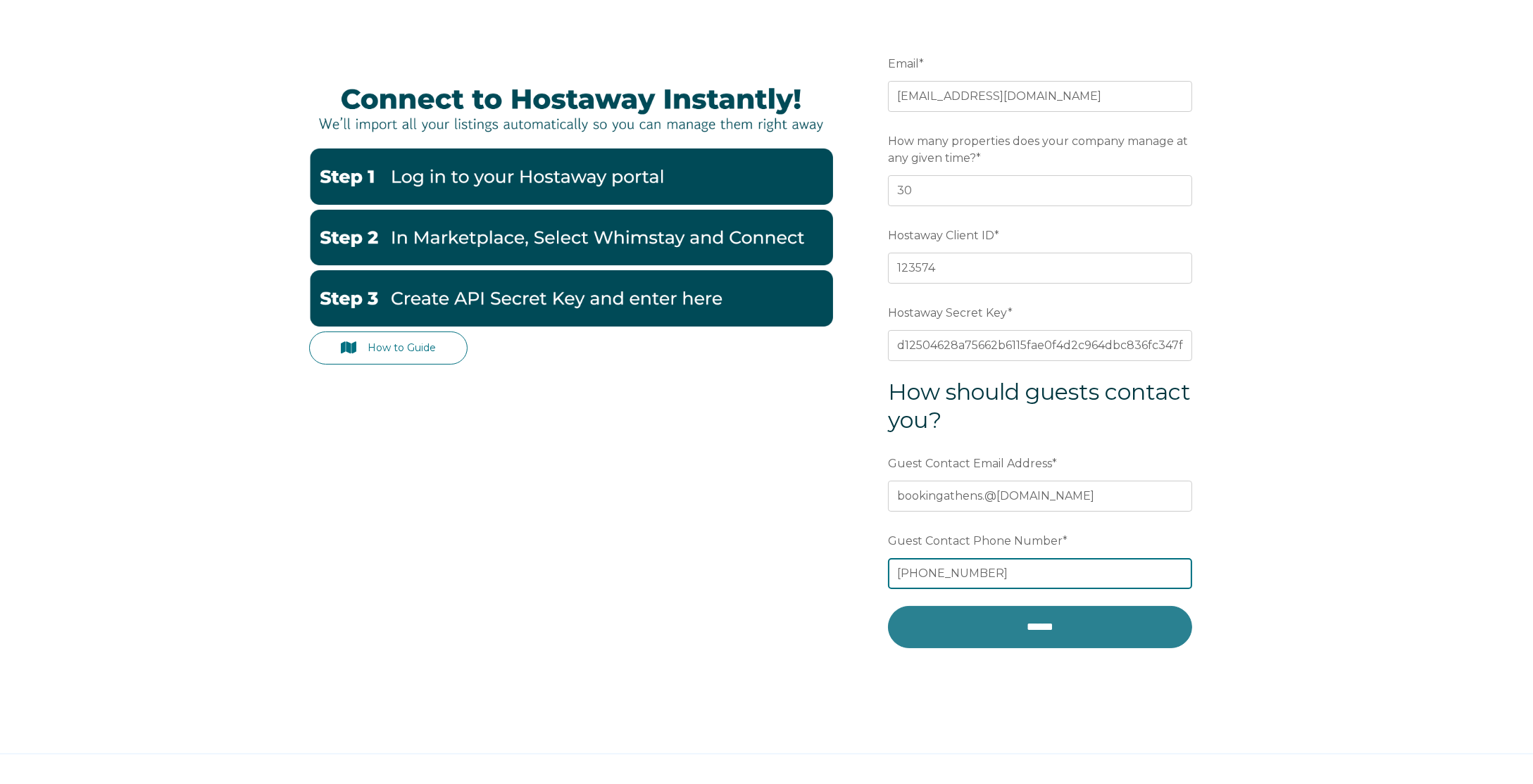
type input "+306976113100"
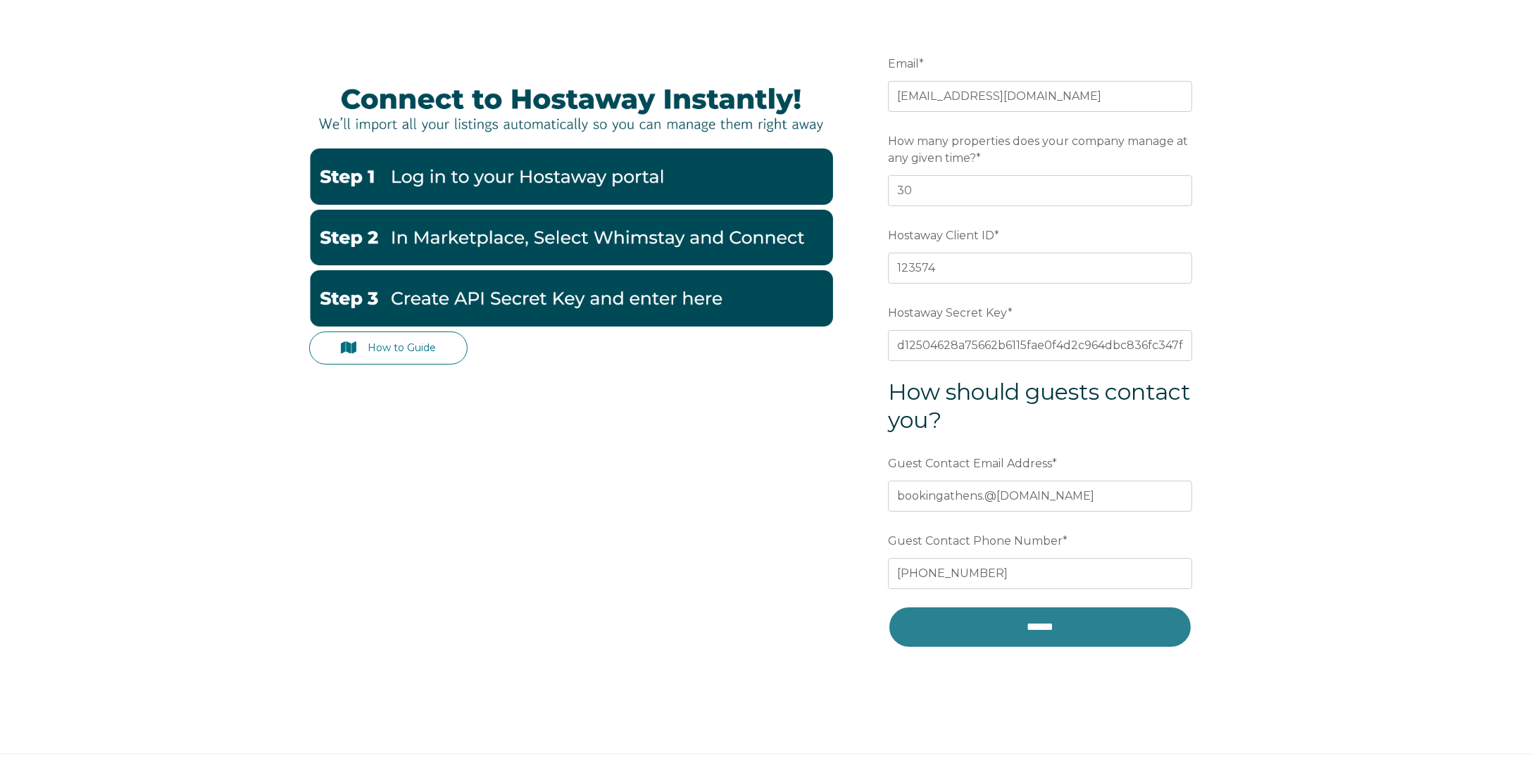
click at [980, 614] on input "******" at bounding box center [1040, 627] width 304 height 42
